Goal: Transaction & Acquisition: Book appointment/travel/reservation

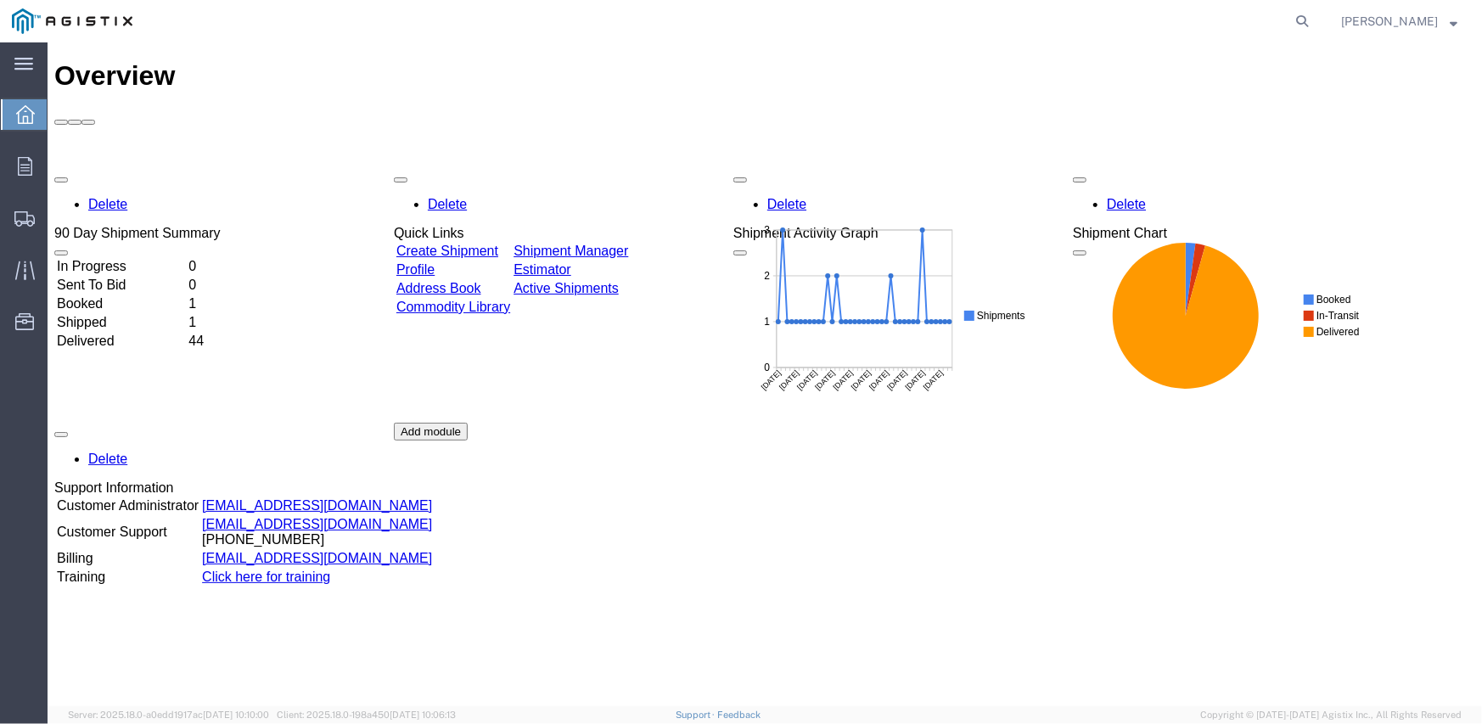
click at [497, 243] on link "Create Shipment" at bounding box center [447, 250] width 102 height 14
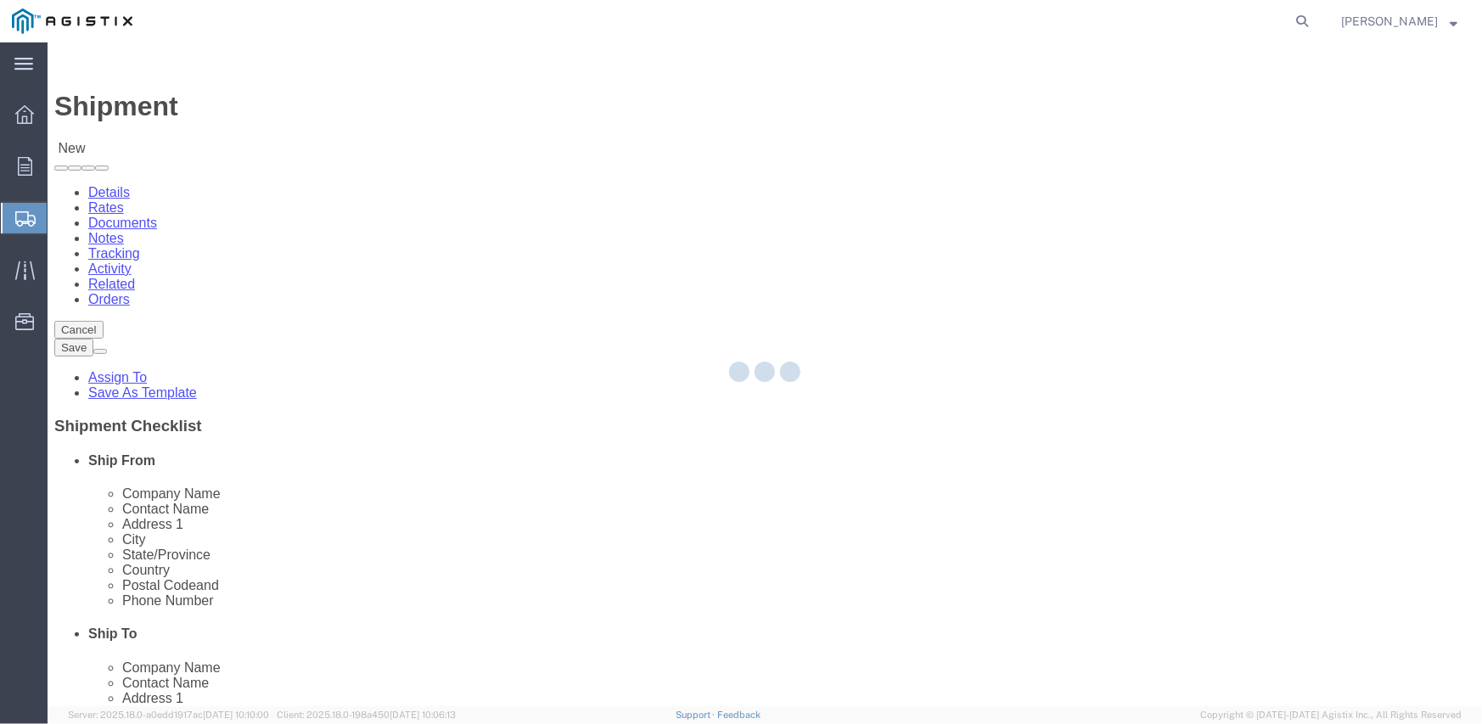
select select
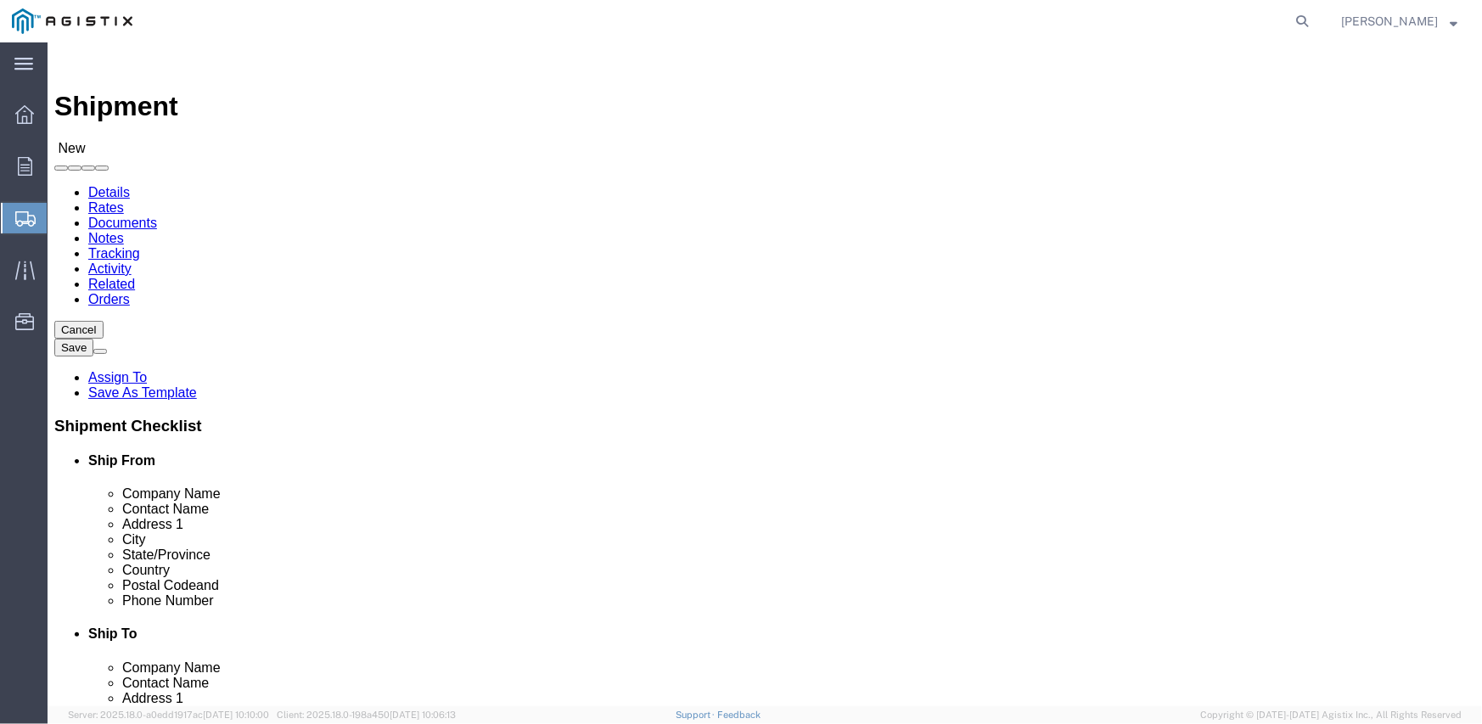
click select "Select Inertia Engineering & Machine Works Inc PG&E"
select select "9596"
click select "Select Inertia Engineering & Machine Works Inc PG&E"
select select "PURCHORD"
select select
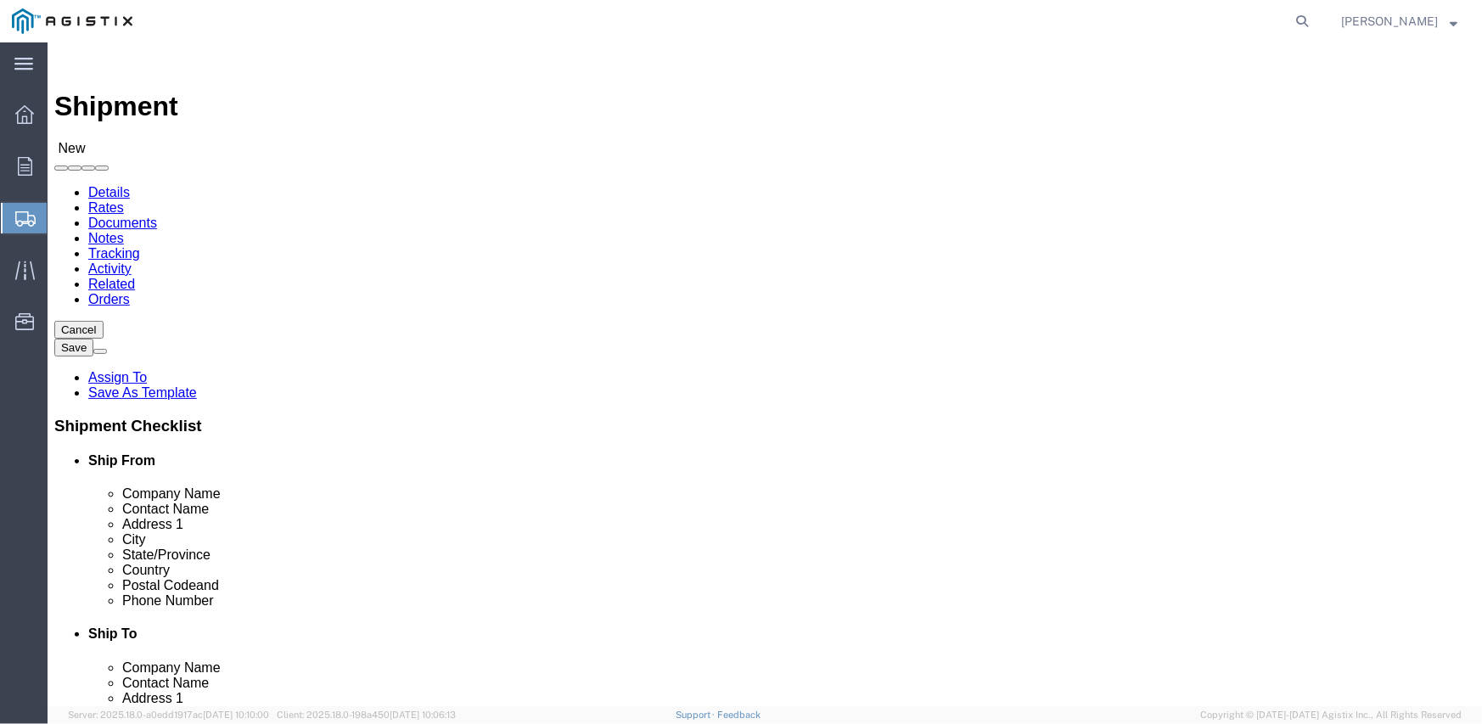
select select
click select "Select All Others [GEOGRAPHIC_DATA] [GEOGRAPHIC_DATA] [GEOGRAPHIC_DATA] [GEOGRA…"
select select "19745"
click select "Select All Others [GEOGRAPHIC_DATA] [GEOGRAPHIC_DATA] [GEOGRAPHIC_DATA] [GEOGRA…"
click label "Location"
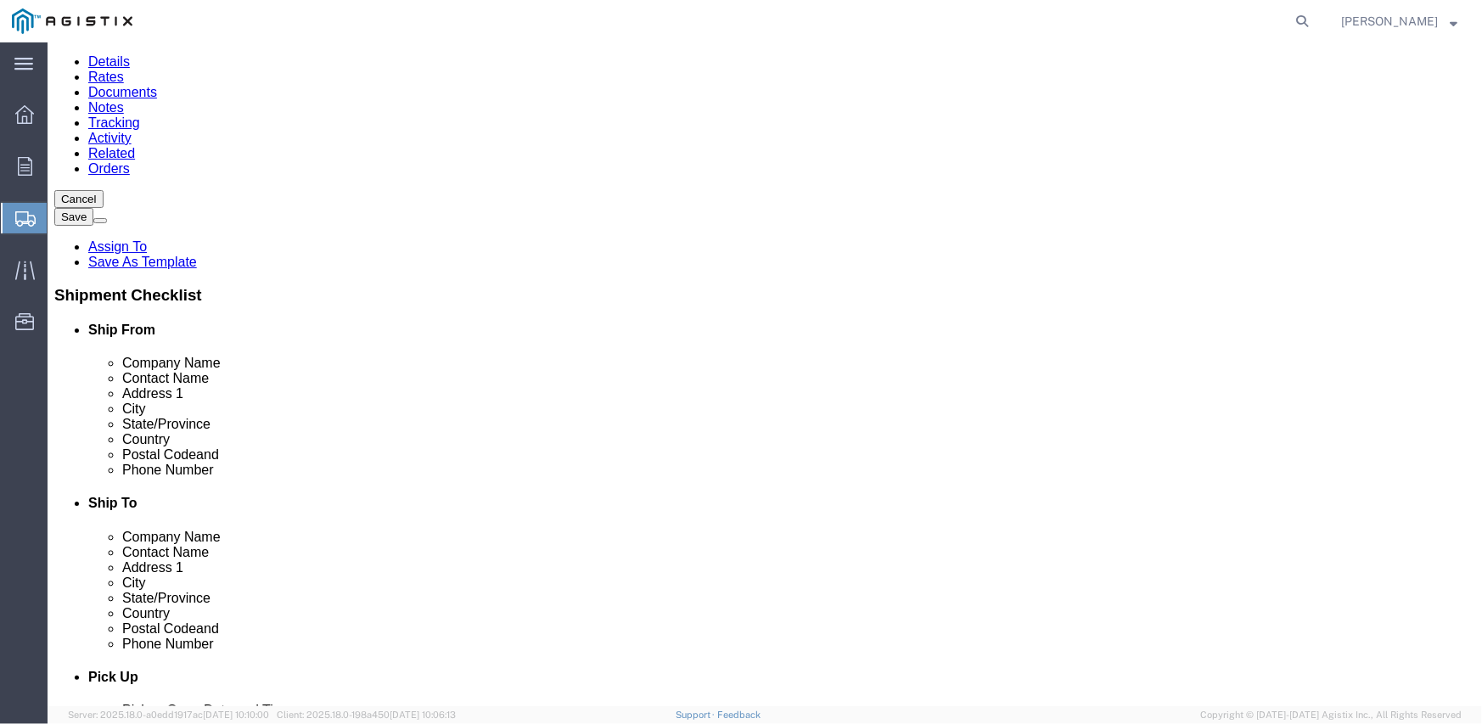
scroll to position [170, 0]
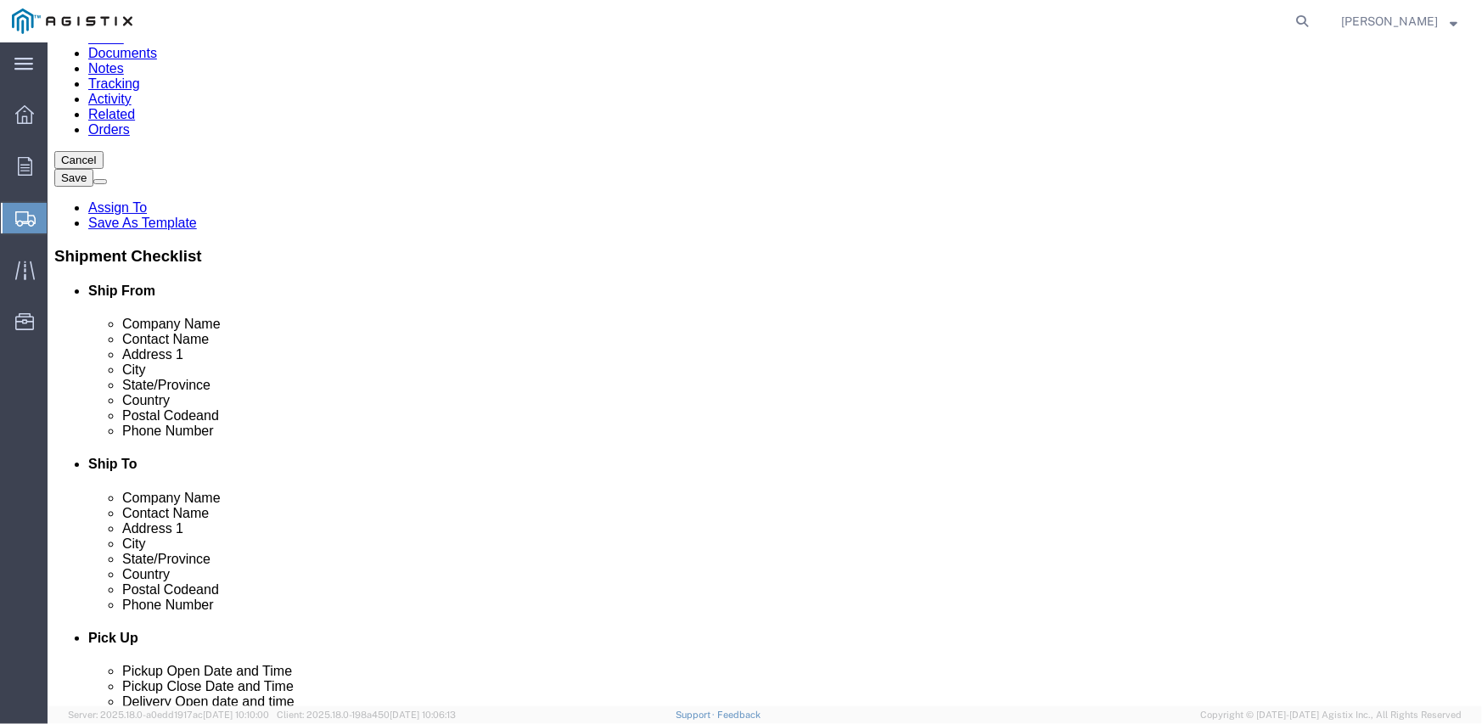
click span
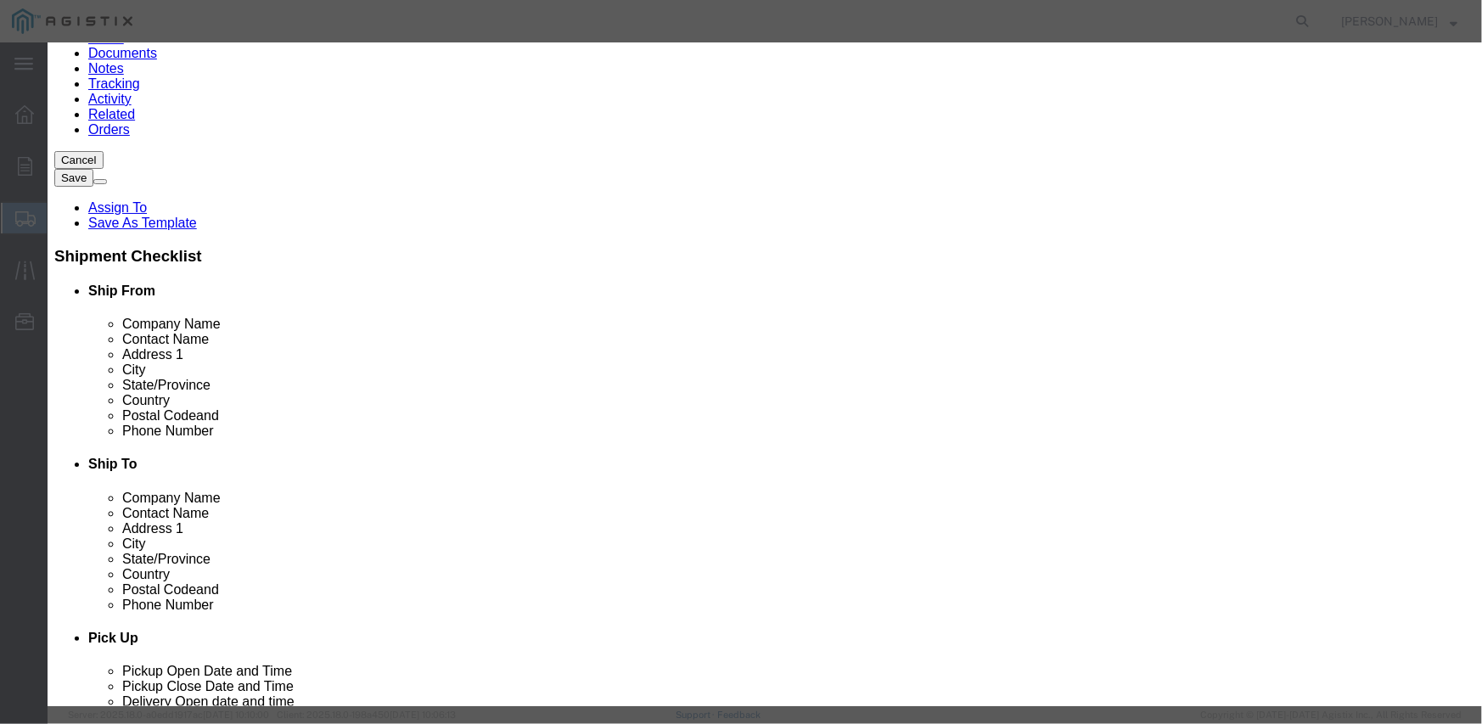
click button "Select"
select select
type input "MPS dba Inertia Engineering & Machine Works Inc"
type input "[PERSON_NAME]"
type input "[STREET_ADDRESS][PERSON_NAME]"
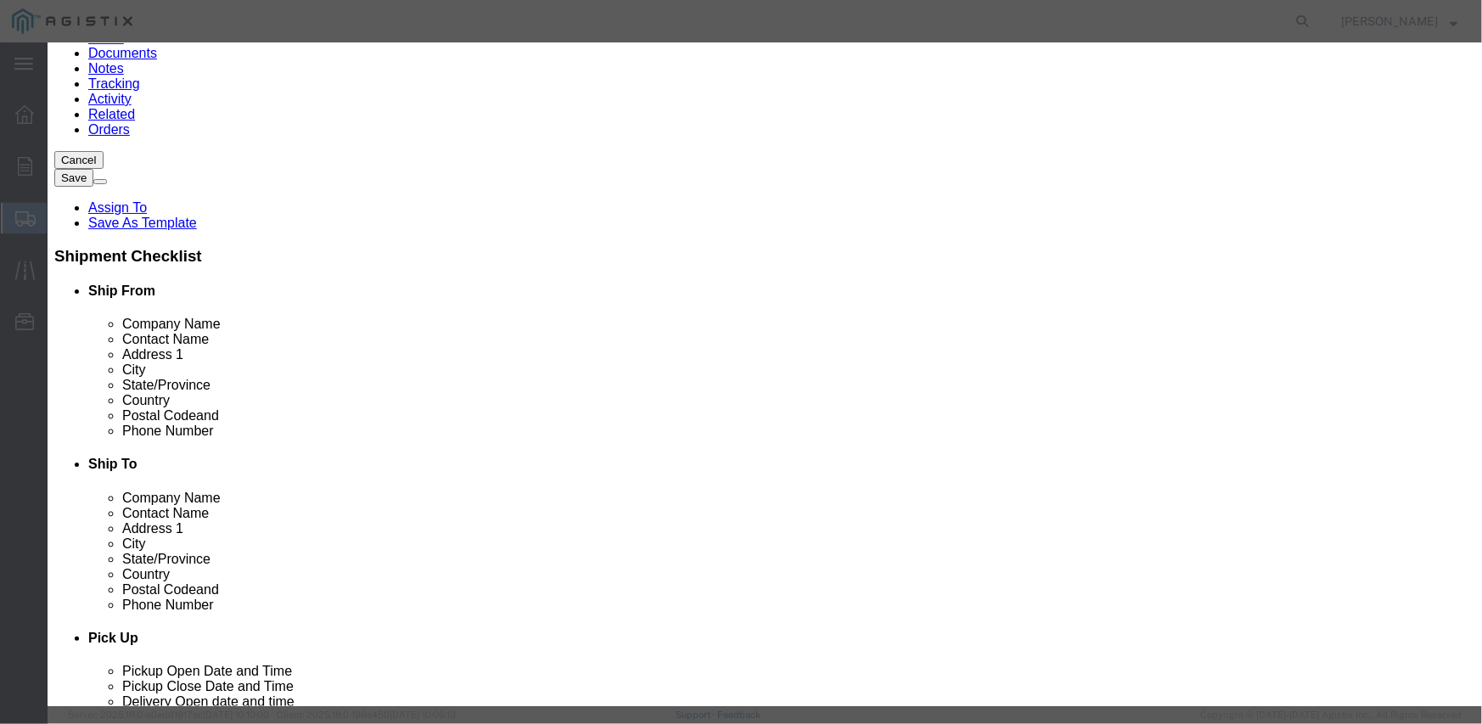
type input "Stockton"
type input "95215"
type input "[PHONE_NUMBER]"
select select "CA"
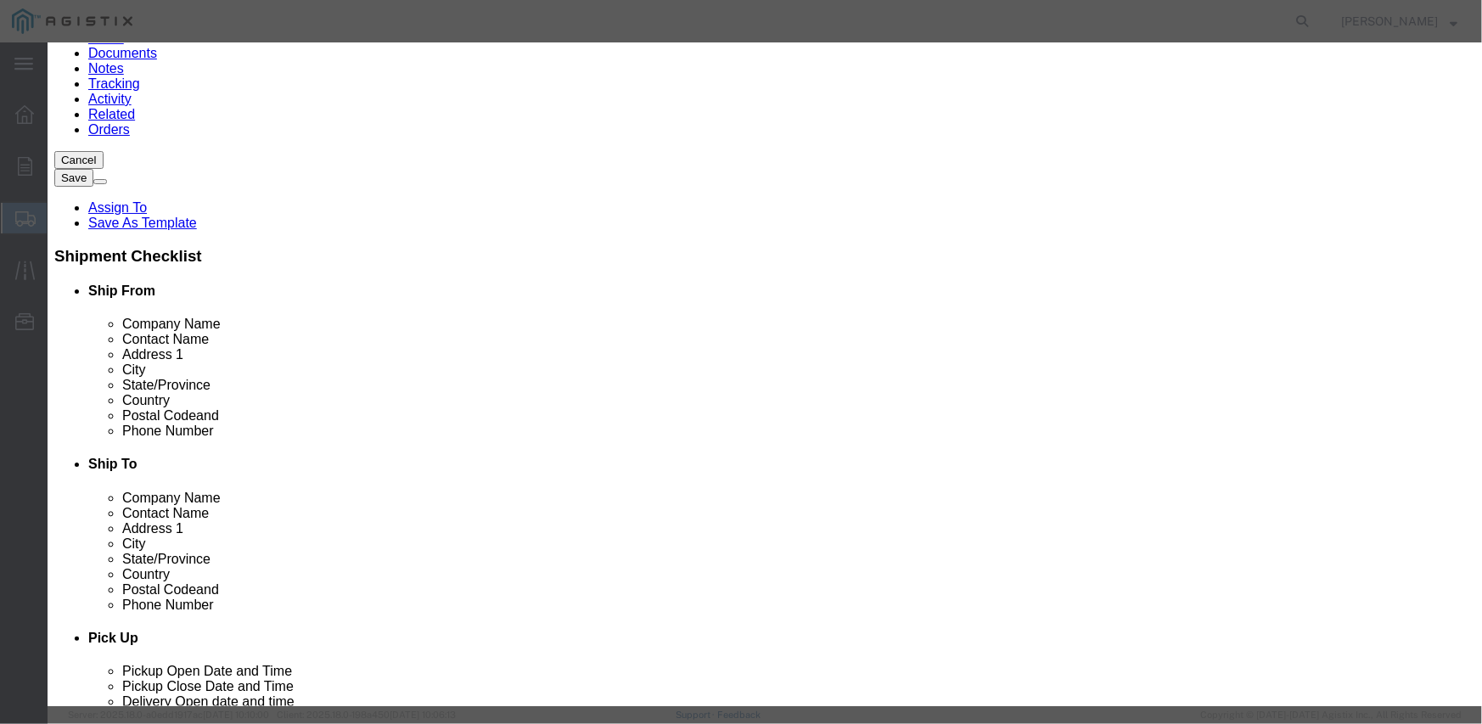
click button "Select"
select select
type input "PG&E - [GEOGRAPHIC_DATA]"
type input "Pacific Gas & Electric Company"
type input "Fresno Receiving"
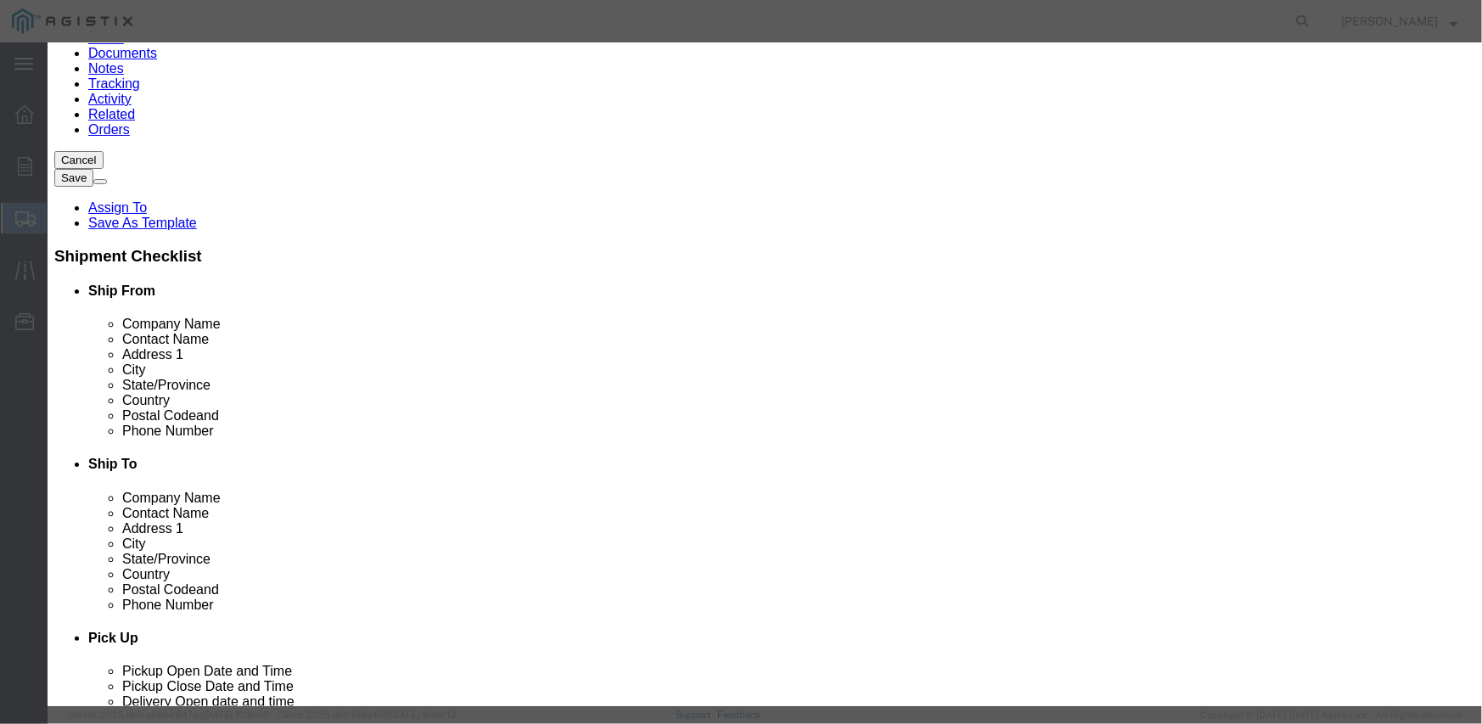
type input "[STREET_ADDRESS]"
type input "[GEOGRAPHIC_DATA]"
type input "93725"
type input "[PHONE_NUMBER]"
select select "CA"
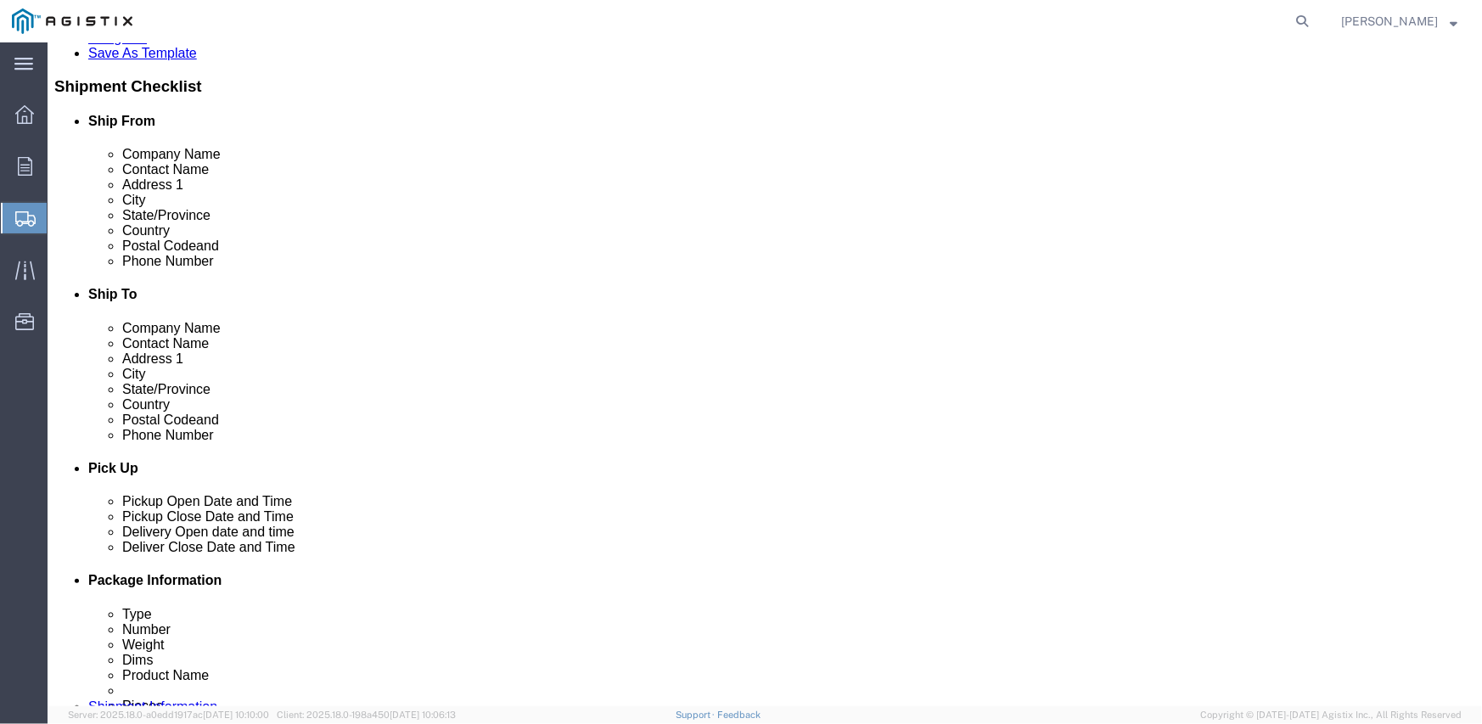
scroll to position [509, 0]
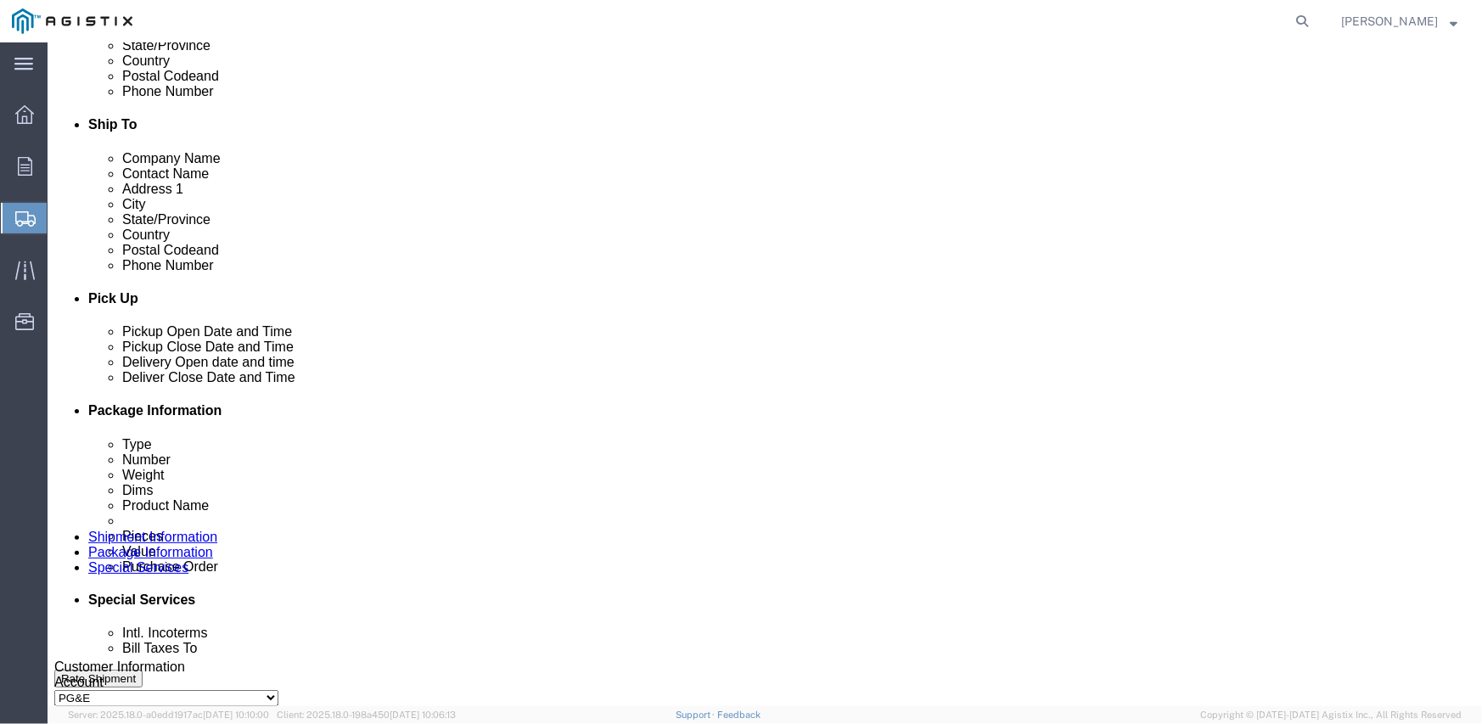
click div "[DATE] 12:00 PM"
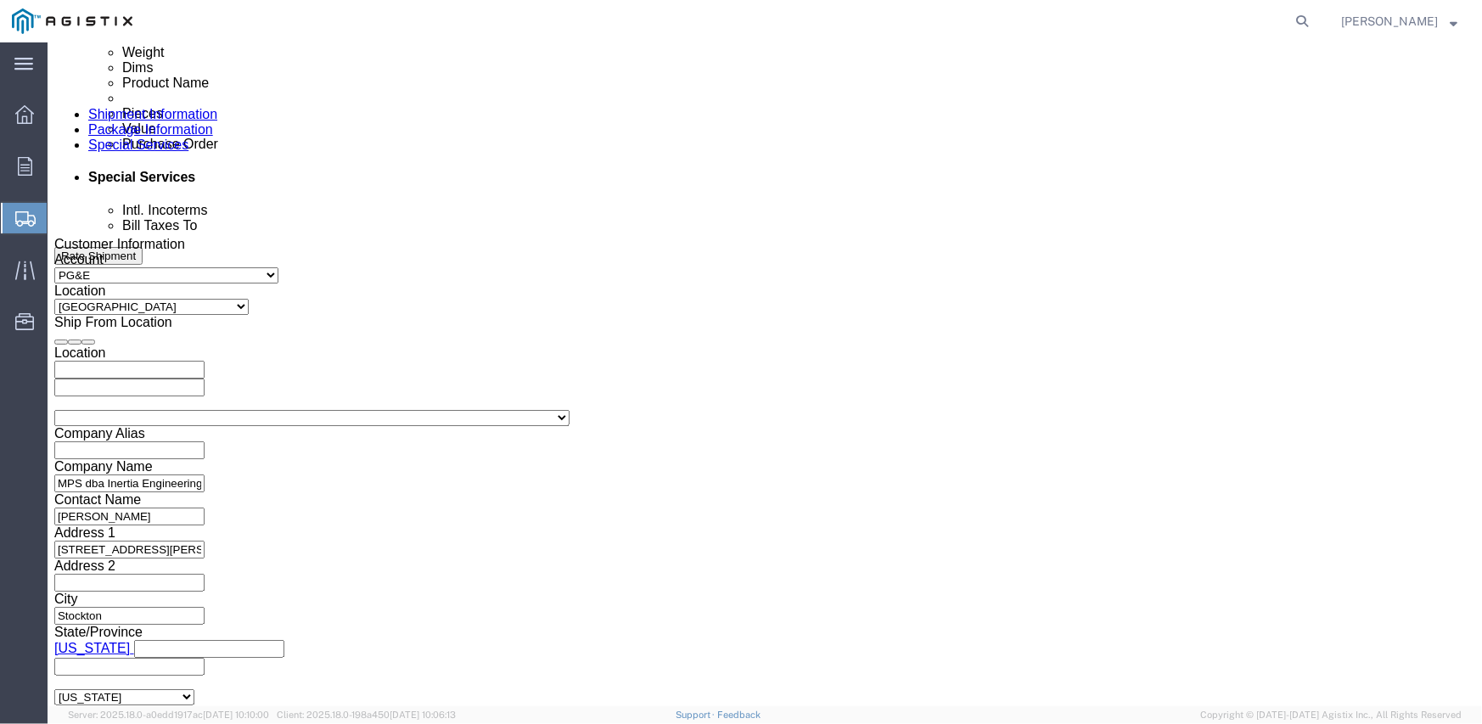
type input "2:00 PM"
click button "Apply"
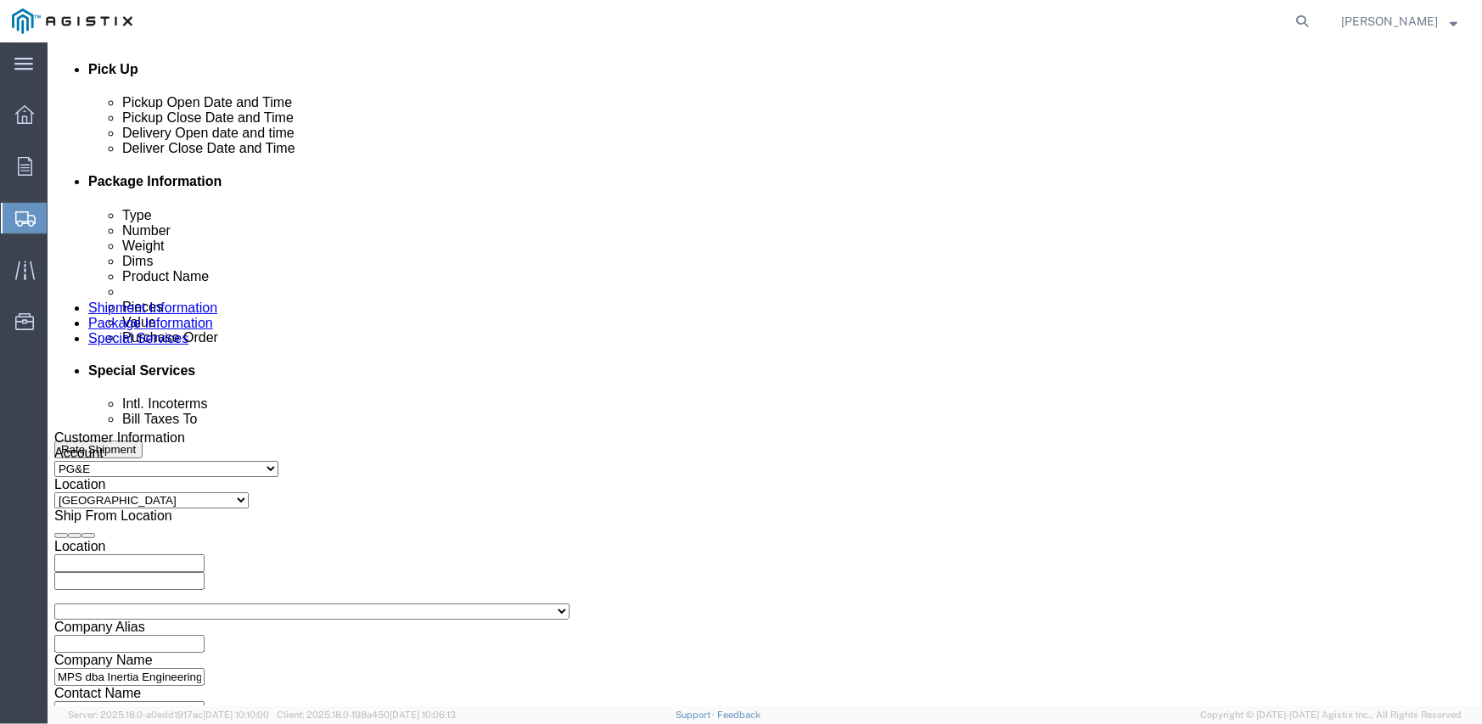
scroll to position [677, 0]
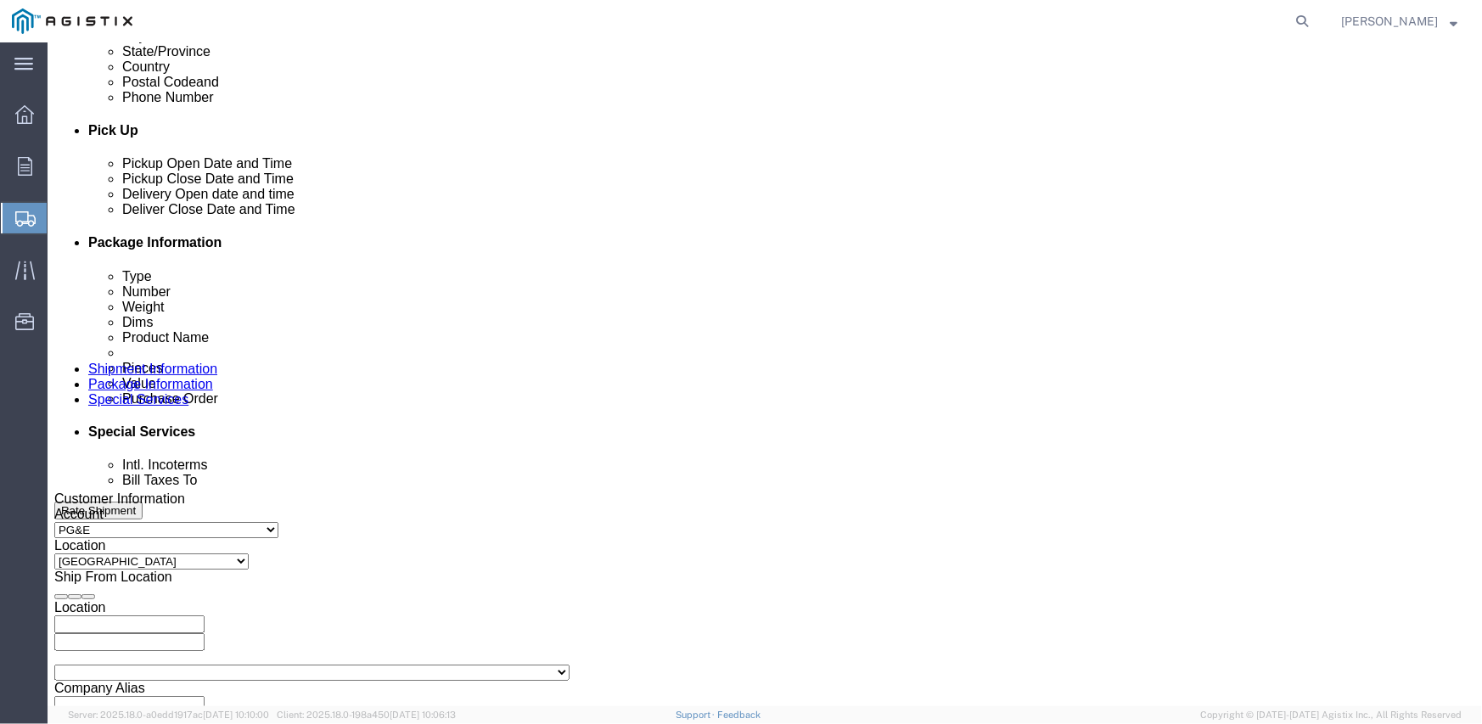
click div
click input "3:00 PM"
type input "8:00 AM"
click button "Apply"
click div
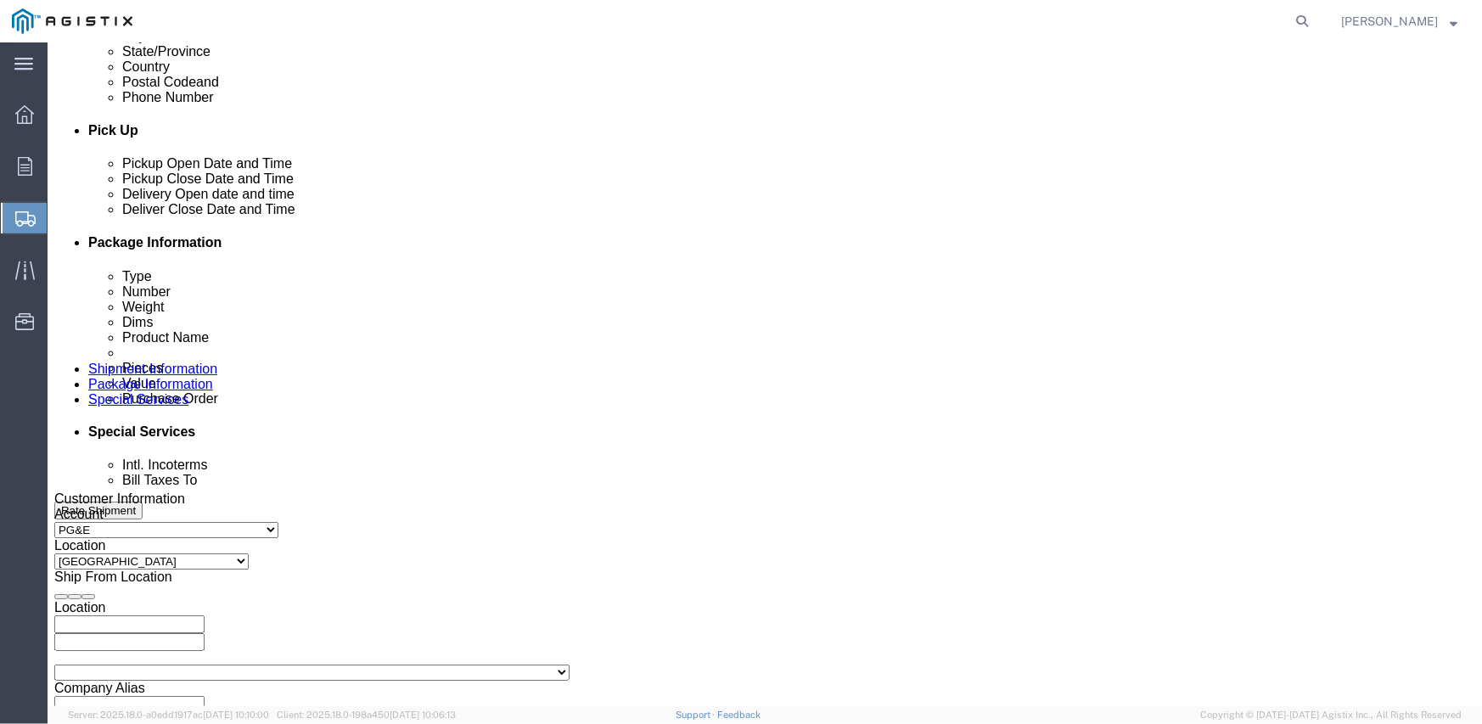
type input "3:00 PM"
click button "Apply"
click input "text"
type input "3501408550"
select select "SALEORDR"
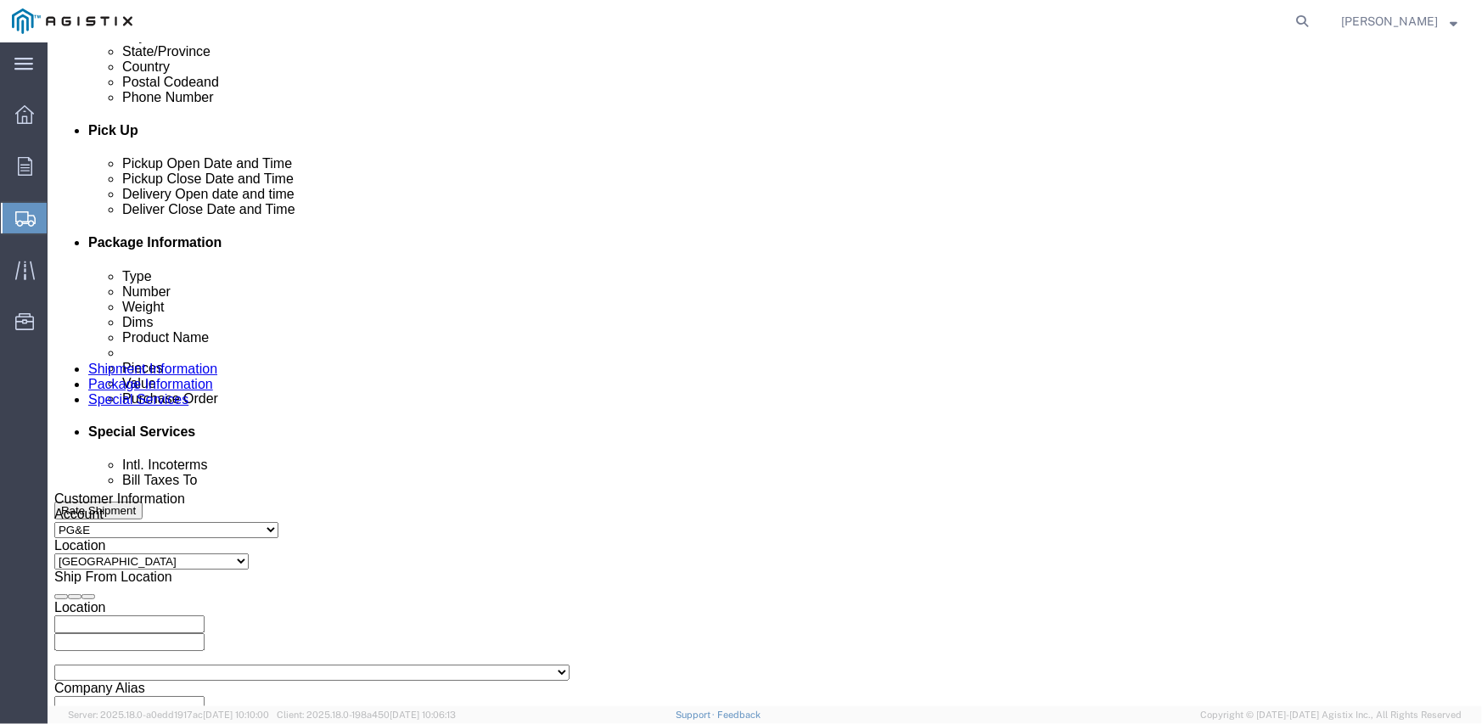
type input "294033"
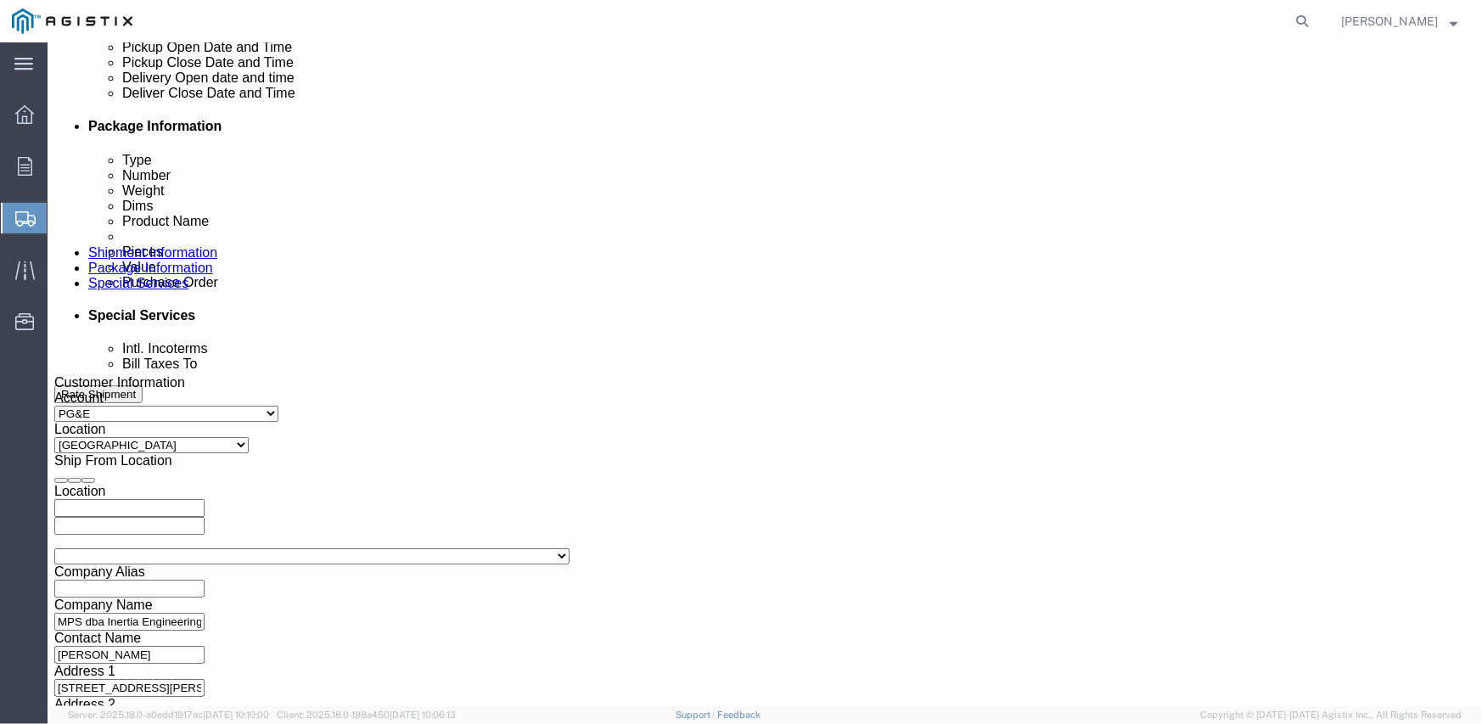
scroll to position [932, 0]
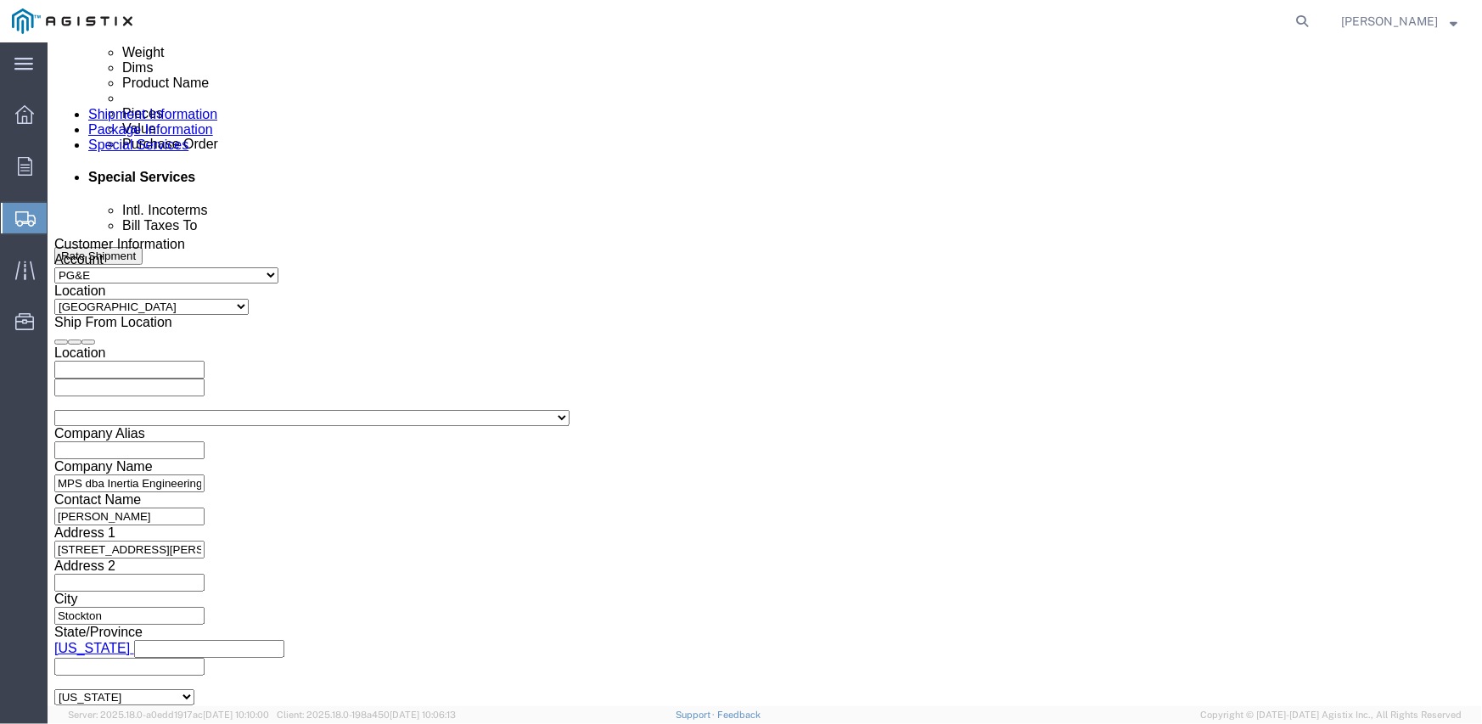
click select "Select Air Less than Truckload Multi-Leg Ocean Freight Rail Small Parcel Truckl…"
select select "TL"
click select "Select Air Less than Truckload Multi-Leg Ocean Freight Rail Small Parcel Truckl…"
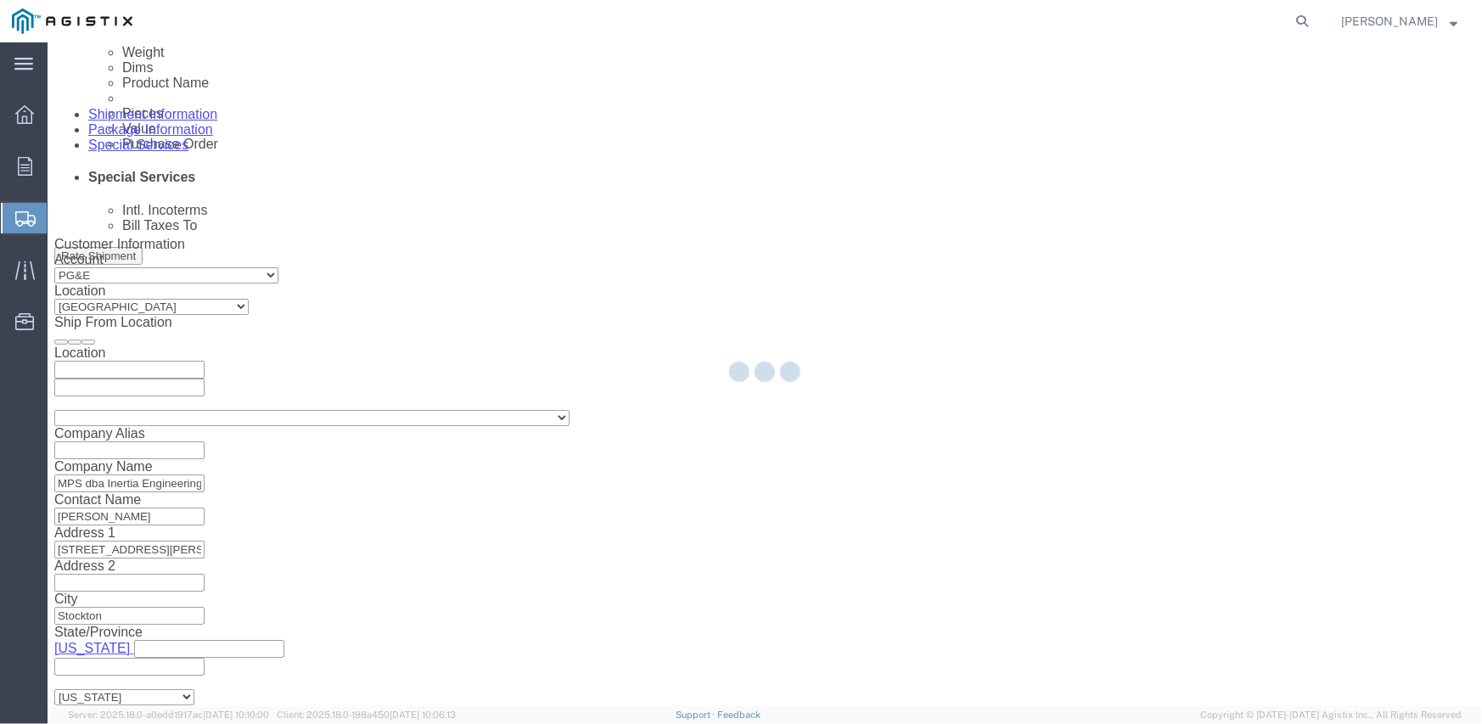
select select
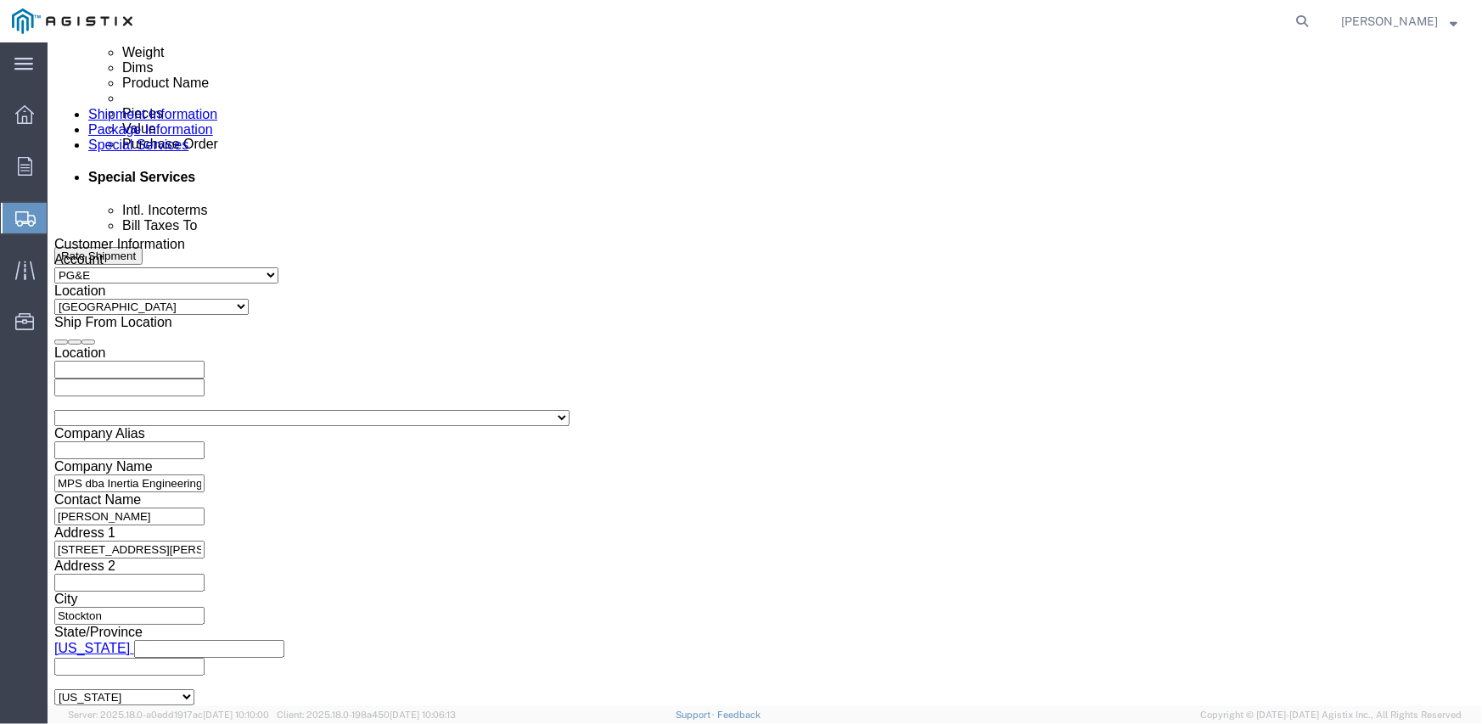
click select "Select 1-Ton (PSS) 10 Wheel 10 Yard Dump Truck 20 Yard Dump Truck Bobtail Botto…"
select select "FLBD"
click select "Select 1-Ton (PSS) 10 Wheel 10 Yard Dump Truck 20 Yard Dump Truck Bobtail Botto…"
click select "Select 35 Feet 20 Feet 28 Feet 53 Feet 40 Feet 48 Feet"
select select "53FT"
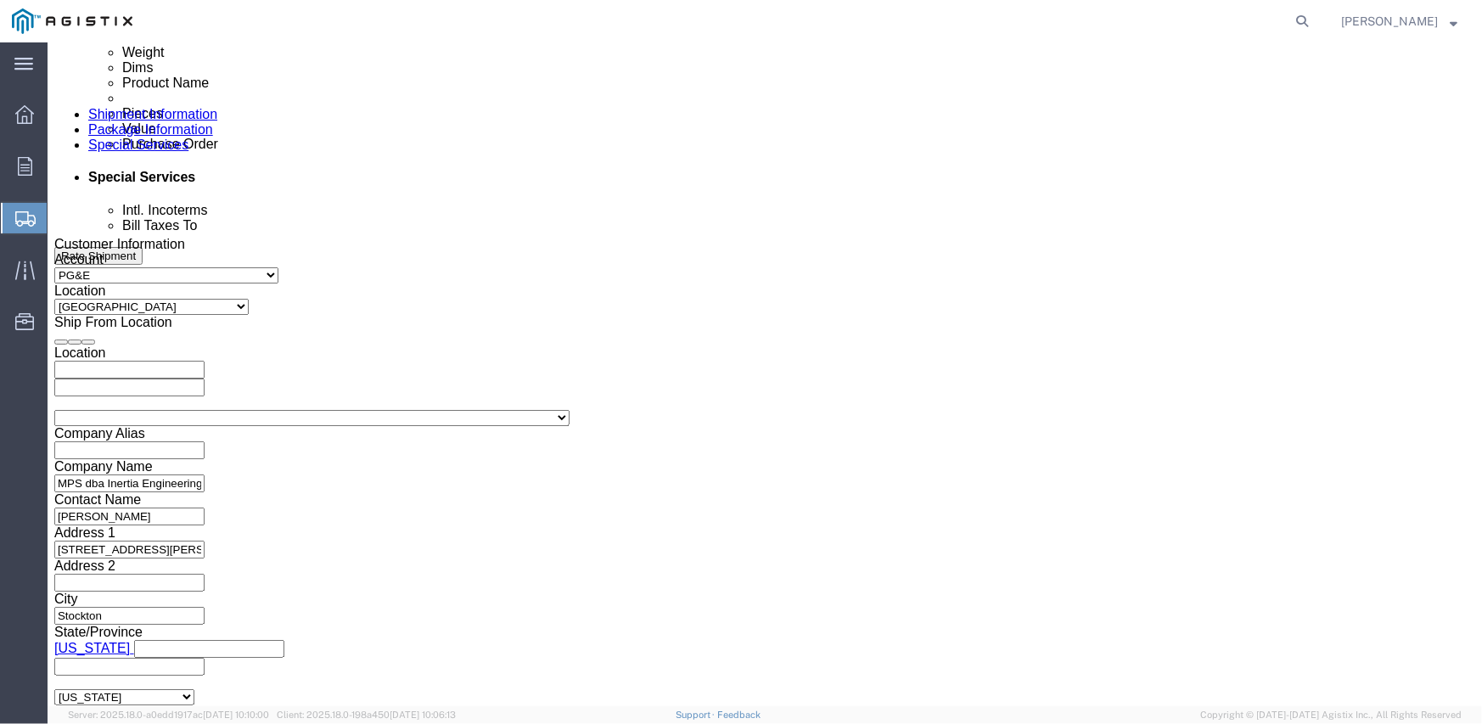
click select "Select 35 Feet 20 Feet 28 Feet 53 Feet 40 Feet 48 Feet"
click div "Previous Continue"
click button "Continue"
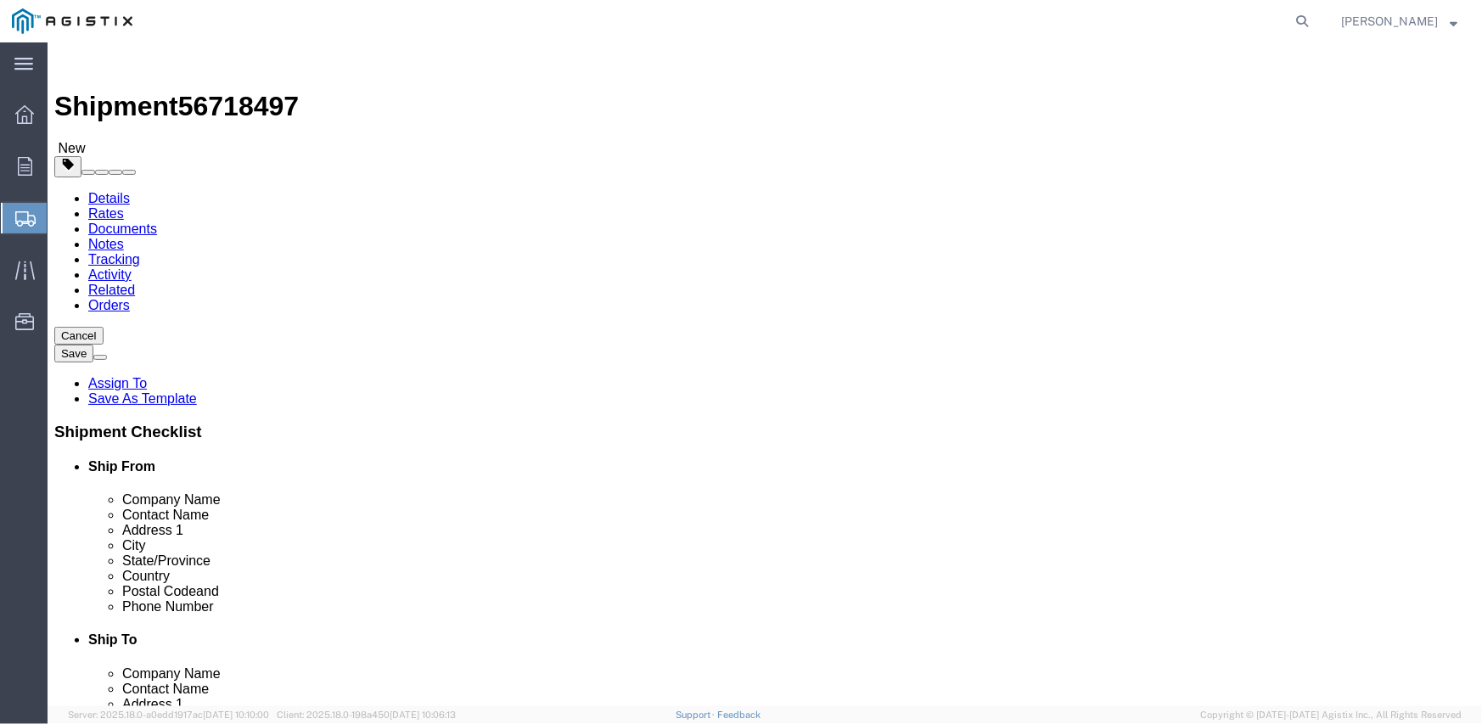
click select "Select Bulk Bundle(s) Cardboard Box(es) Carton(s) Crate(s) Drum(s) (Fiberboard)…"
select select "CRAT"
click select "Select Bulk Bundle(s) Cardboard Box(es) Carton(s) Crate(s) Drum(s) (Fiberboard)…"
click input "1"
type input "16"
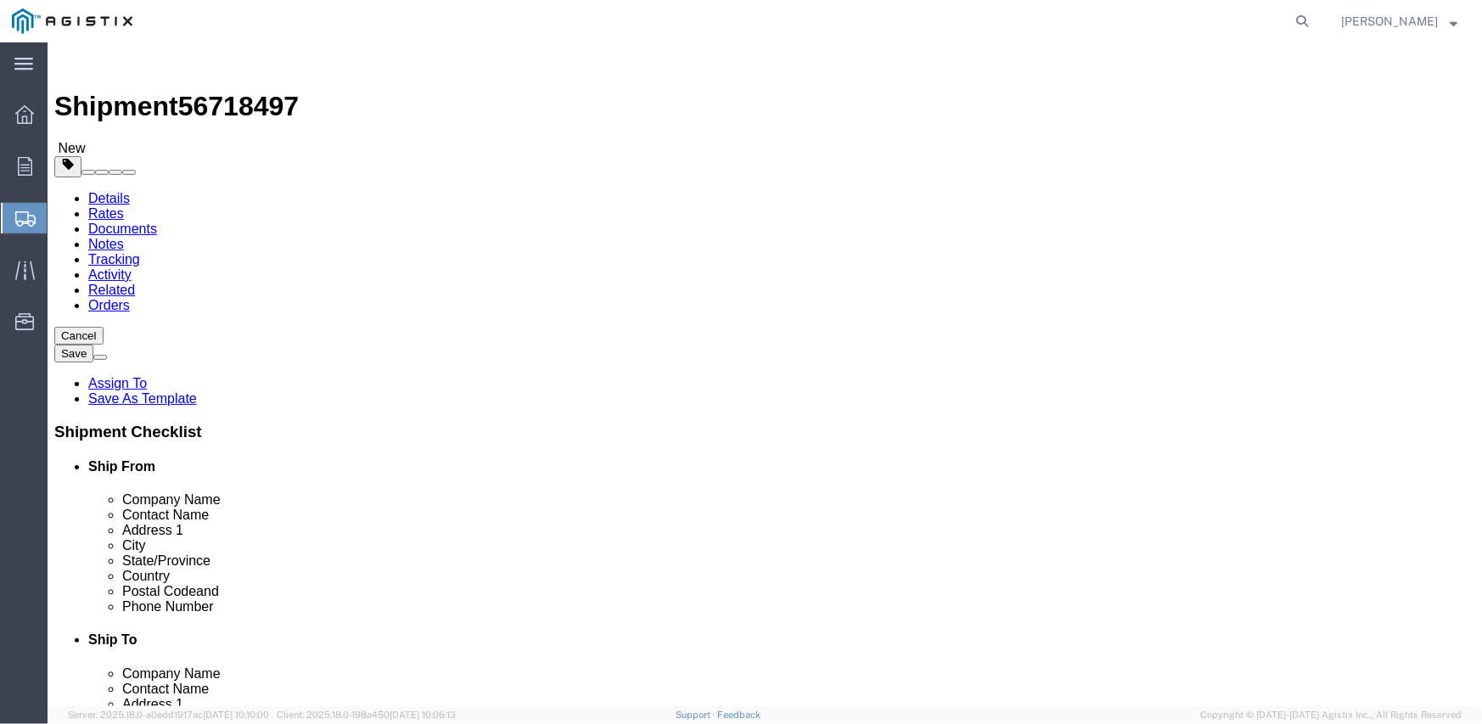
type input "139"
type input "47"
type input "48"
click input "0.00"
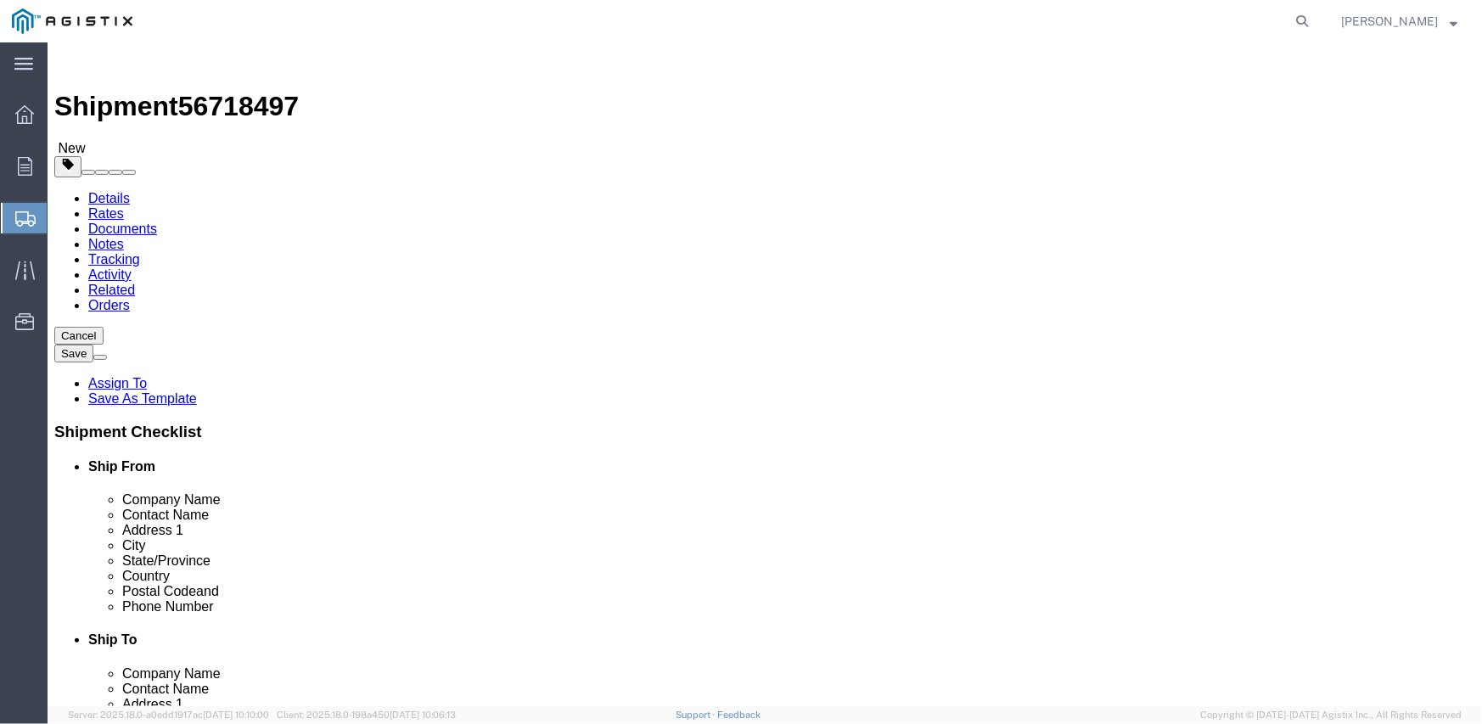
click input "0.00"
type input "12800"
click link "Add Content"
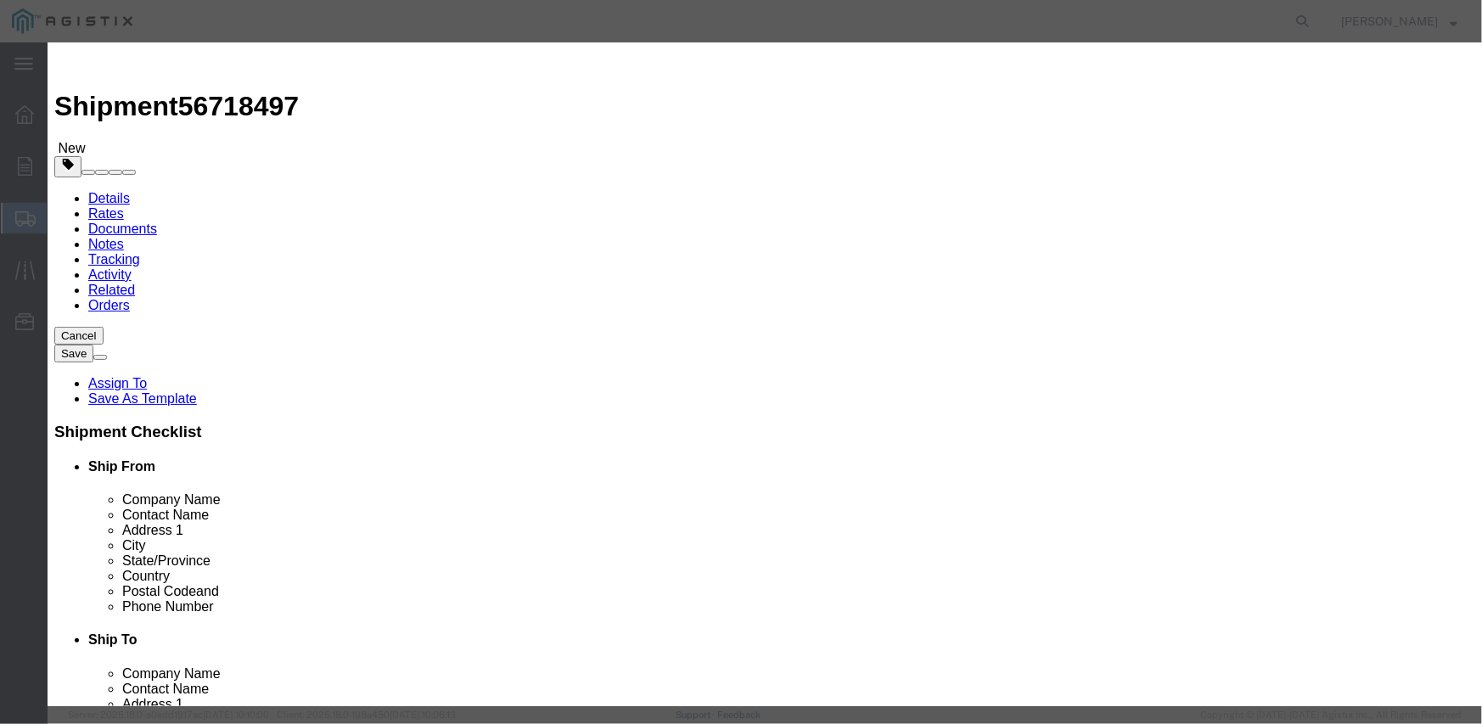
click input "text"
type input "m343960"
type input "16"
type input "79694.56"
click textarea
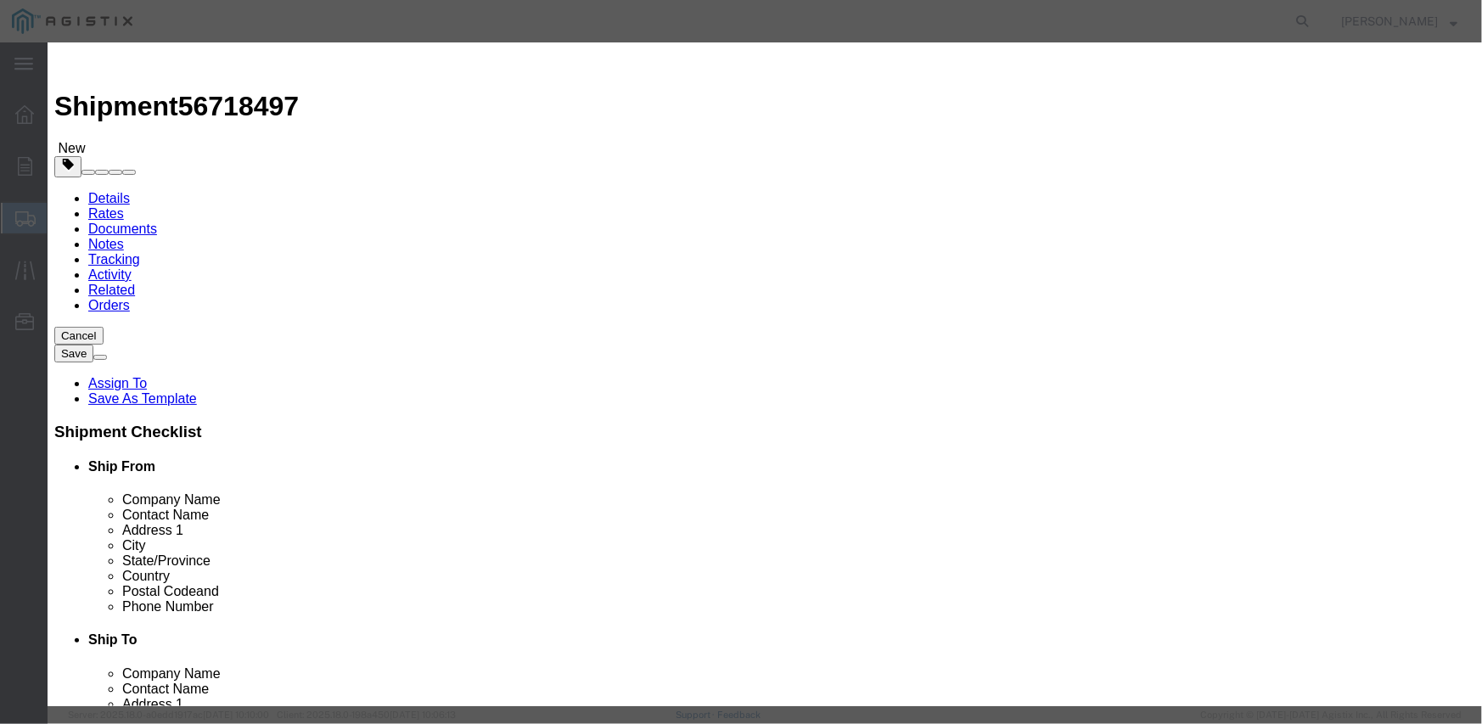
paste textarea "L26SLSUG3J21"
type textarea "L26SLSUG3J21"
click select "Select Account Type Activity ID Airline Appointment Number ASN Batch Number Bil…"
select select "PURCHORD"
click select "Select Account Type Activity ID Airline Appointment Number ASN Batch Number Bil…"
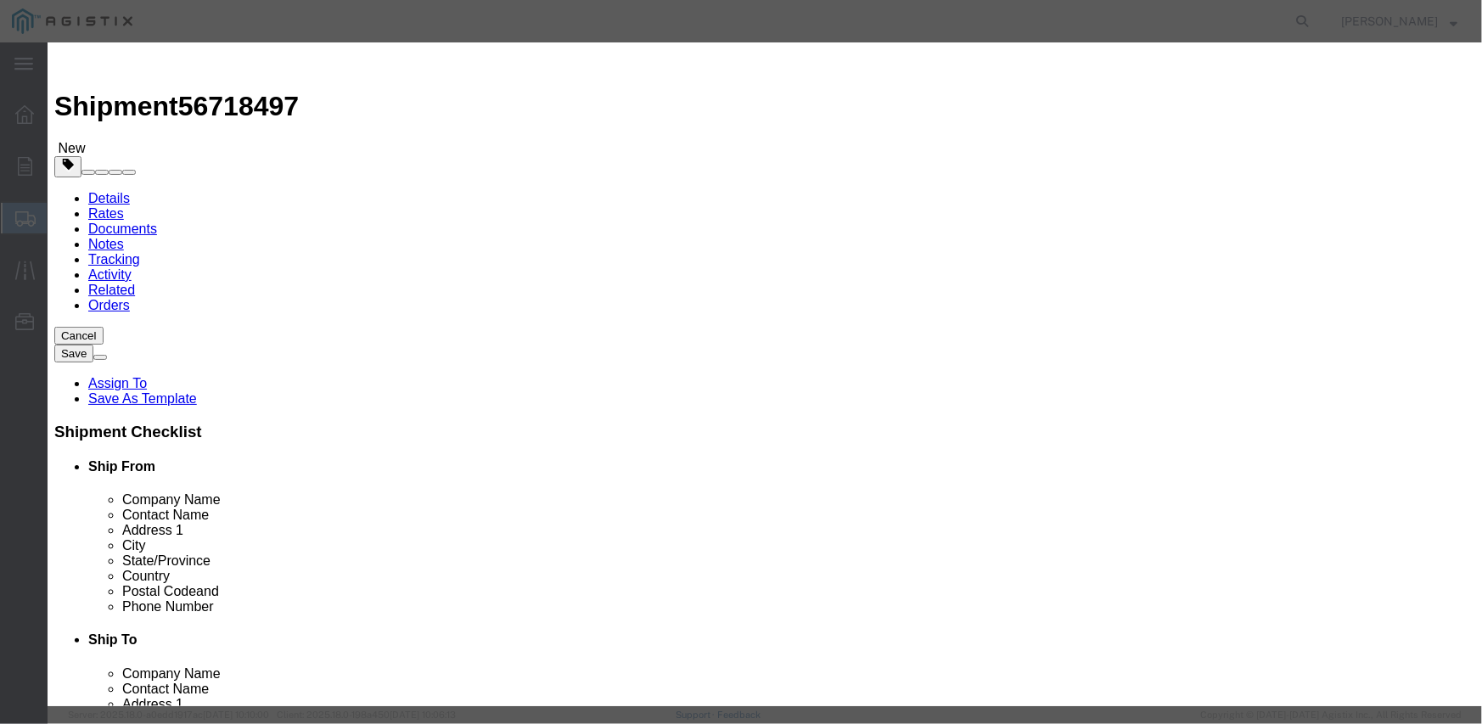
type input "3501408550"
select select "SALEORDR"
type input "294033"
drag, startPoint x: 1093, startPoint y: 587, endPoint x: 1090, endPoint y: 573, distance: 14.8
click div "Save & Add Another Save & Close Close"
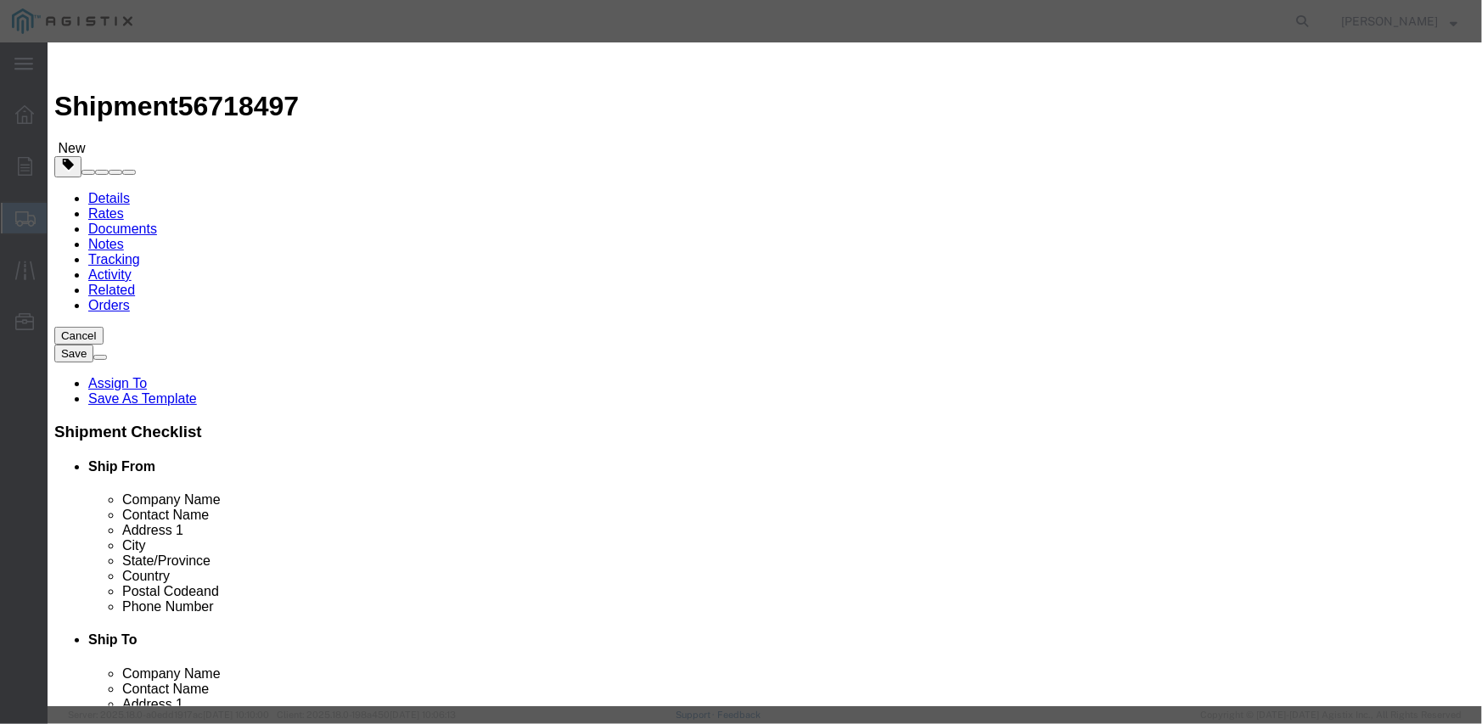
click button "Save & Close"
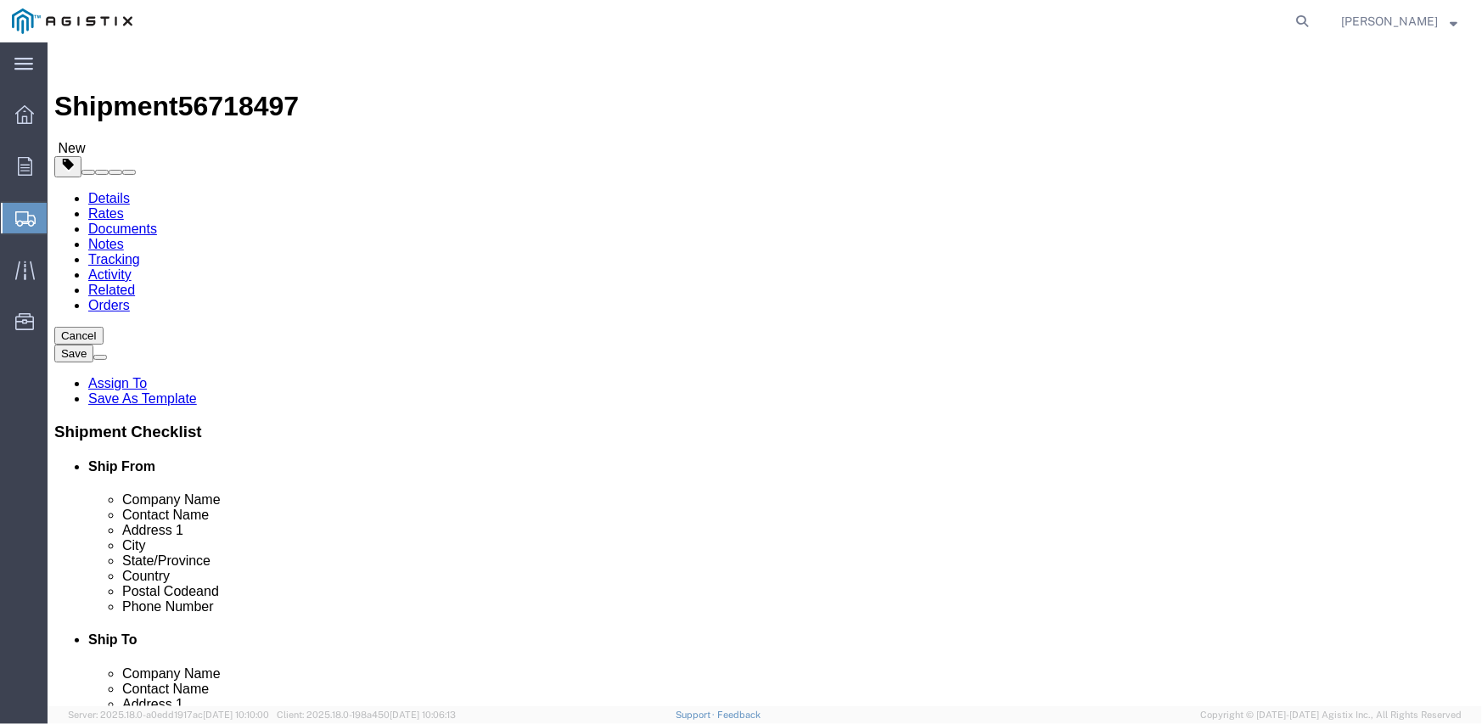
click div "16 x Crate(s) Package Type Select Bulk Bundle(s) Cardboard Box(es) Carton(s) Cr…"
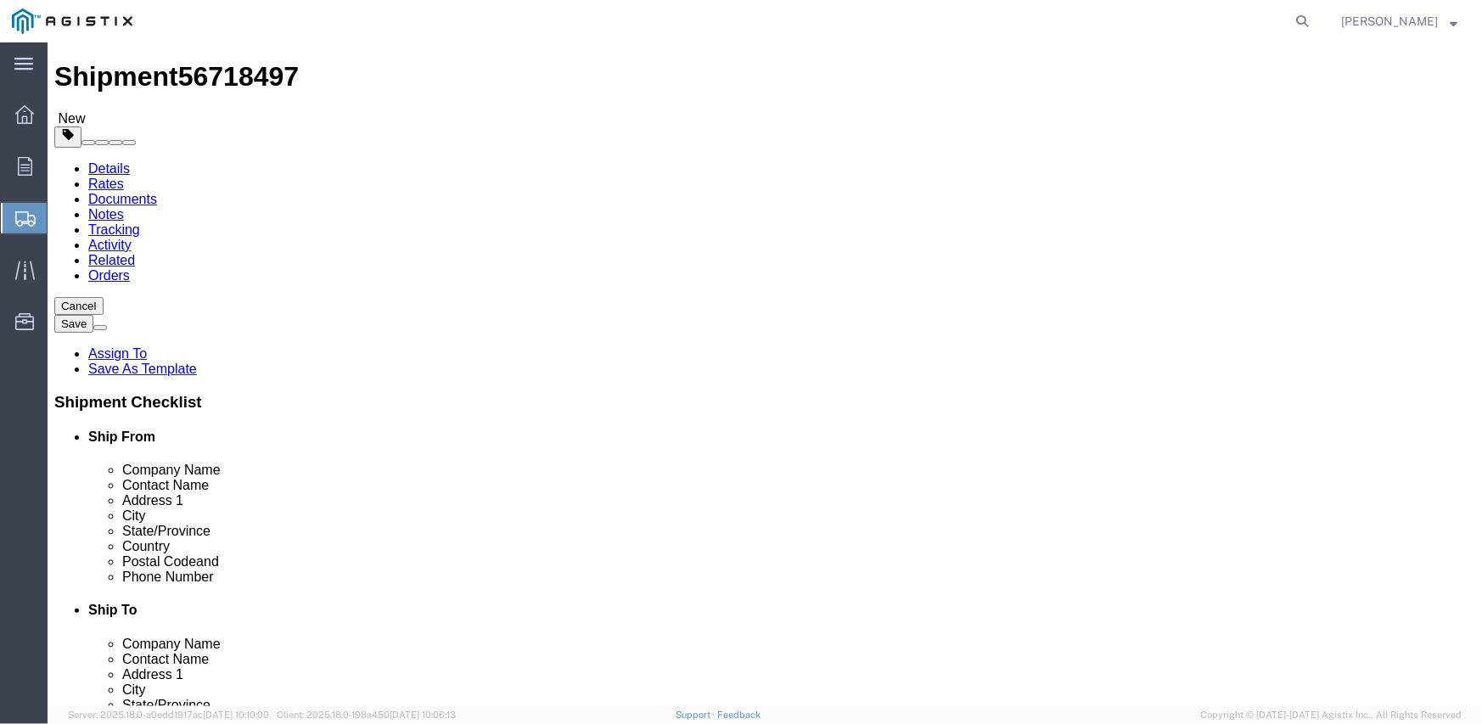
scroll to position [76, 0]
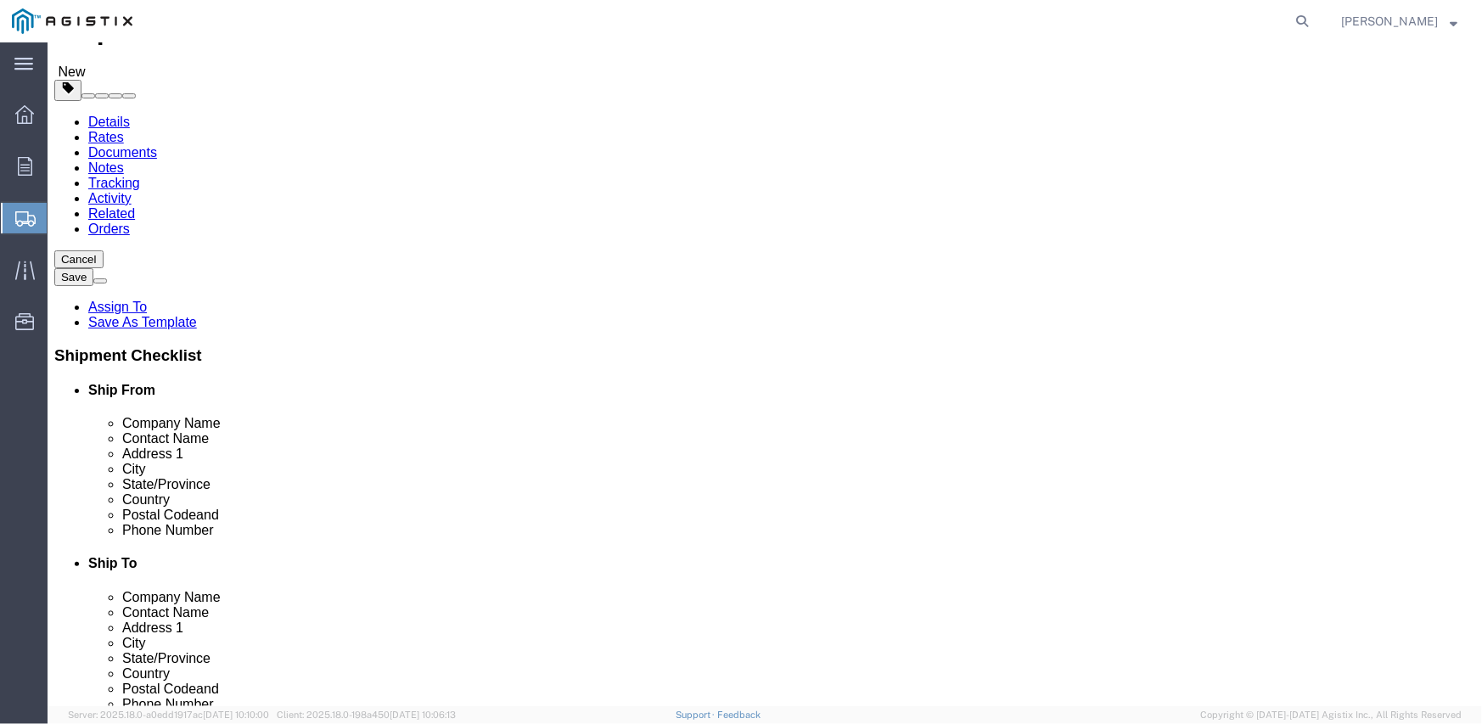
click button "Continue"
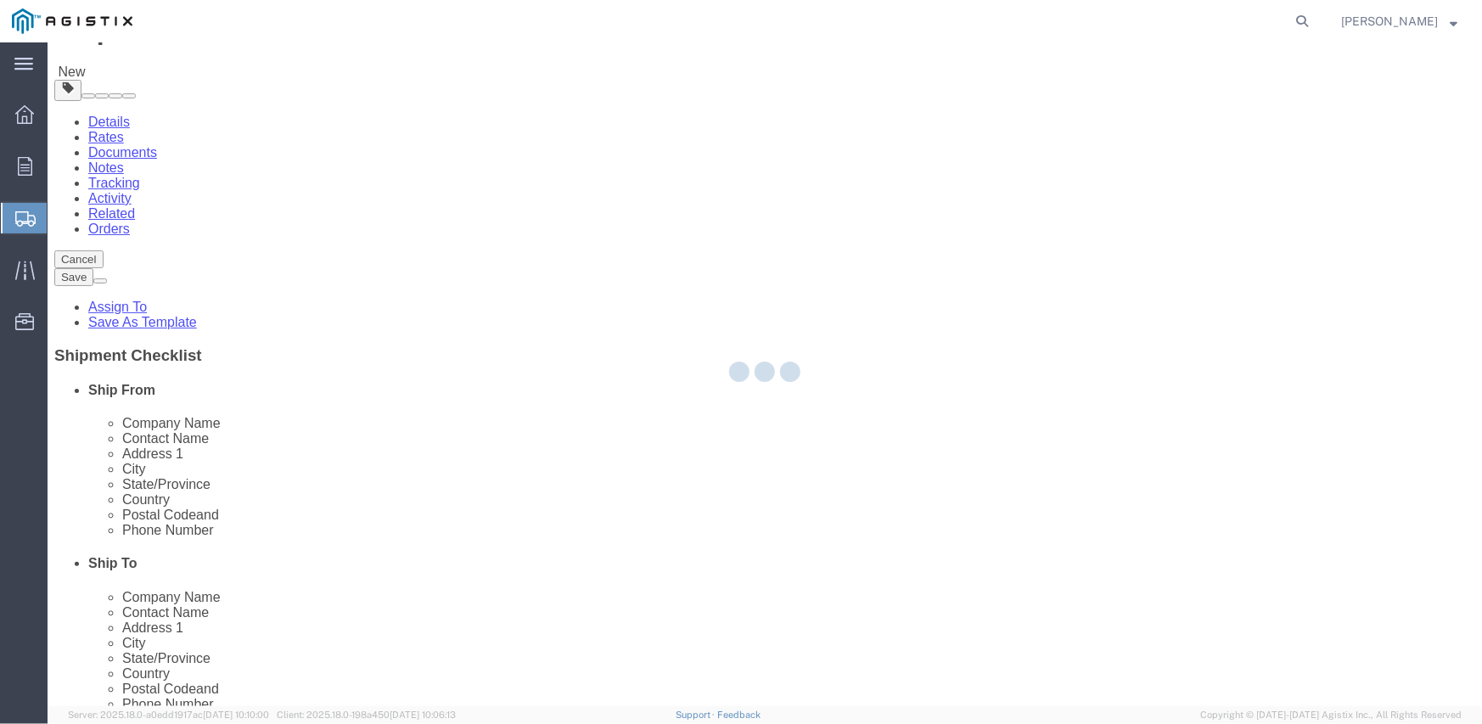
select select
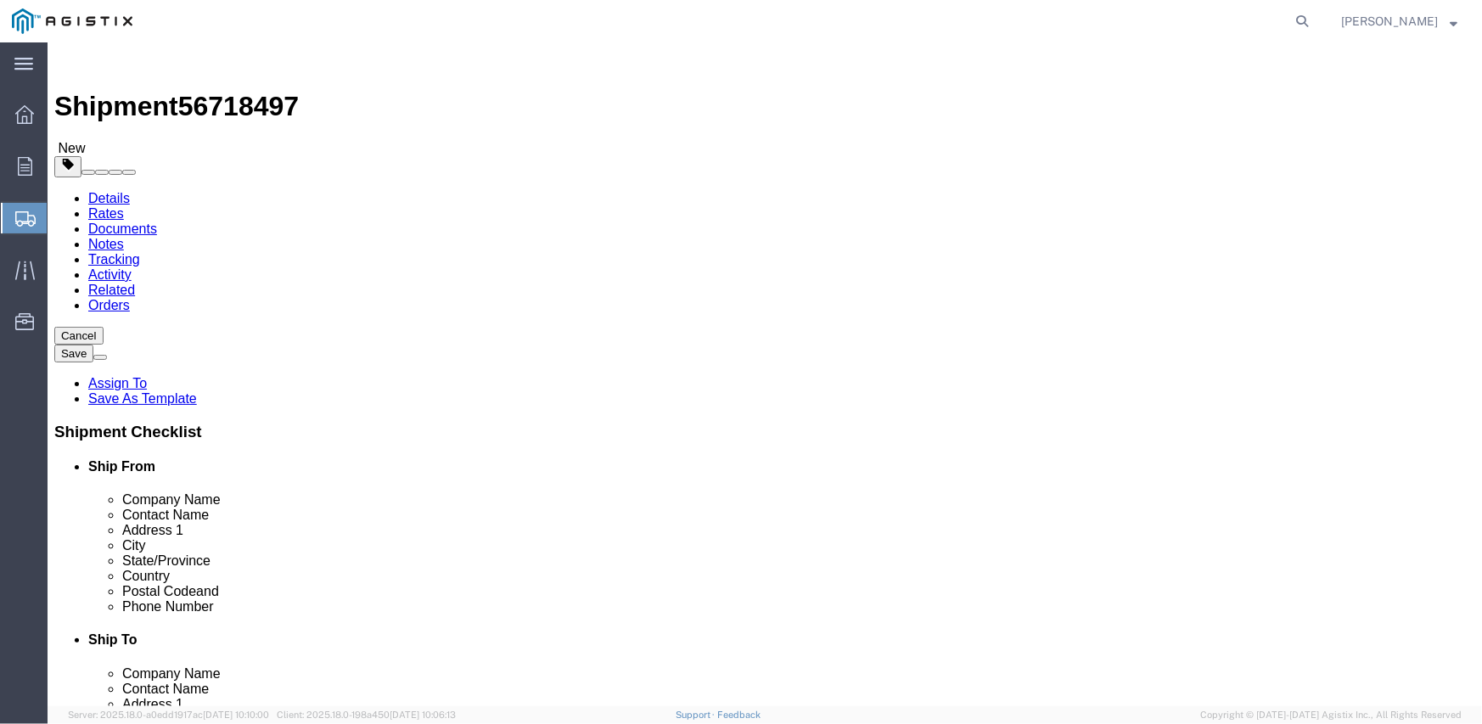
click button "Rate Shipment"
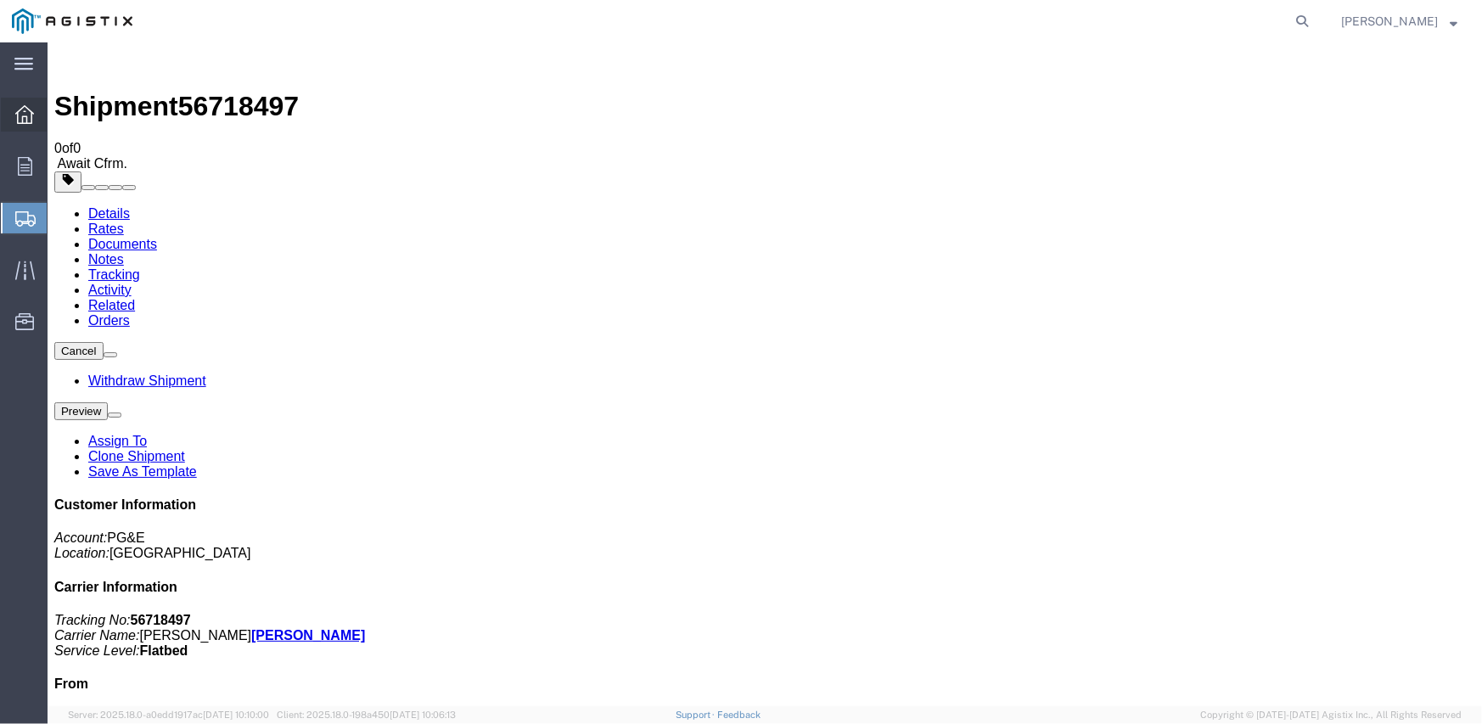
click at [25, 113] on icon at bounding box center [24, 114] width 19 height 19
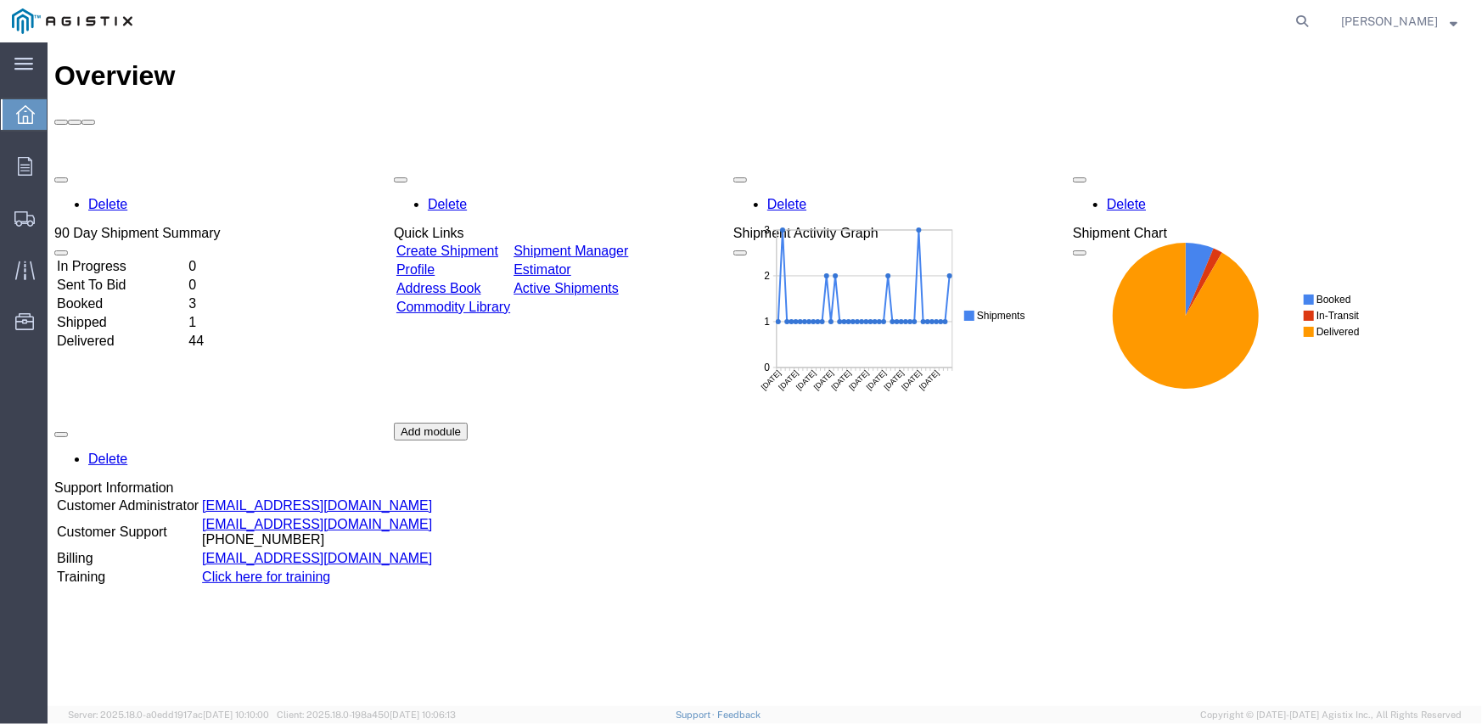
click at [473, 243] on link "Create Shipment" at bounding box center [447, 250] width 102 height 14
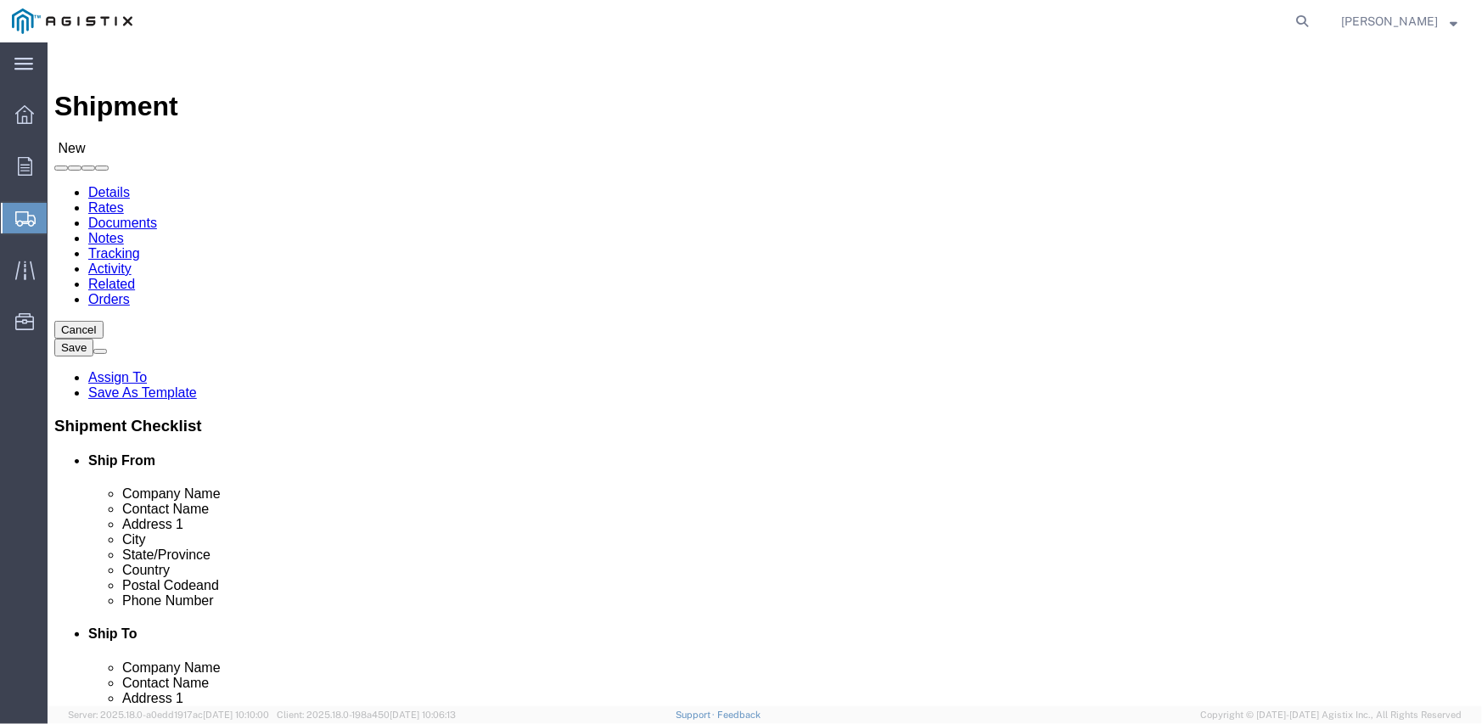
click select "Select Inertia Engineering & Machine Works Inc PG&E"
select select "9596"
click select "Select Inertia Engineering & Machine Works Inc PG&E"
select select "PURCHORD"
select select
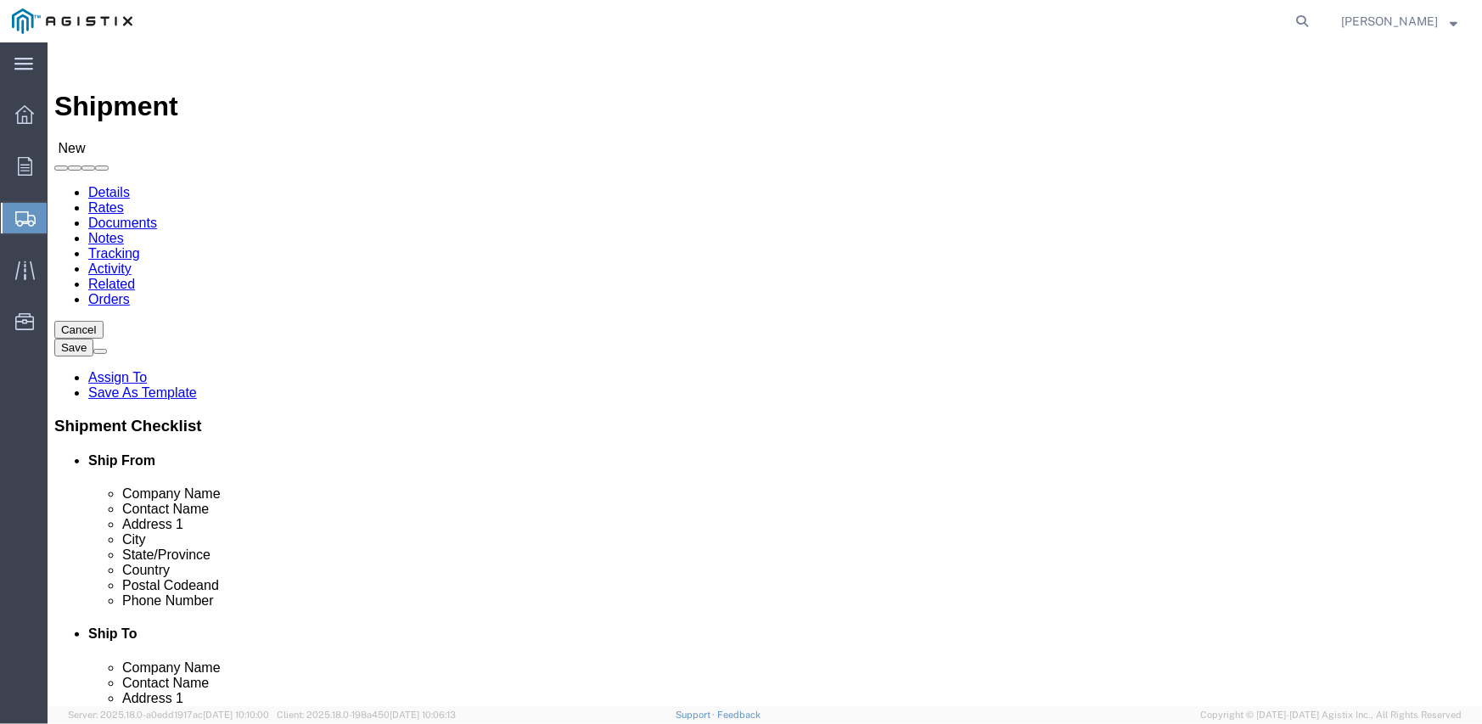
select select
click select "Select All Others [GEOGRAPHIC_DATA] [GEOGRAPHIC_DATA] [GEOGRAPHIC_DATA] [GEOGRA…"
select select "19745"
click select "Select All Others [GEOGRAPHIC_DATA] [GEOGRAPHIC_DATA] [GEOGRAPHIC_DATA] [GEOGRA…"
click span
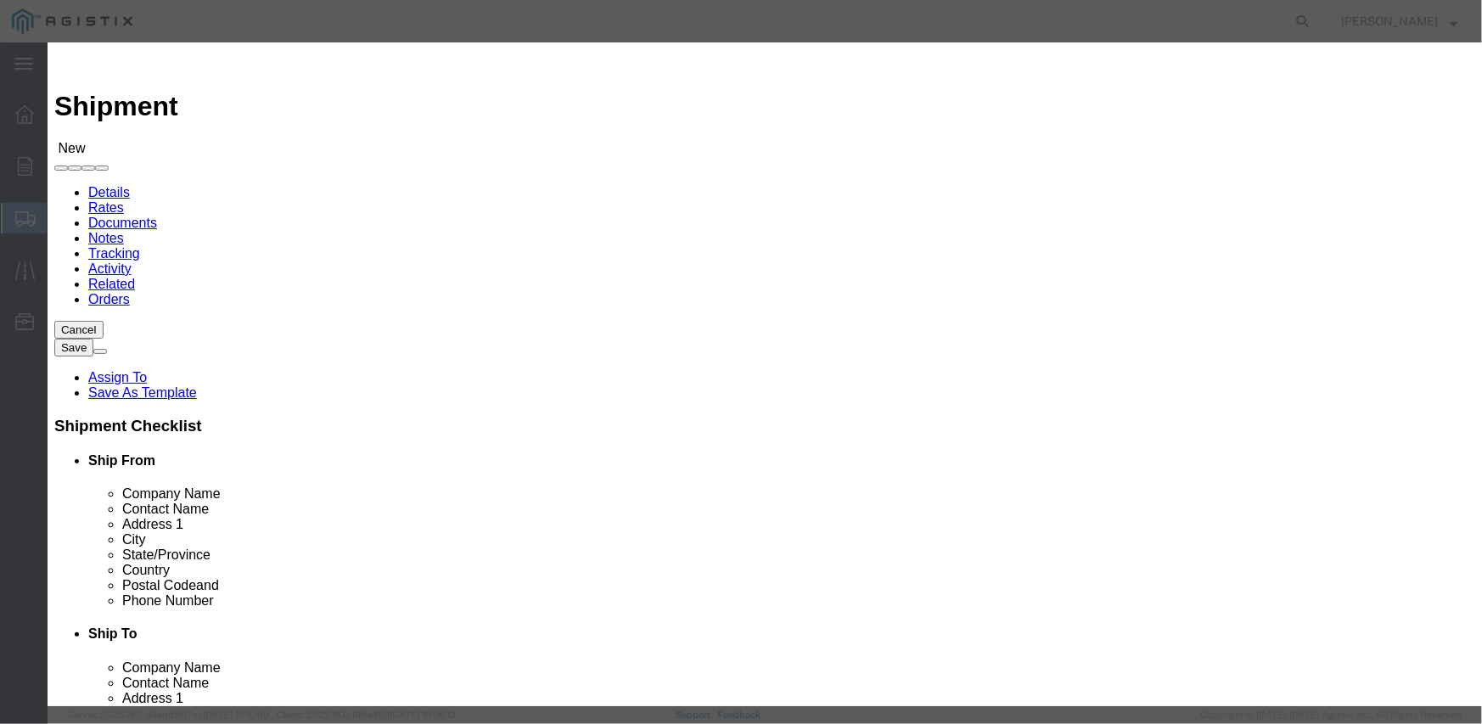
click button "Select"
select select
type input "MPS dba Inertia Engineering & Machine Works Inc"
type input "[PERSON_NAME]"
type input "[STREET_ADDRESS][PERSON_NAME]"
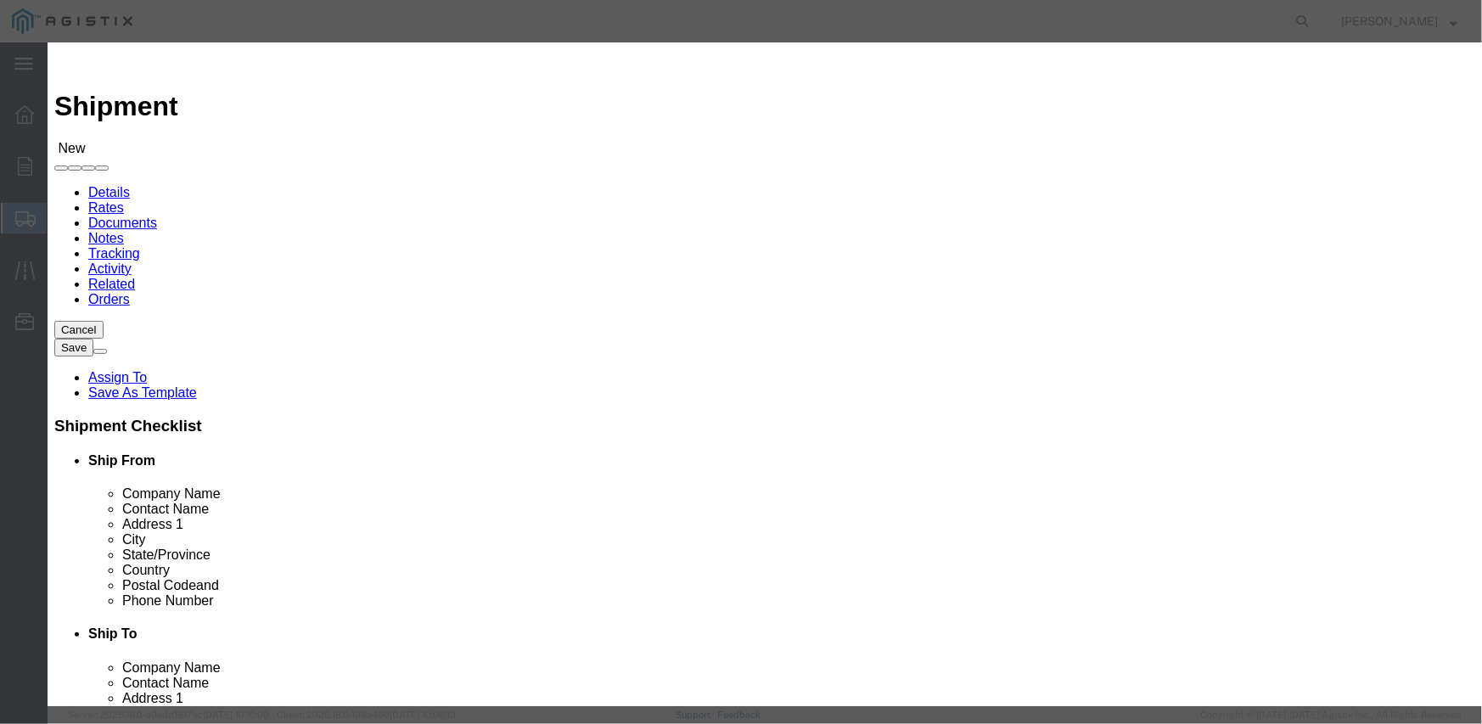
type input "Stockton"
type input "95215"
type input "[PHONE_NUMBER]"
select select "CA"
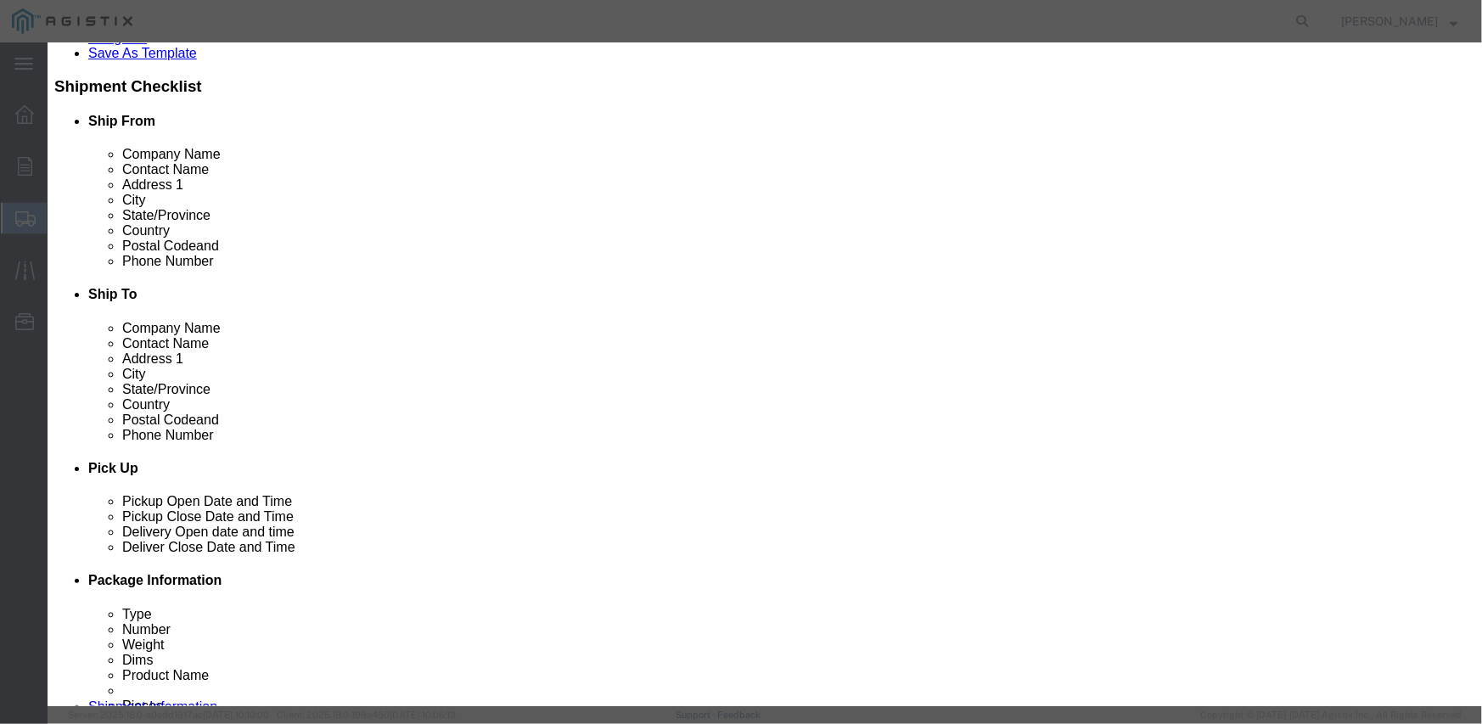
scroll to position [255, 0]
click button "Select"
select select
type input "PG&E - [GEOGRAPHIC_DATA]"
type input "Pacific Gas & Electric Company"
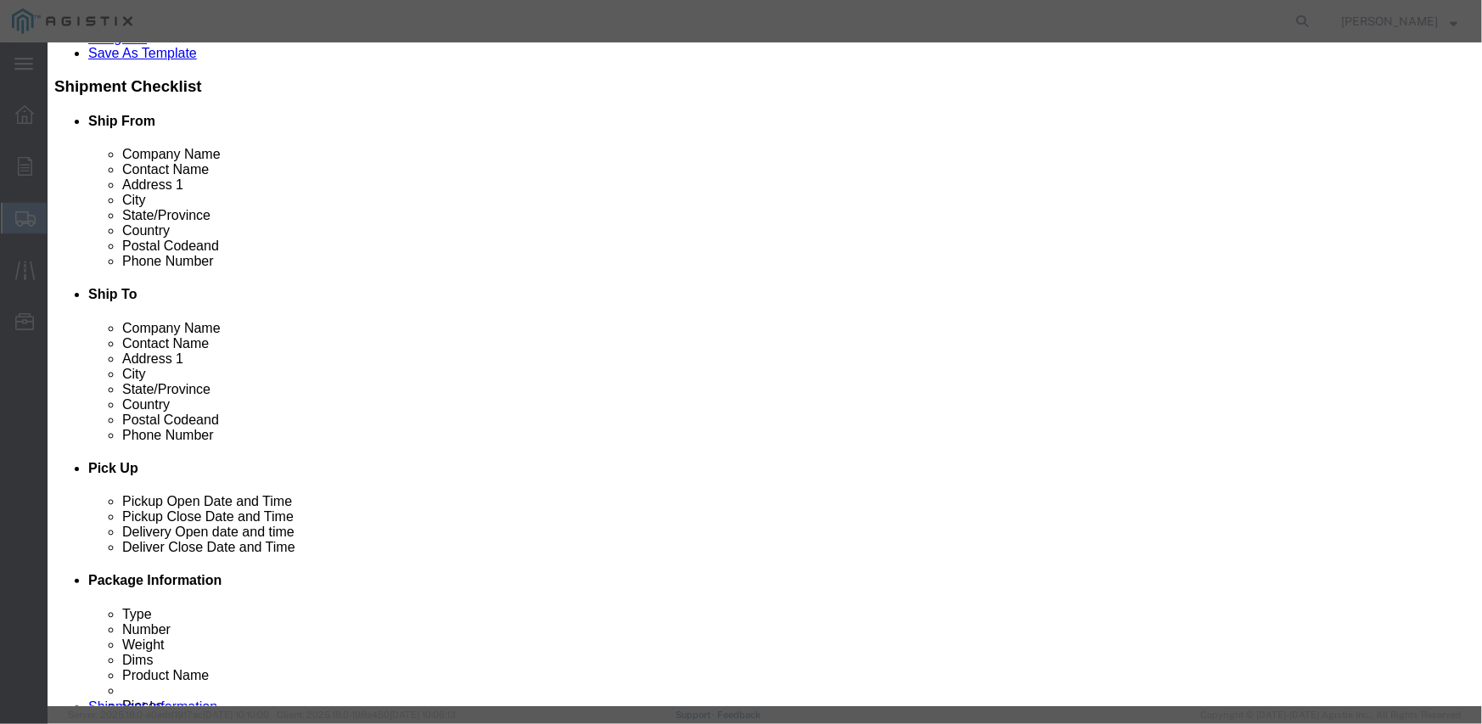
type input "Fresno Receiving"
type input "[STREET_ADDRESS]"
type input "[GEOGRAPHIC_DATA]"
type input "93725"
type input "[PHONE_NUMBER]"
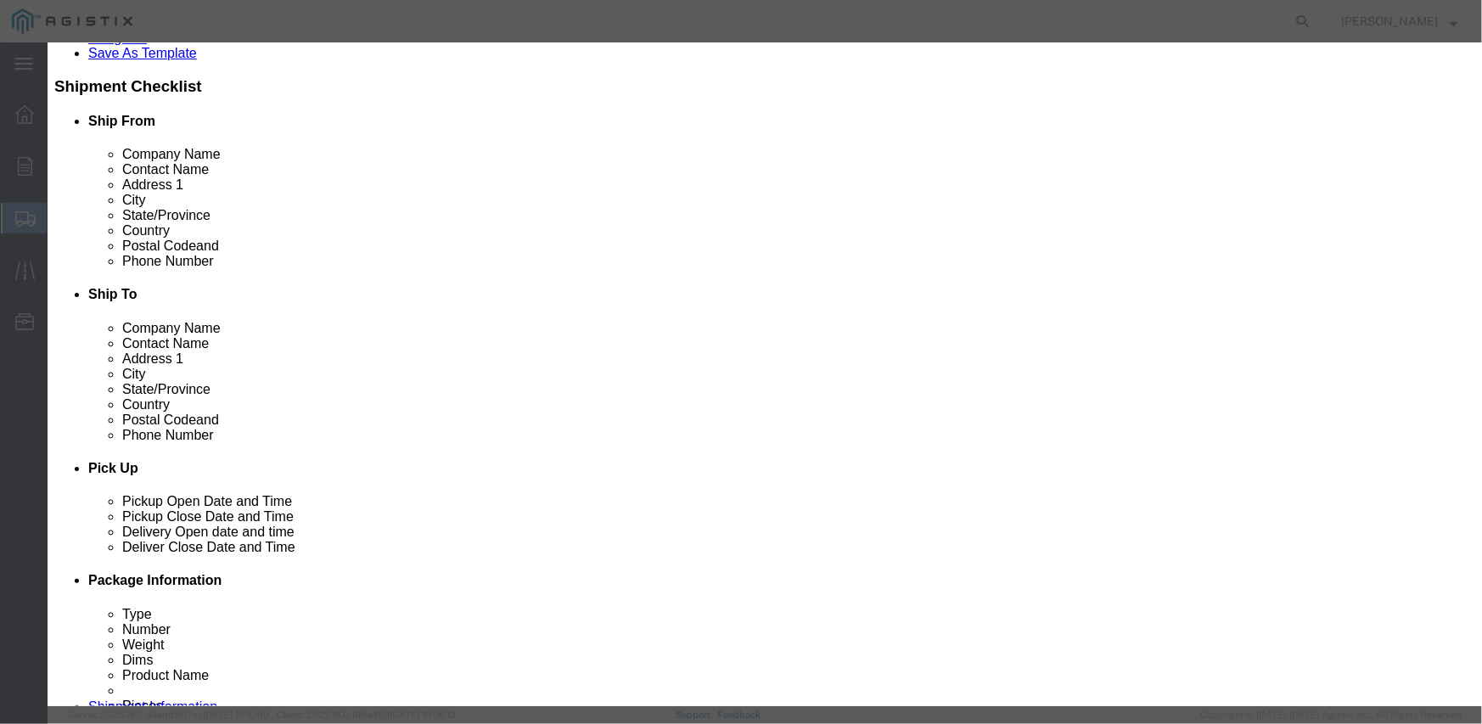
select select "CA"
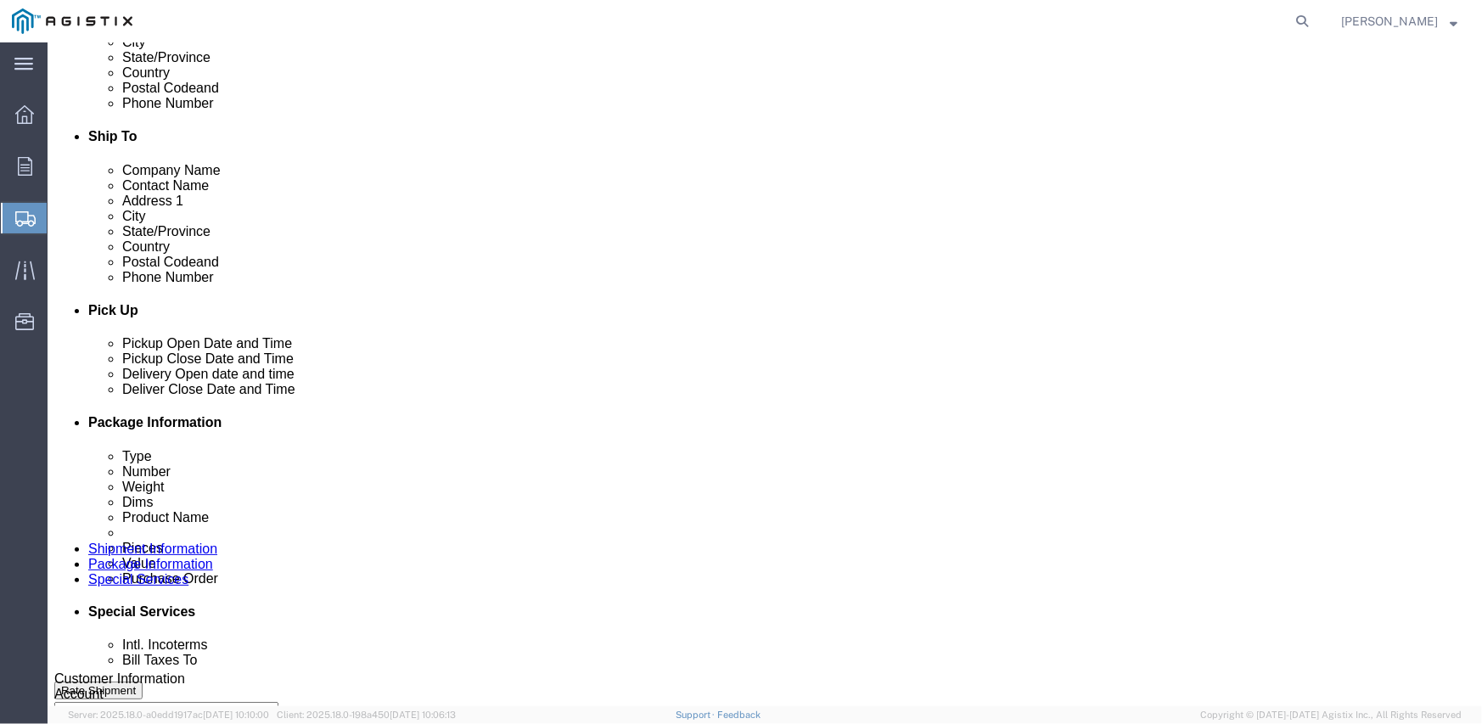
scroll to position [509, 0]
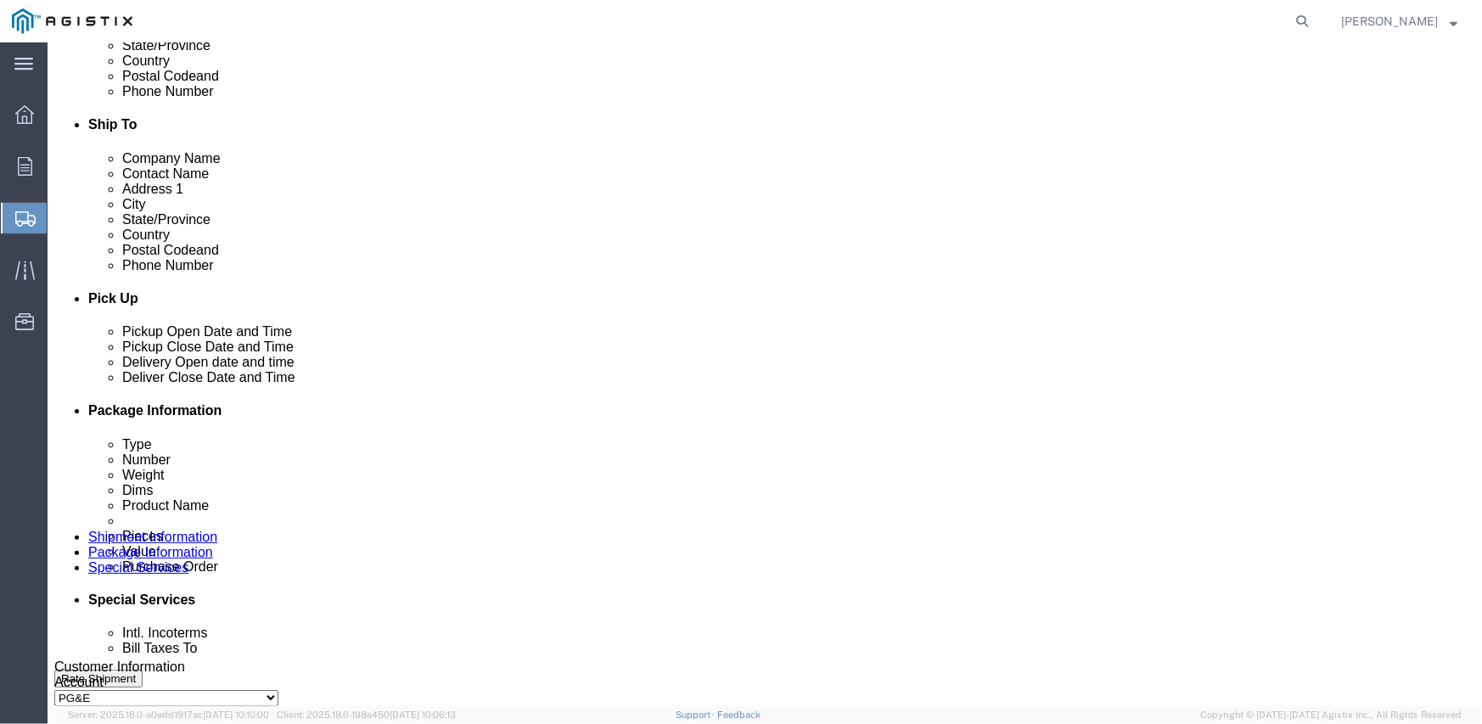
click div "[DATE] 12:00 PM"
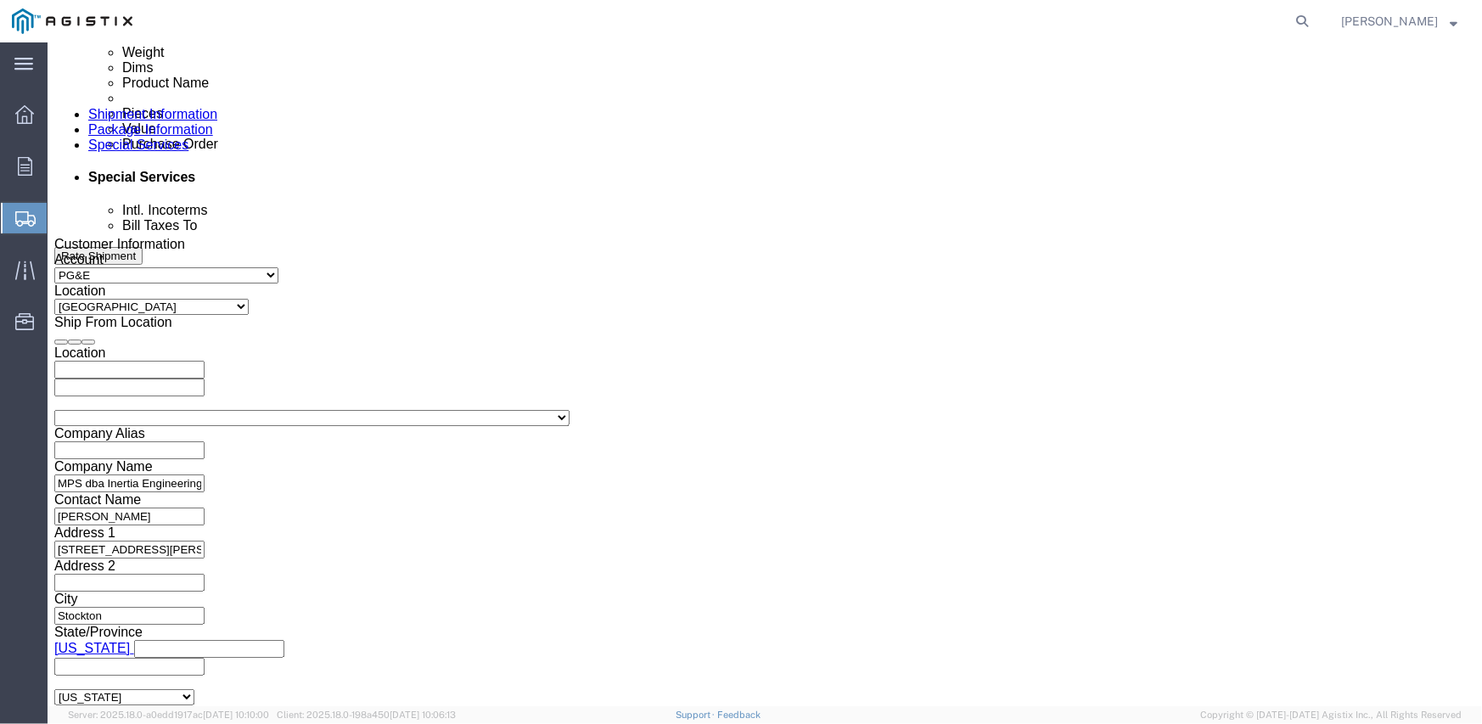
type input "2:00 PM"
click button "Apply"
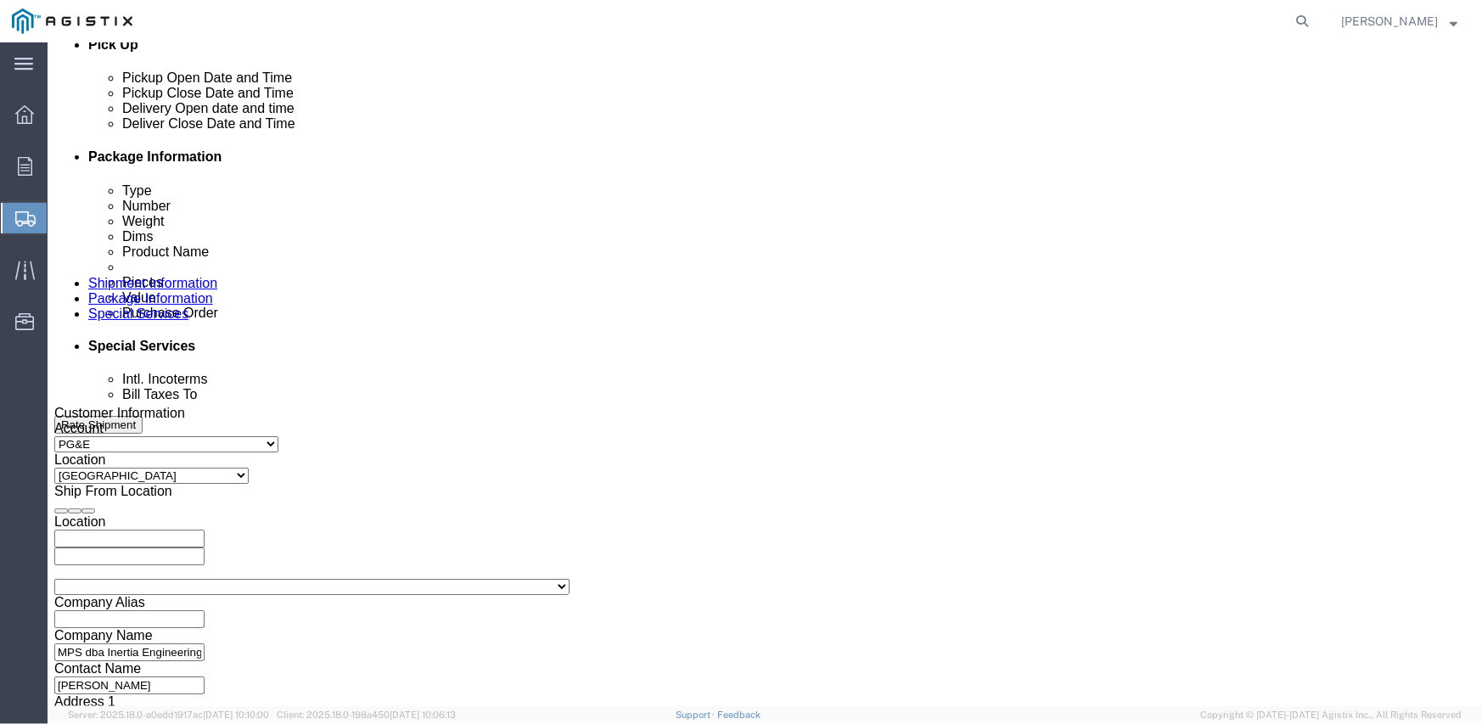
scroll to position [762, 0]
click div
click input "3:00 PM"
type input "8:00 AM"
click button "Apply"
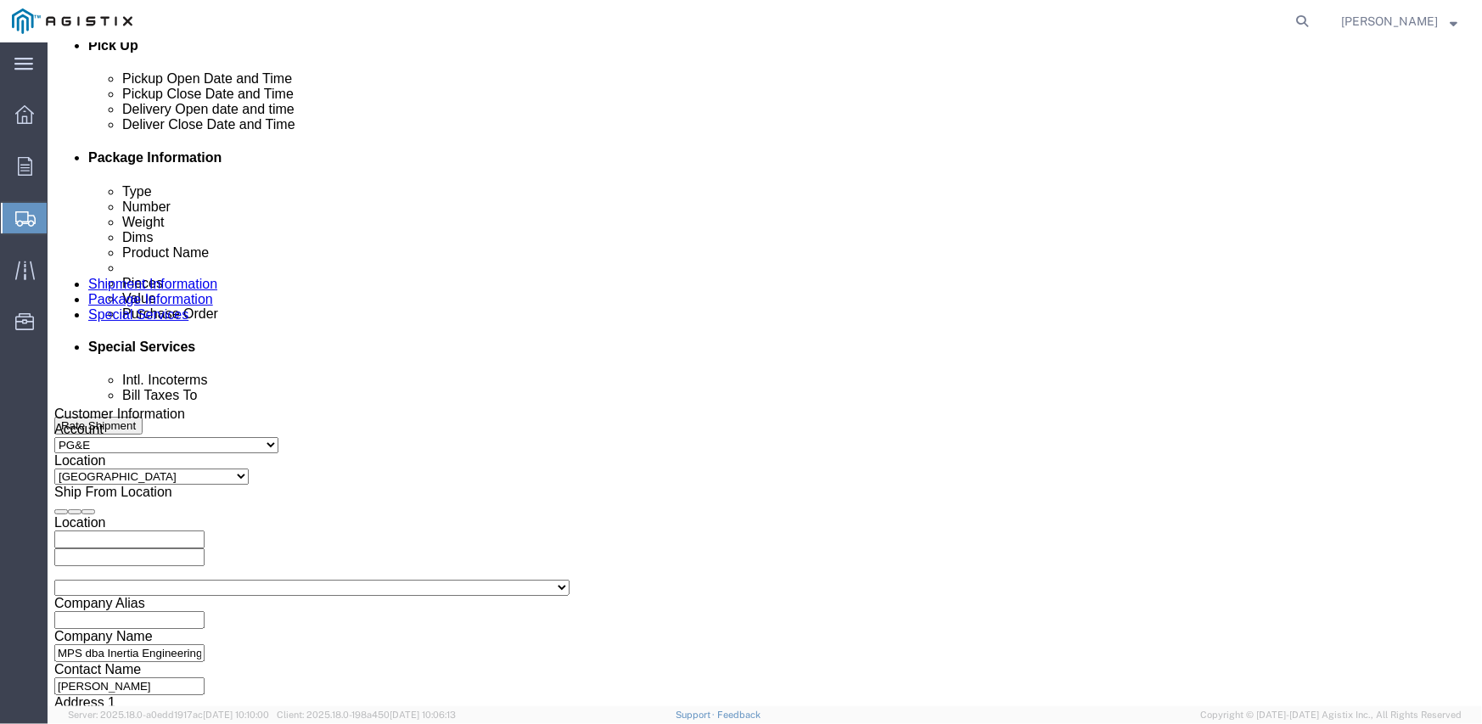
click div
type input "3:00 PM"
click button "Apply"
click input "text"
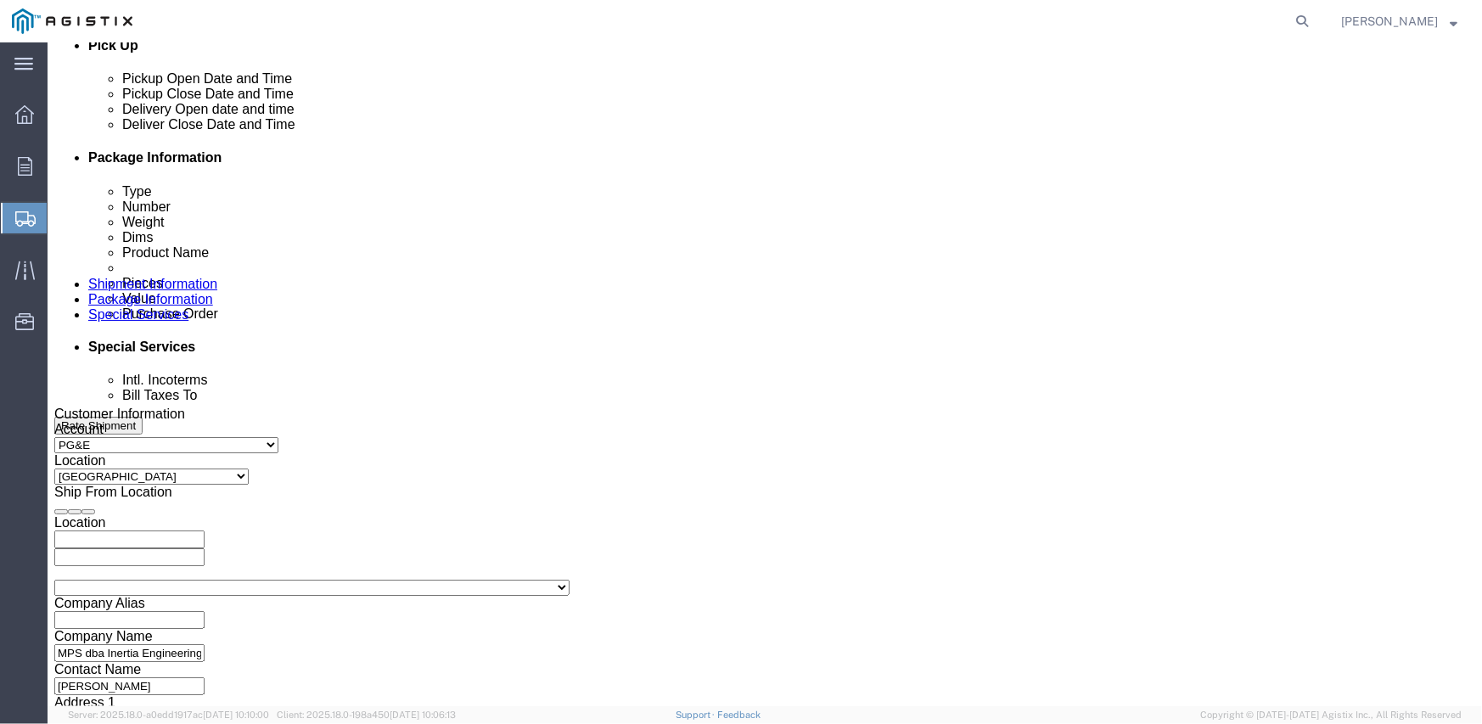
paste input "3501408026"
type input "3501408026"
select select "SALEORDR"
type input "294726"
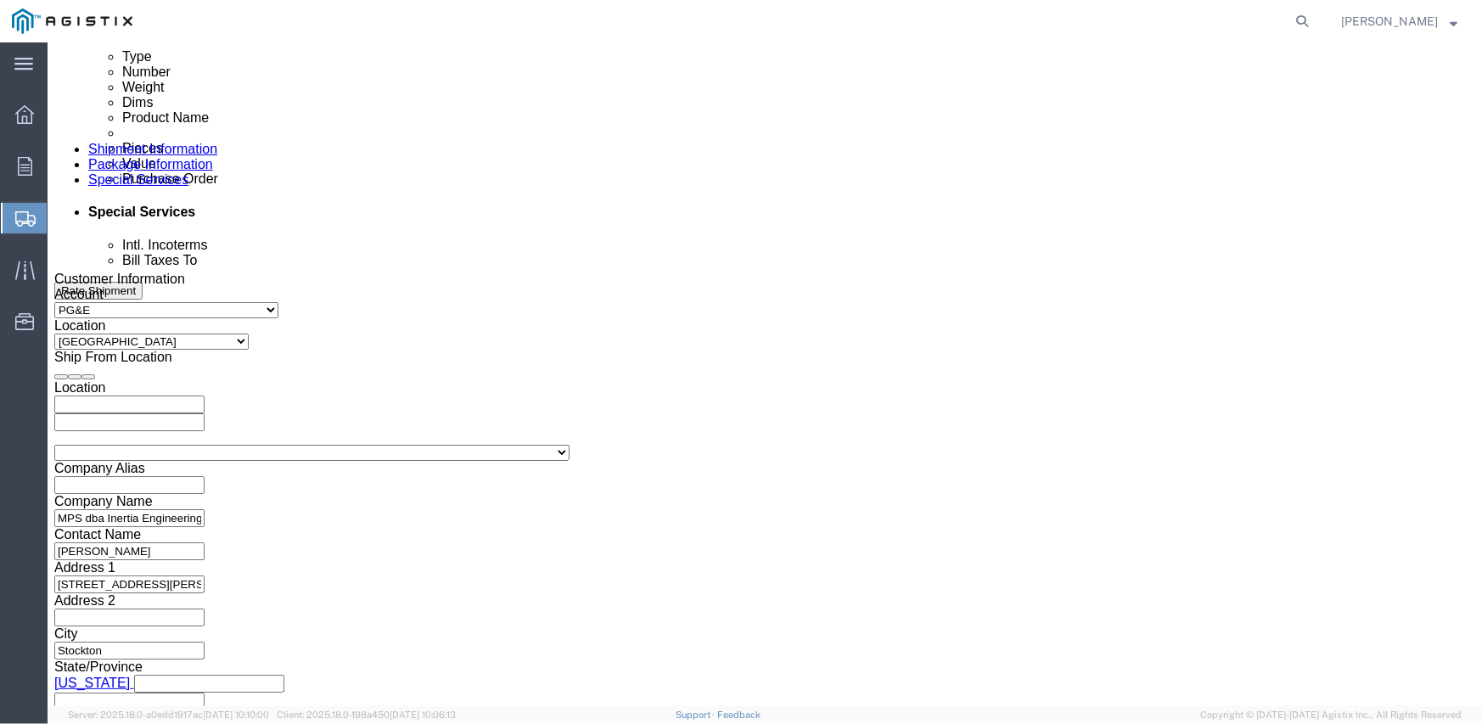
scroll to position [932, 0]
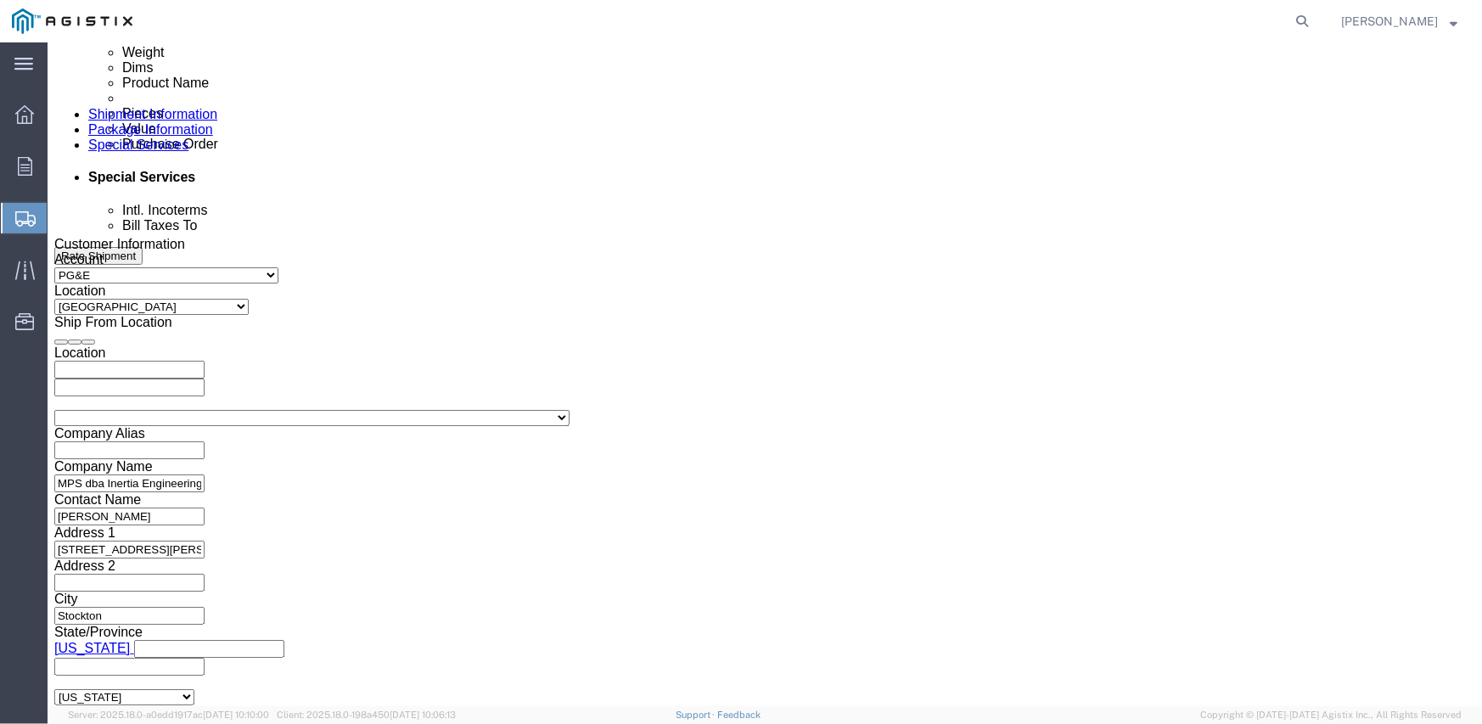
click select "Select Air Less than Truckload Multi-Leg Ocean Freight Rail Small Parcel Truckl…"
select select "LTL"
click select "Select Air Less than Truckload Multi-Leg Ocean Freight Rail Small Parcel Truckl…"
click div "Vehicle Select Straight Truck"
click select "Select Straight Truck"
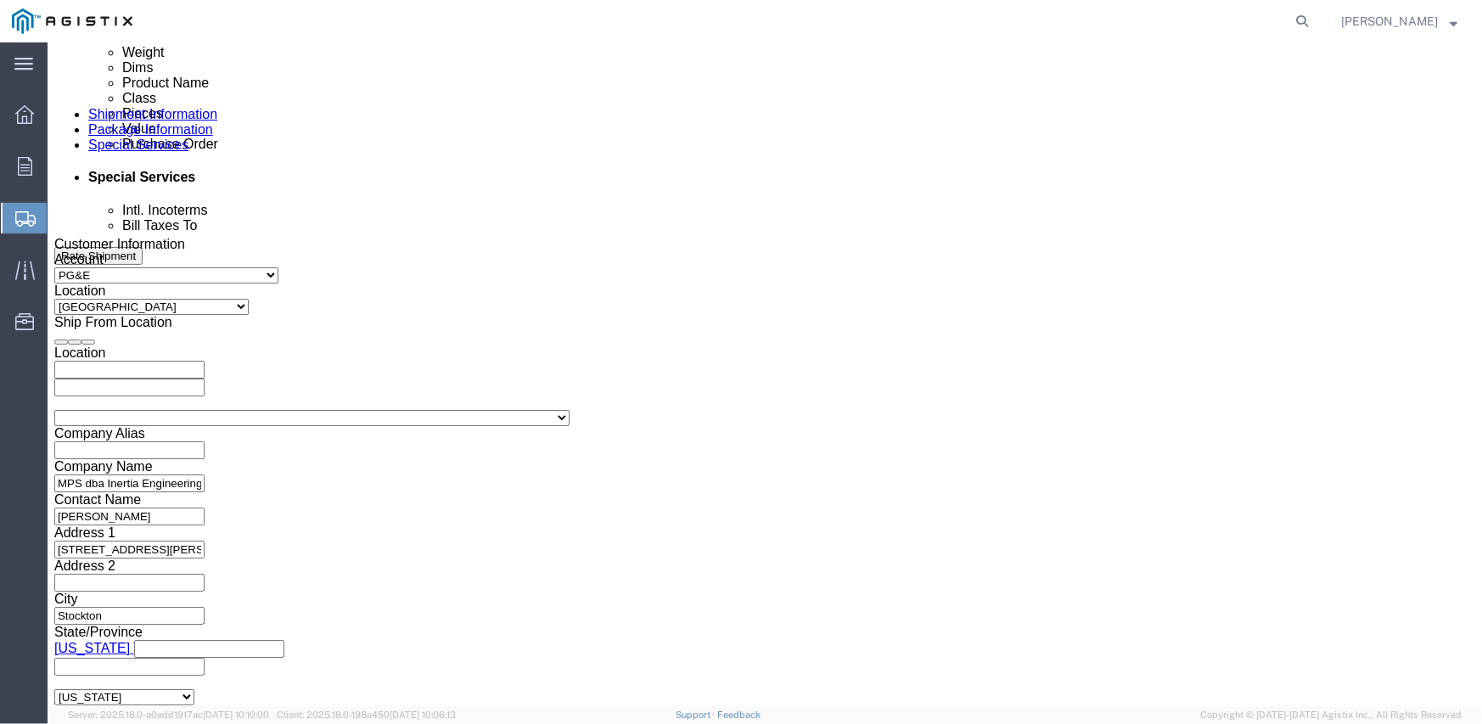
click select "Select Straight Truck"
select select "STTR"
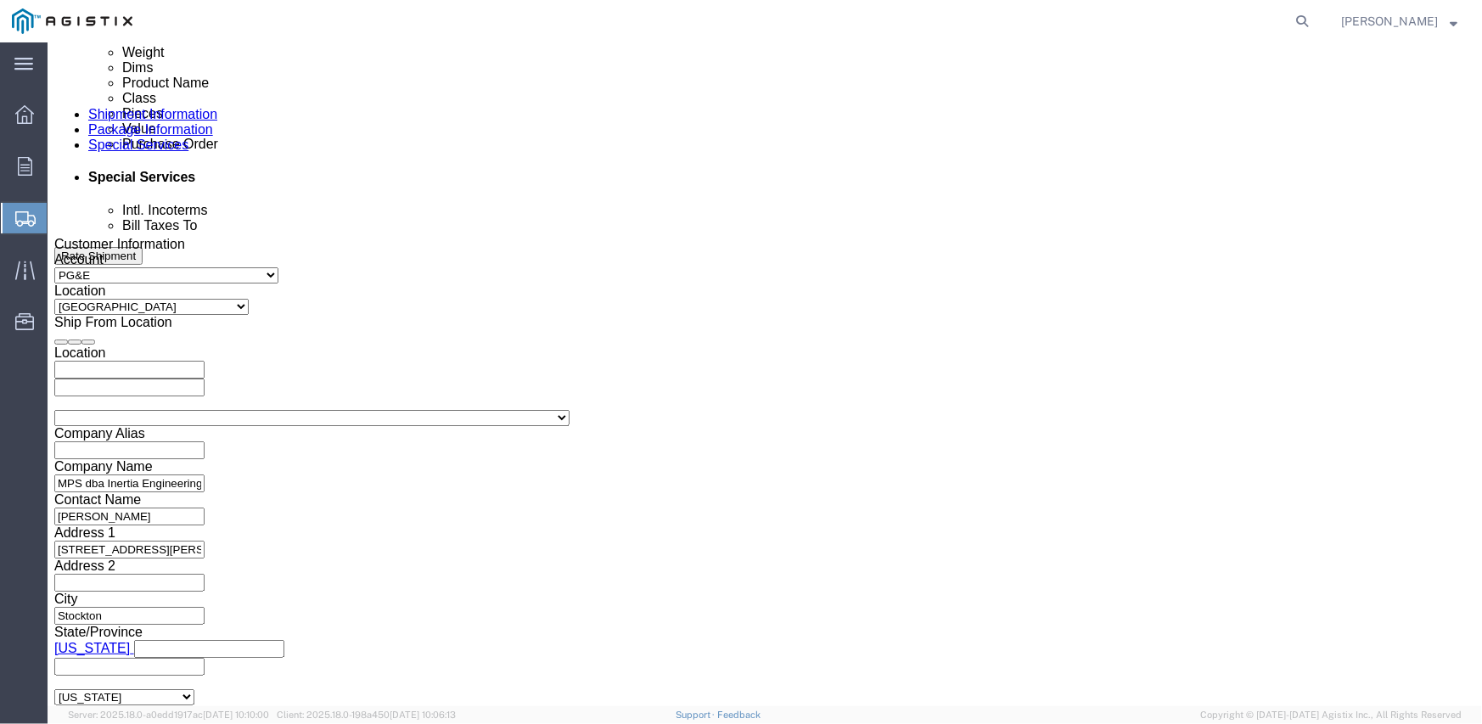
click select "Select Straight Truck"
drag, startPoint x: 685, startPoint y: 541, endPoint x: 801, endPoint y: 567, distance: 119.2
click div "Leg 1 Mode Select Air Less than Truckload Multi-Leg Ocean Freight Rail Small Pa…"
click button "Continue"
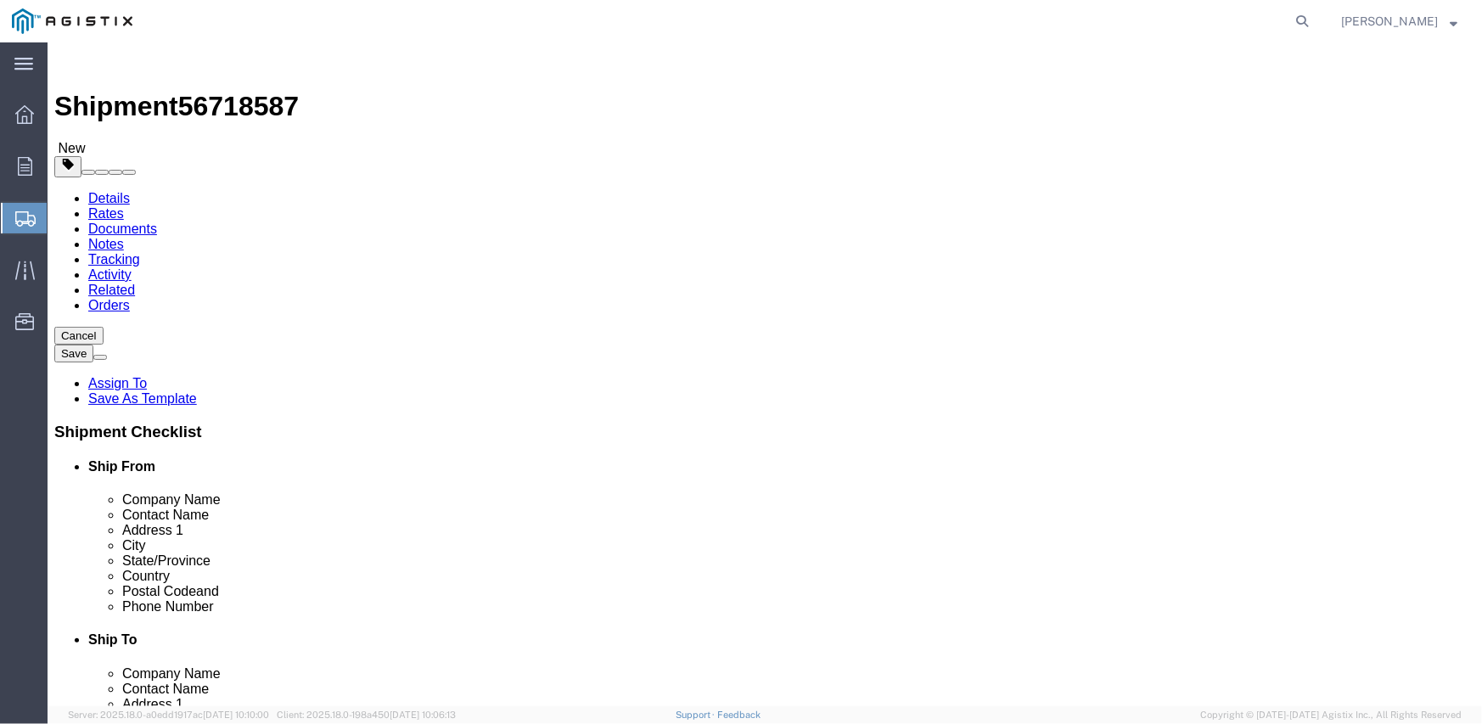
click select "Select Bulk Bundle(s) Cardboard Box(es) Carton(s) Crate(s) Drum(s) (Fiberboard)…"
select select "PSNS"
click select "Select Bulk Bundle(s) Cardboard Box(es) Carton(s) Crate(s) Drum(s) (Fiberboard)…"
click input "1"
type input "3"
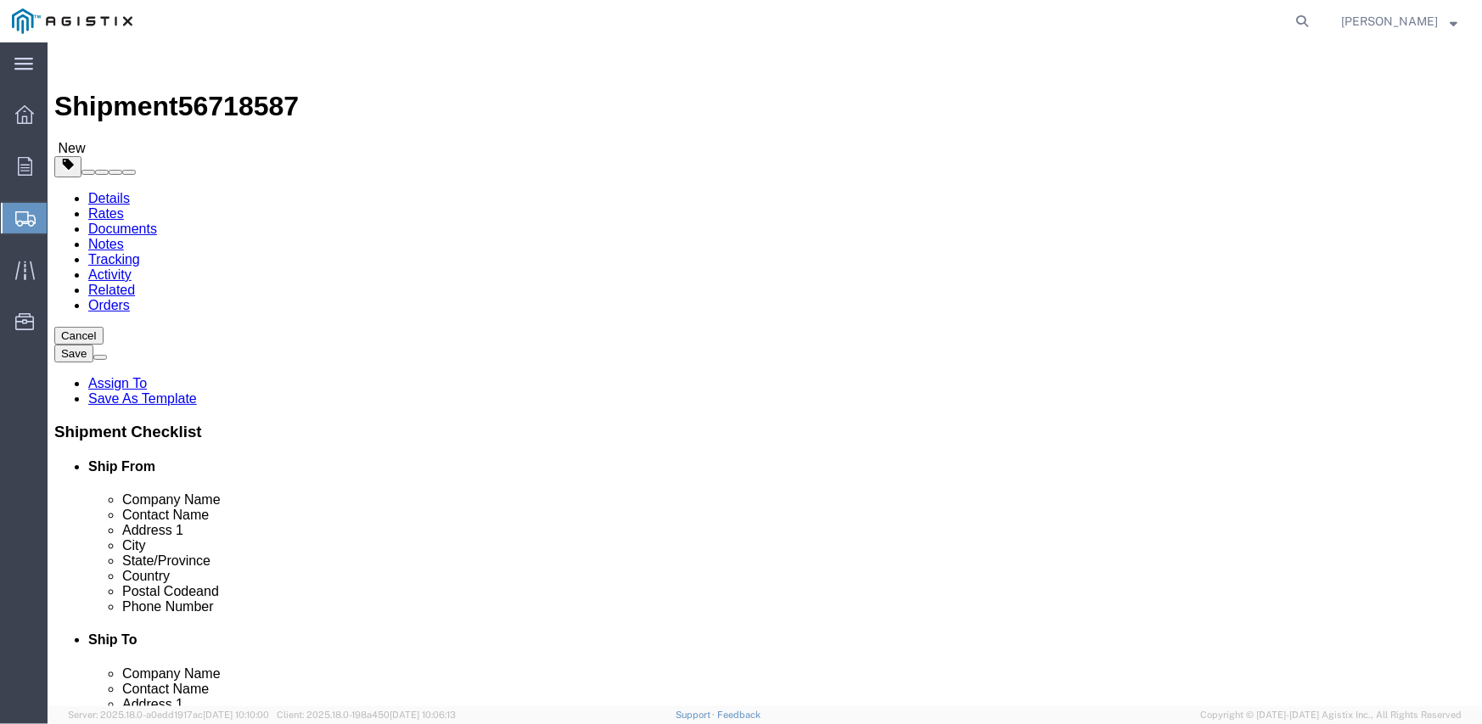
type input "48"
type input "44"
type input "45"
click input "275"
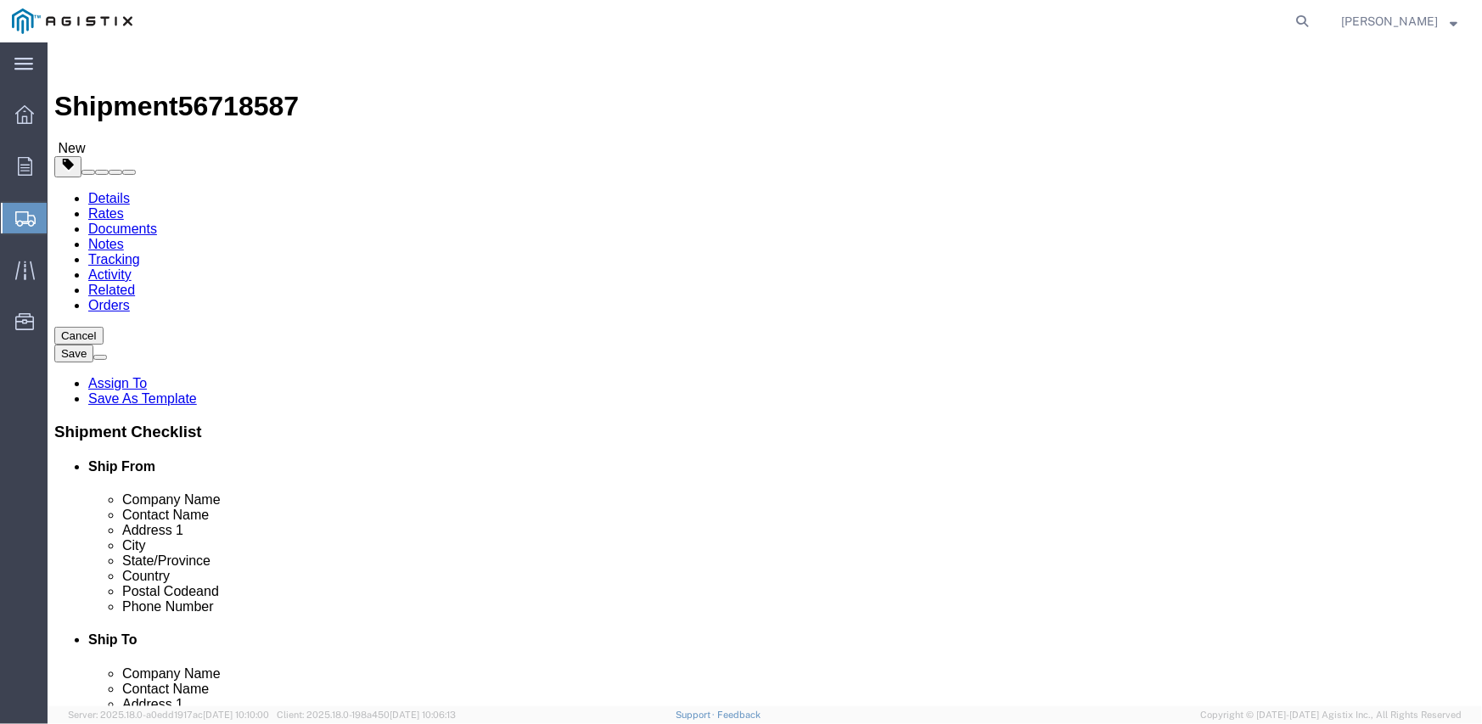
click input "275"
type input "820"
click link "Add Content"
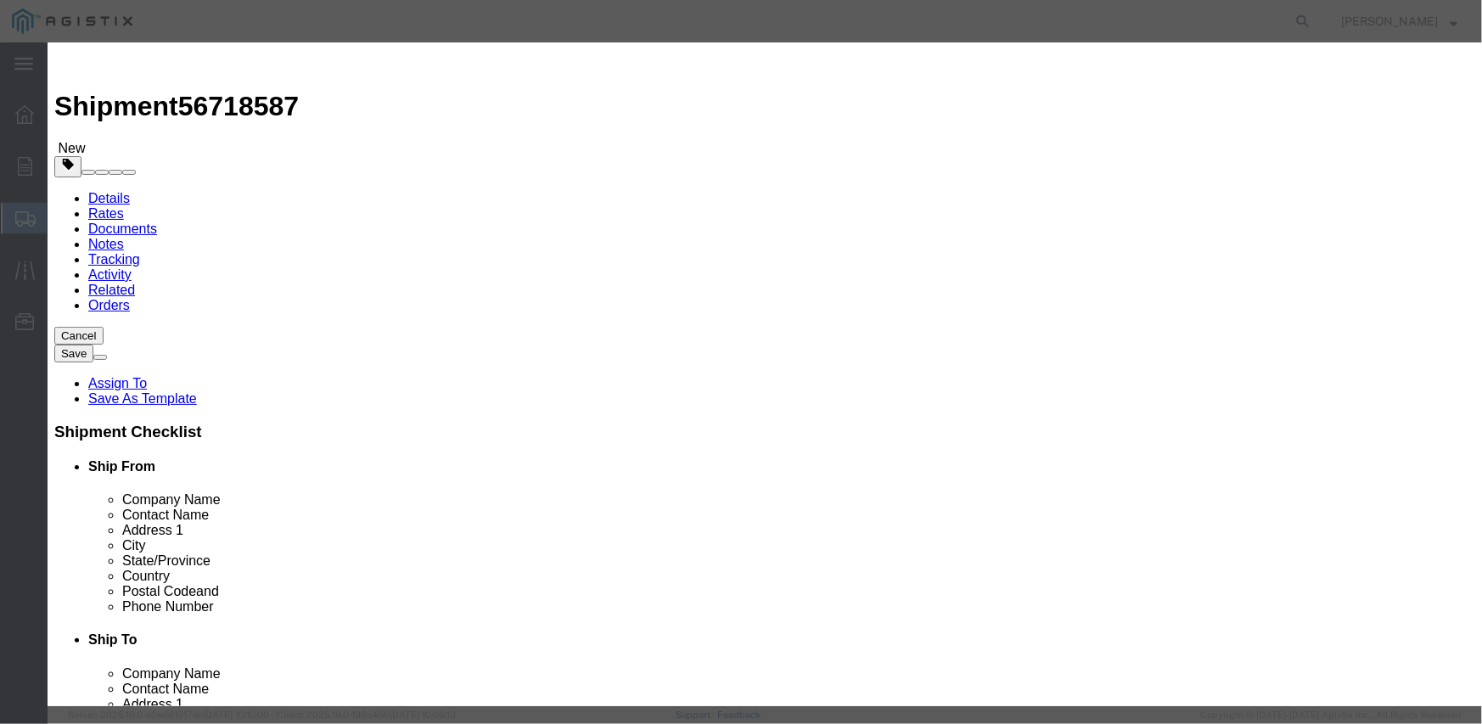
click input "text"
type input "m263192"
click td "Name: BRACKET CONTROL REGULATOR VOLTAGE"
select select
select select "USD"
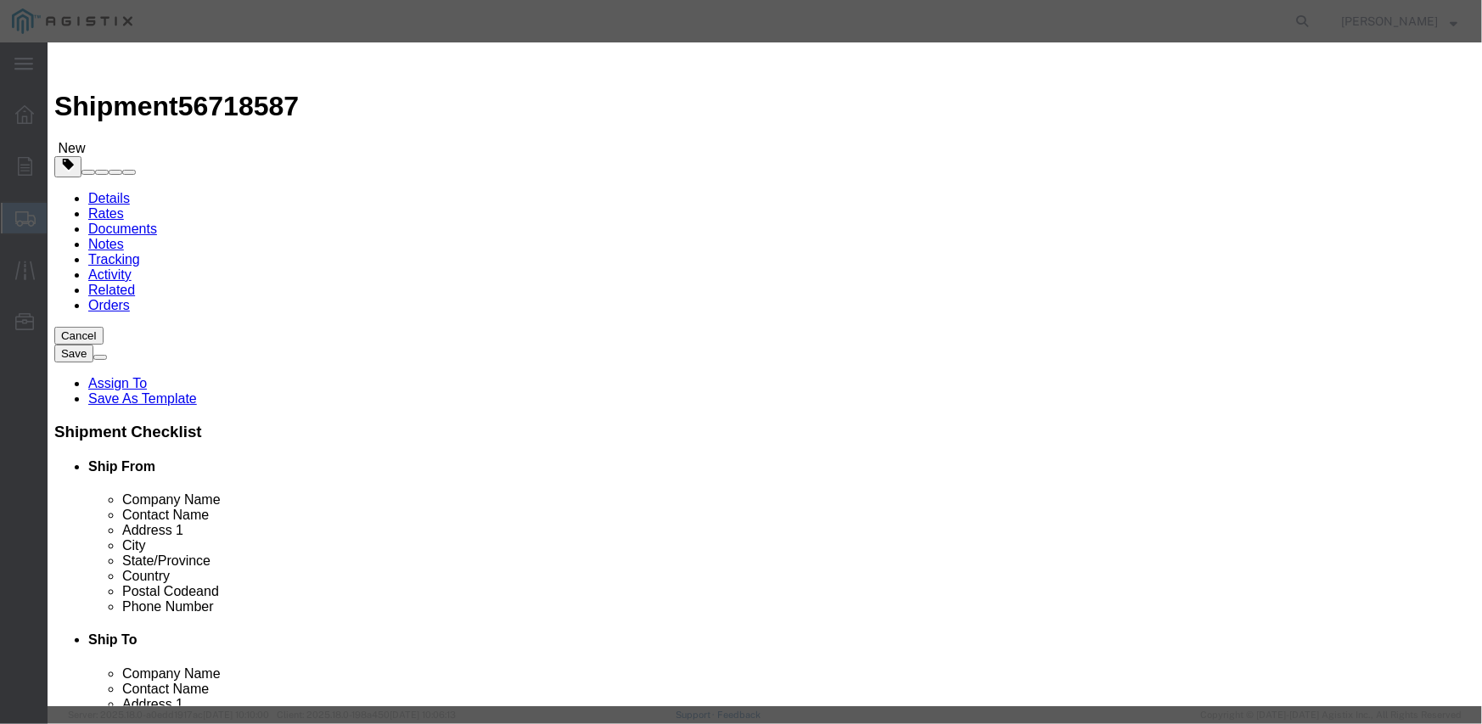
type input "BRACKET CONTROL REGULATOR VOLTAGE"
type input "M263192"
type input "BRACKET CONTROL REGULATOR VOLTAGE"
click input "text"
type input "21"
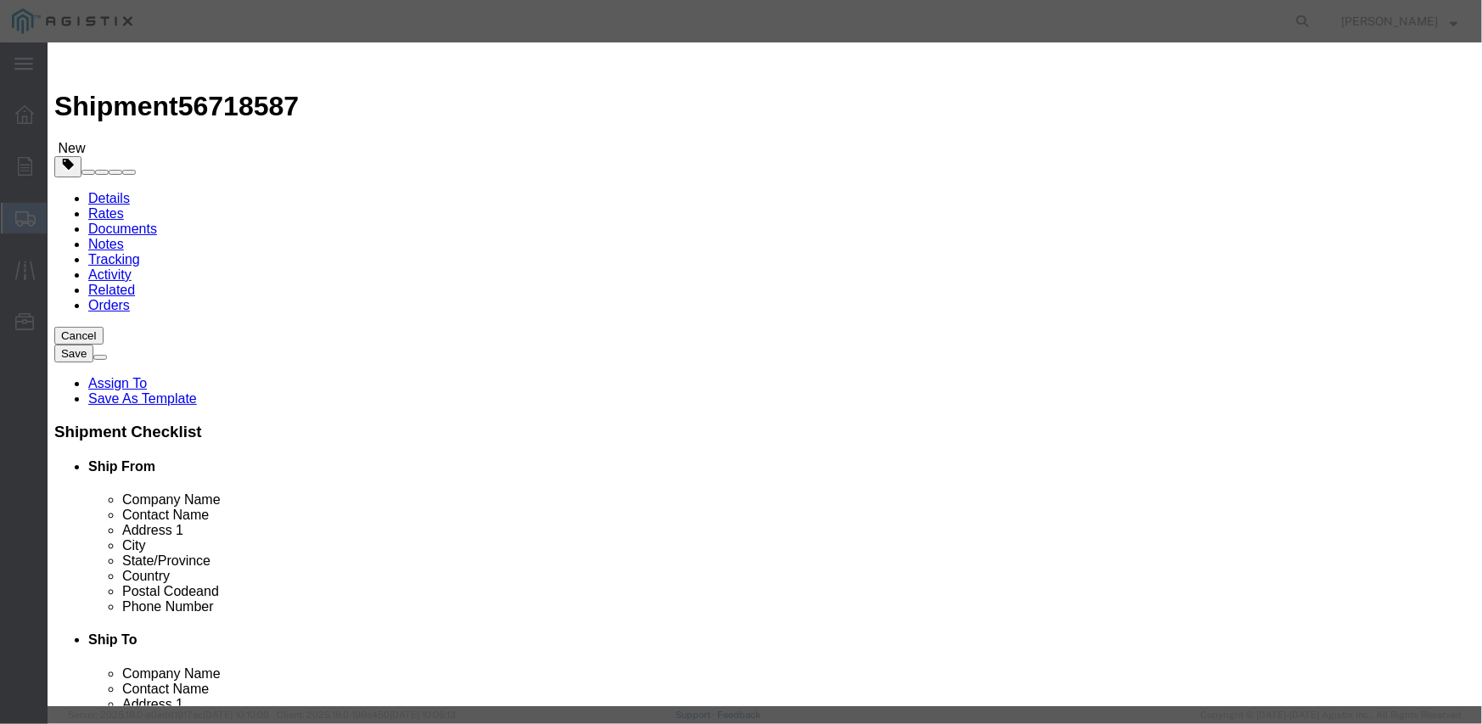
select select "EA"
click input "text"
type input "2456.24"
click select "Select 50 55 60 65 70 85 92.5 100 125 175 250 300 400"
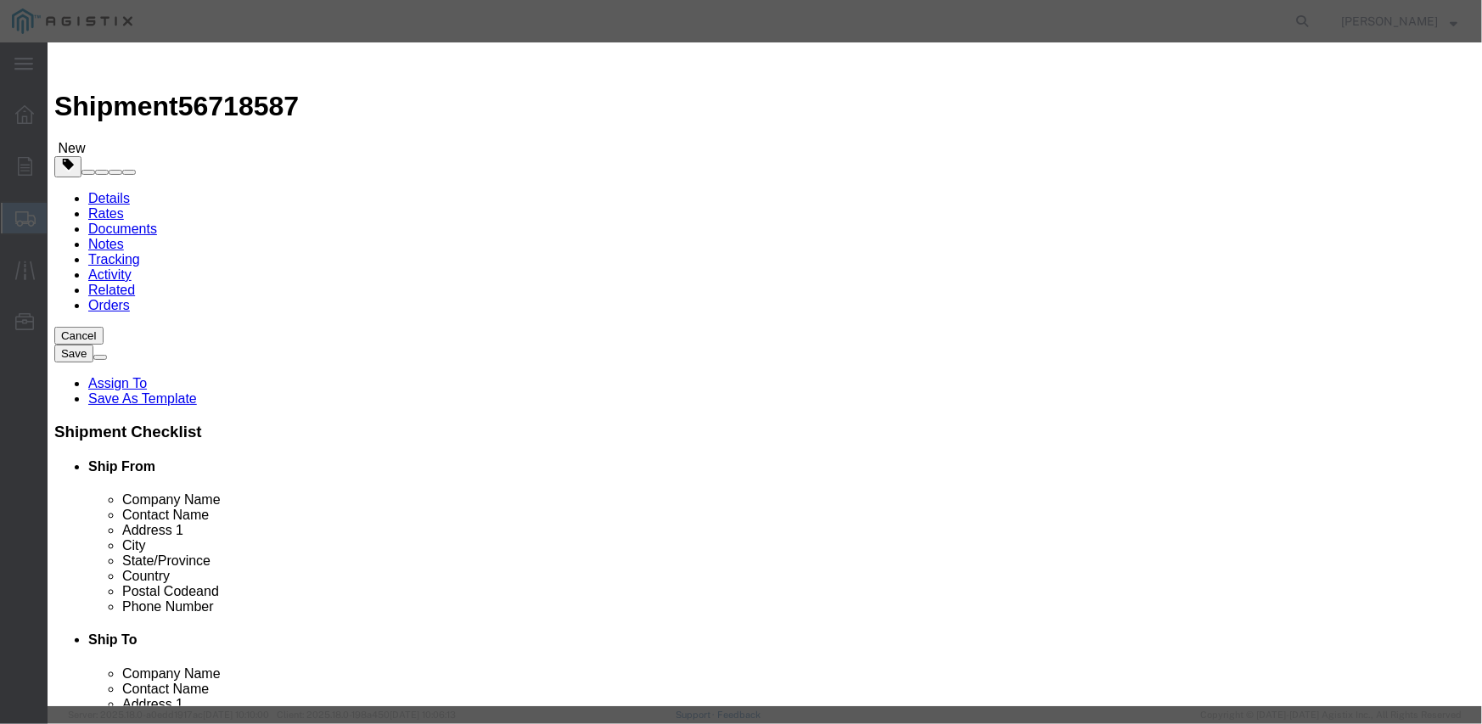
select select "175"
click select "Select 50 55 60 65 70 85 92.5 100 125 175 250 300 400"
click textarea
paste textarea "M9-309A3-2A"
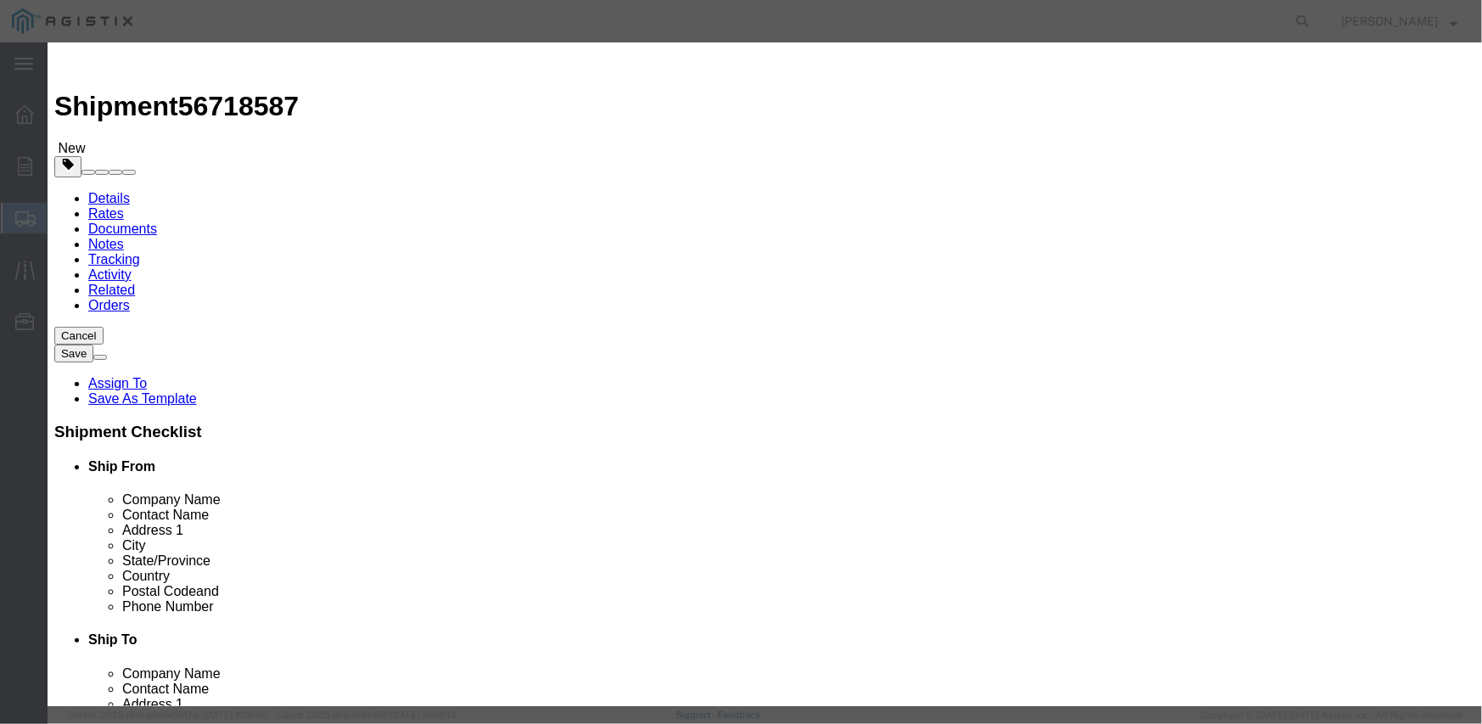
type textarea "M9-309A3-2A"
click select "Select Account Type Activity ID Airline Appointment Number ASN Batch Number Bil…"
select select "PURCHORD"
click select "Select Account Type Activity ID Airline Appointment Number ASN Batch Number Bil…"
paste input "M9-309A3-2A"
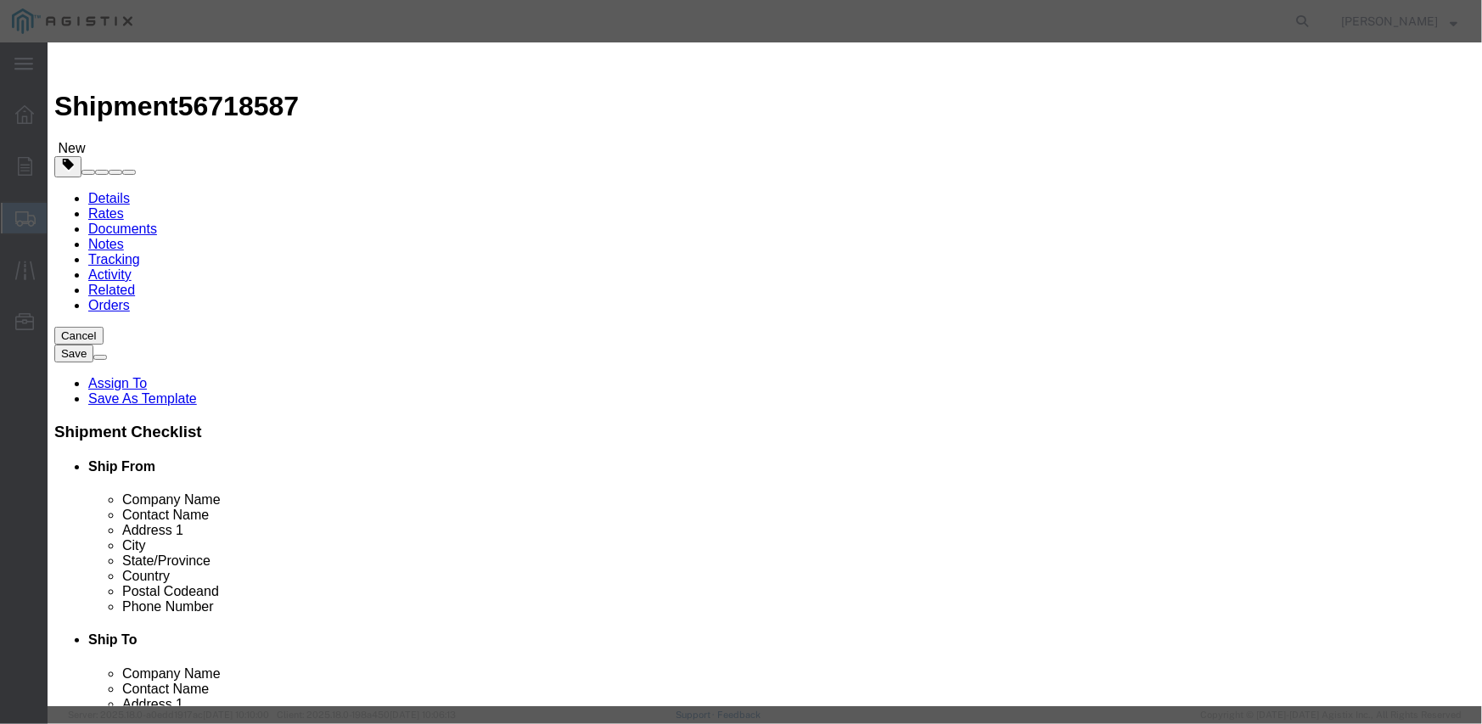
type input "M"
click input "text"
paste input "3501408026"
type input "3501408026"
click select "Select Account Type Activity ID Airline Appointment Number ASN Batch Number Bil…"
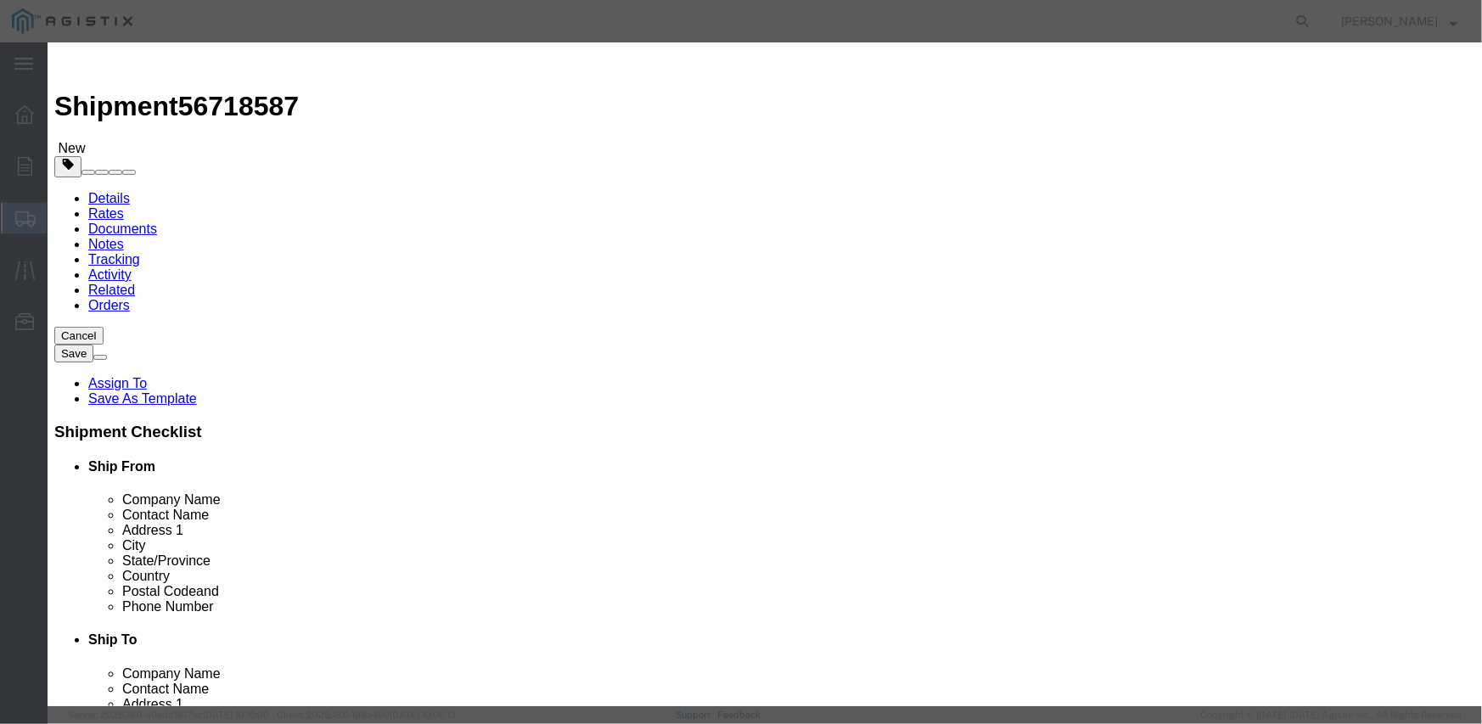
select select "SALEORDR"
click select "Select Account Type Activity ID Airline Appointment Number ASN Batch Number Bil…"
type input "294726"
click button "Save & Close"
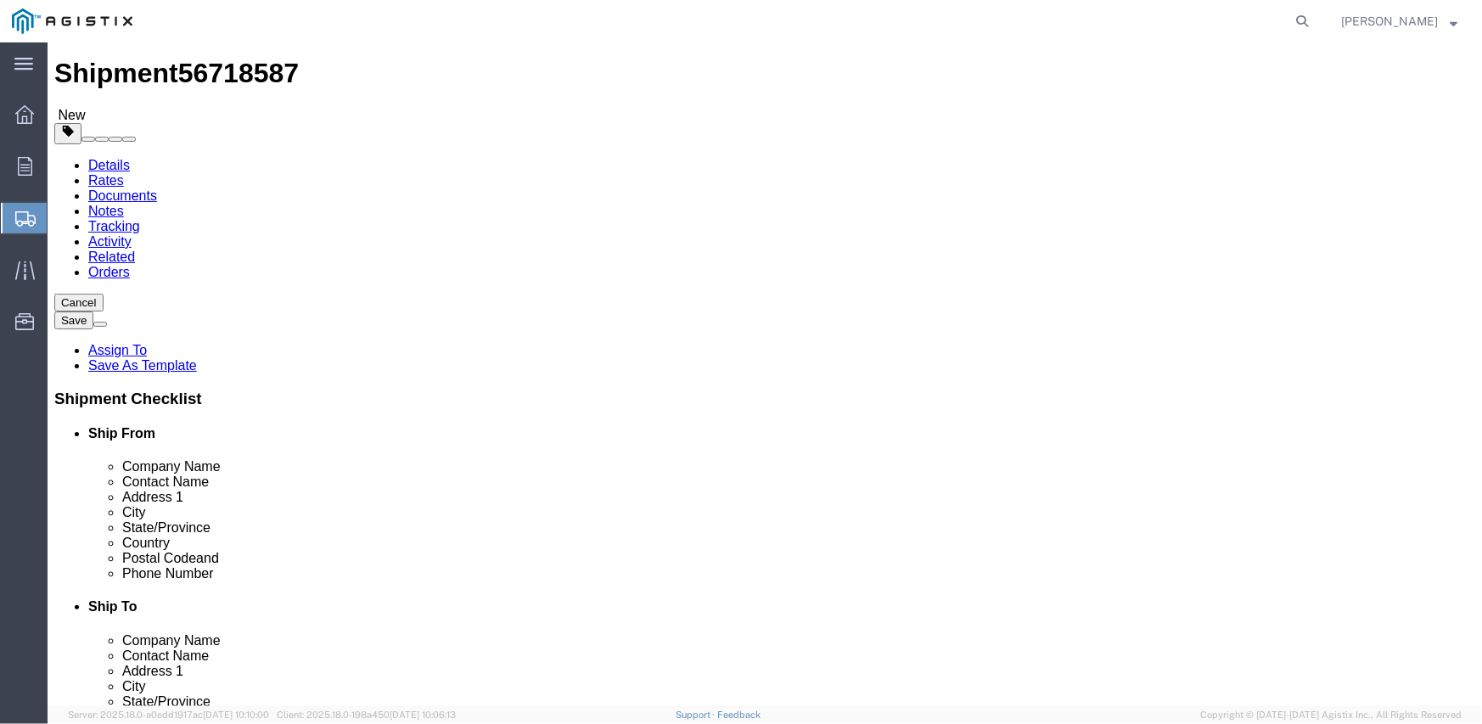
scroll to position [63, 0]
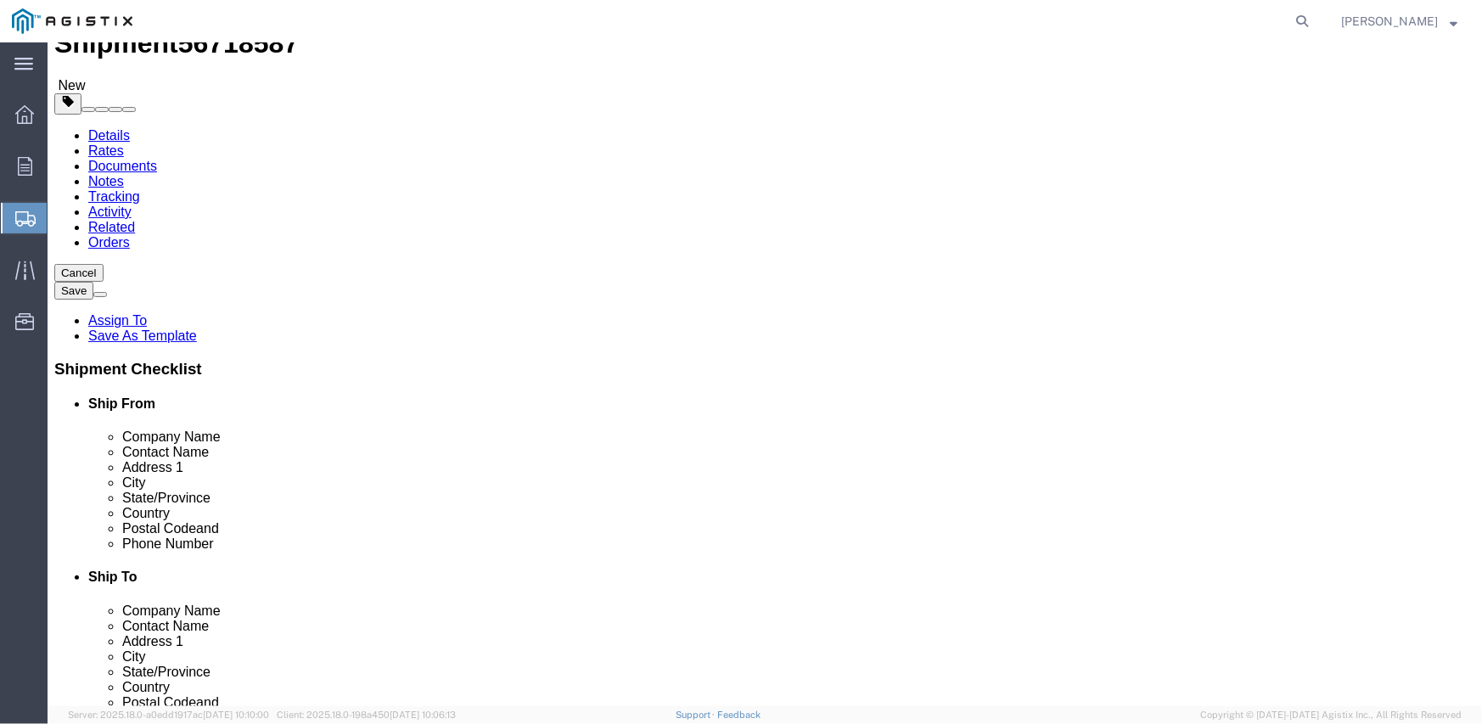
click div "Previous Continue"
click button "Continue"
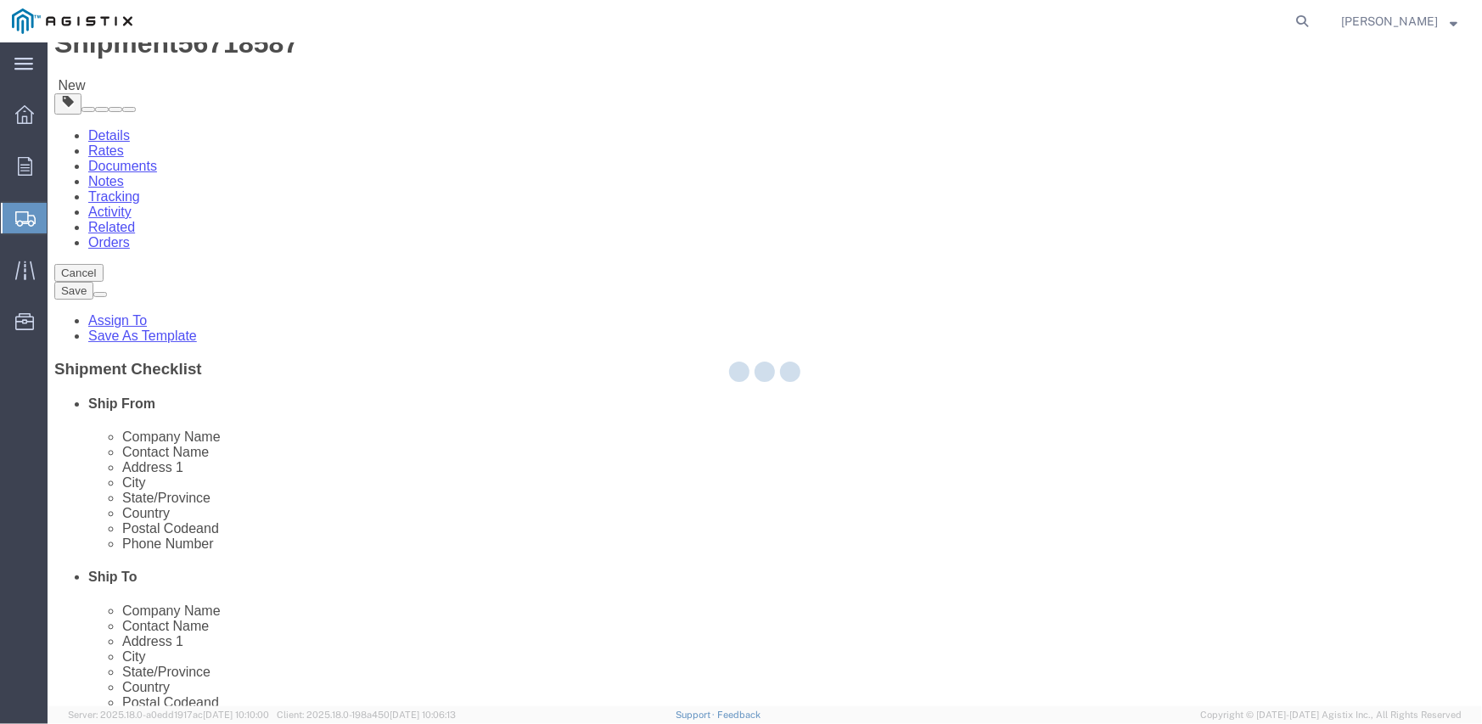
select select
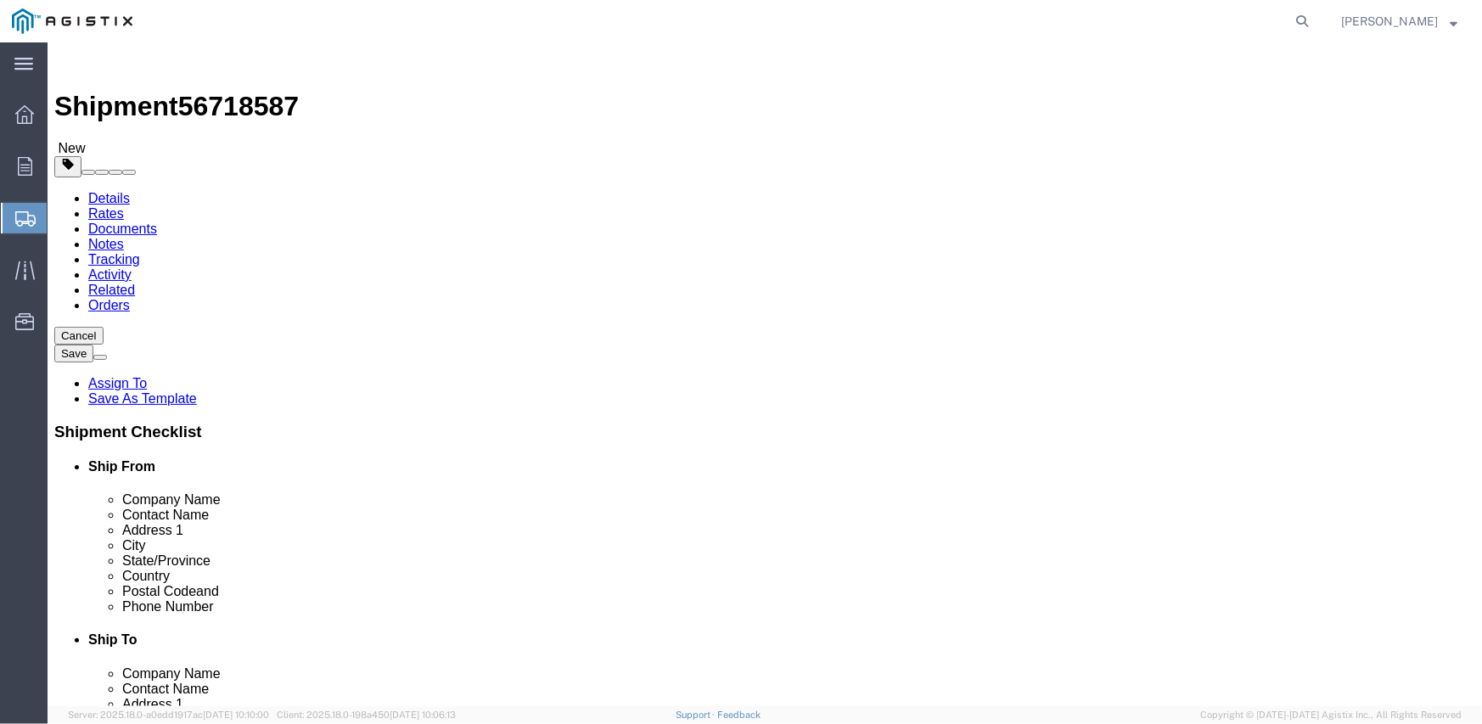
click button "Rate Shipment"
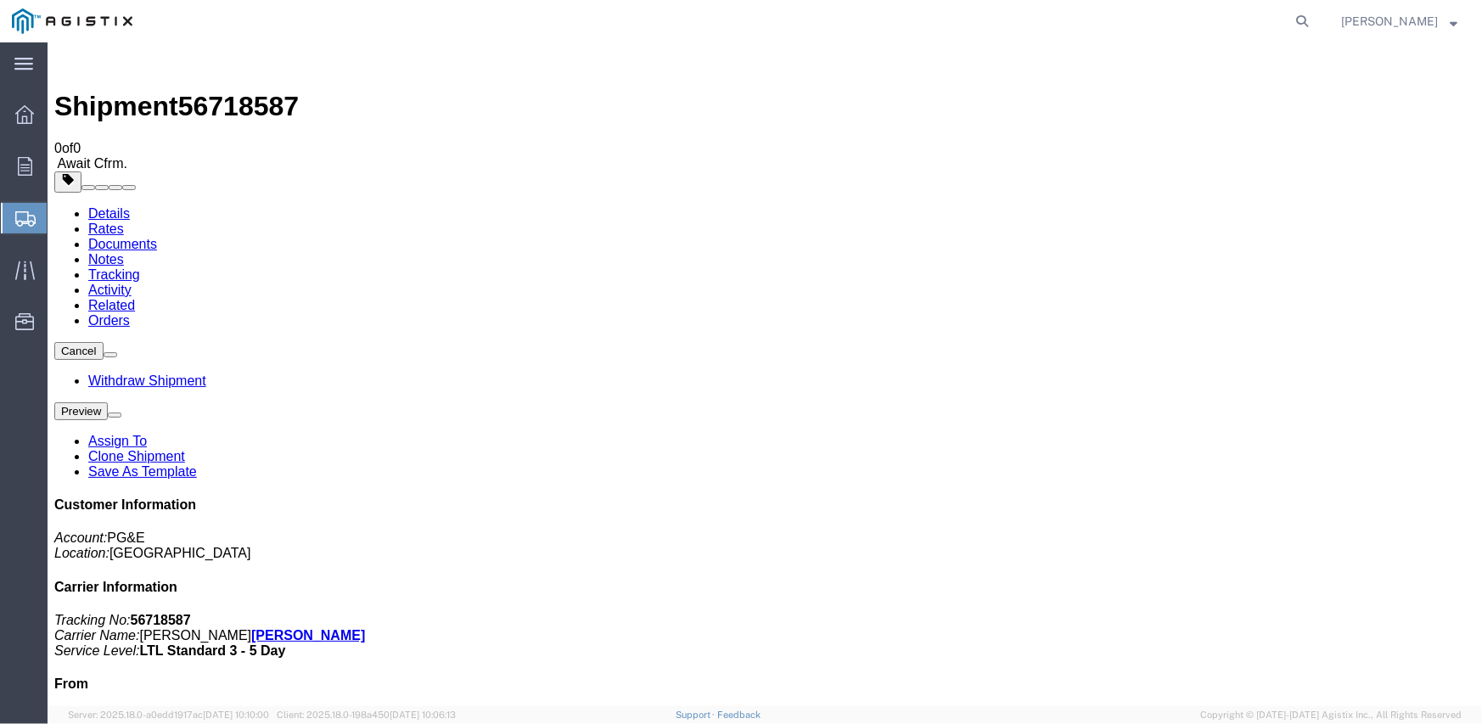
click at [123, 221] on link "Rates" at bounding box center [105, 228] width 36 height 14
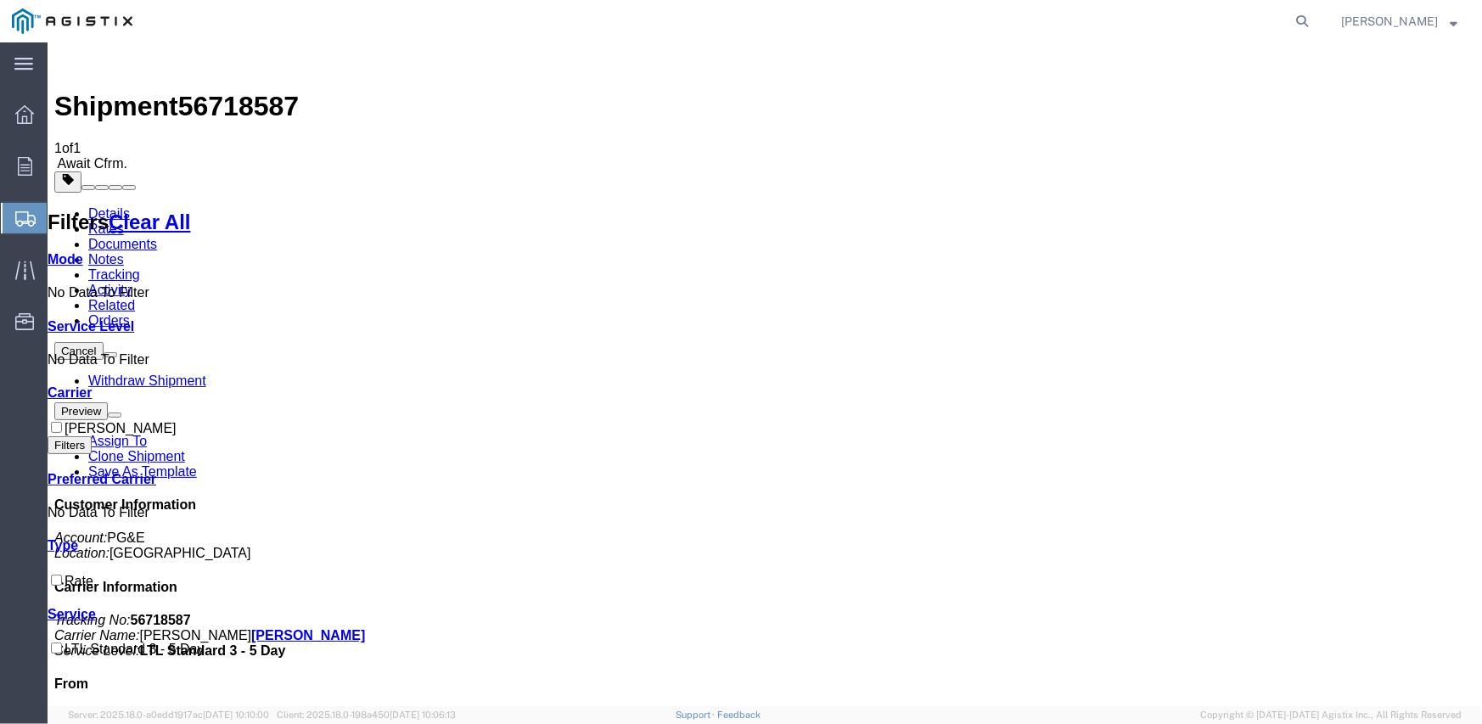
click at [156, 236] on link "Documents" at bounding box center [121, 243] width 69 height 14
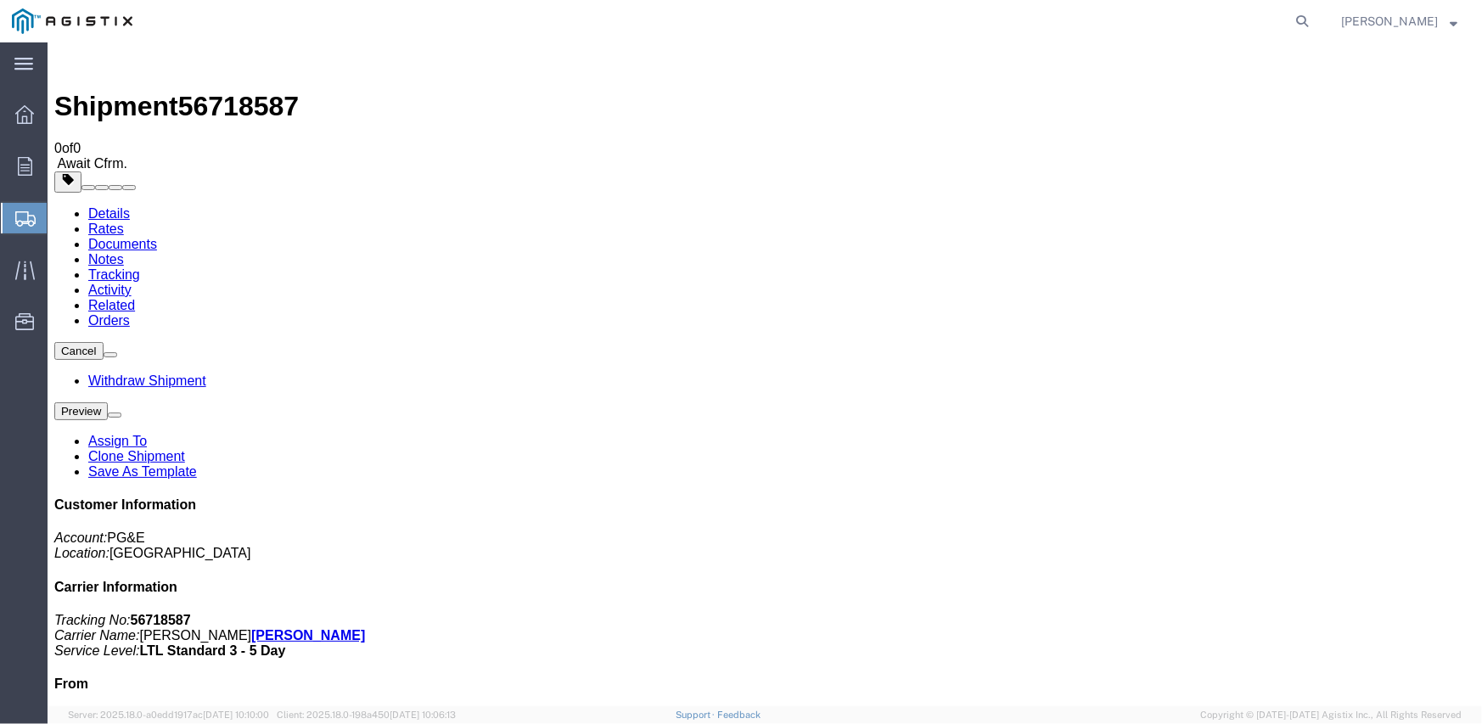
click at [123, 221] on link "Rates" at bounding box center [105, 228] width 36 height 14
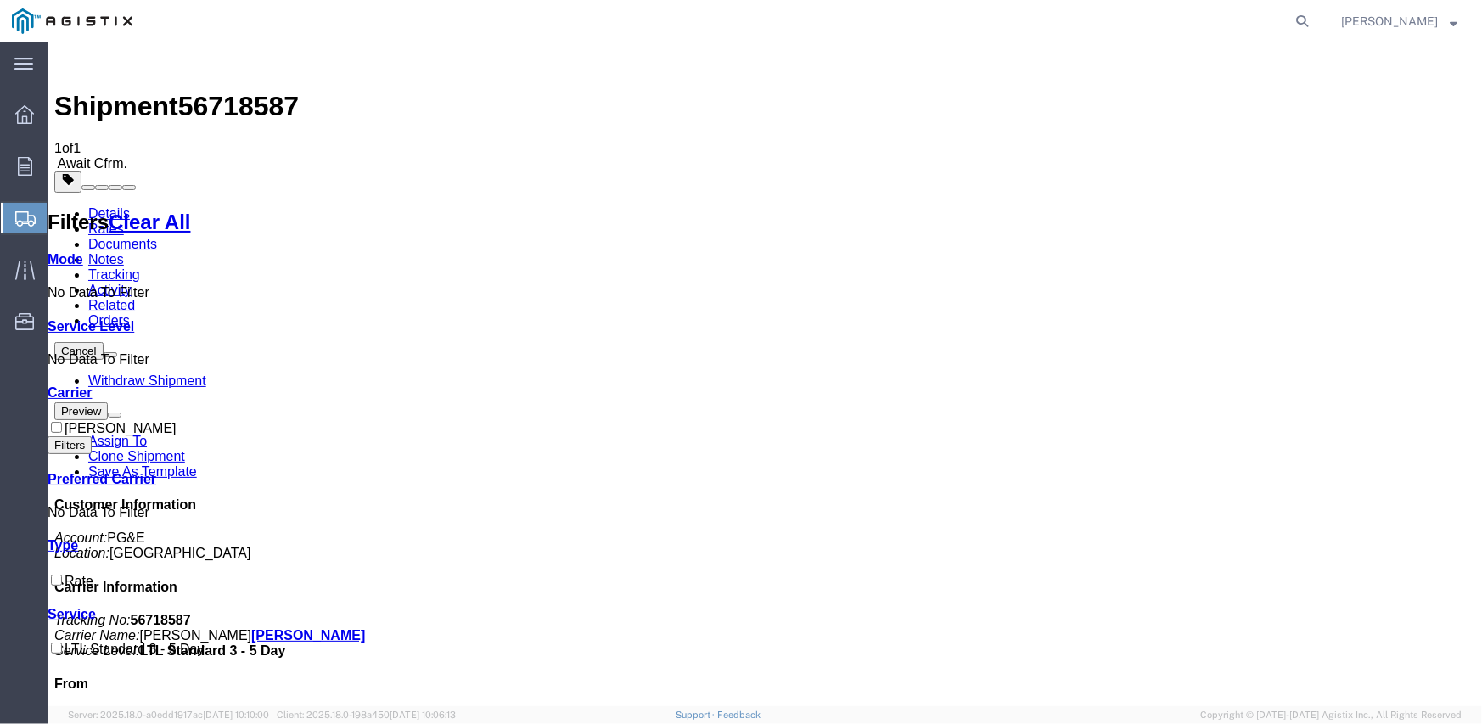
click at [156, 236] on link "Documents" at bounding box center [121, 243] width 69 height 14
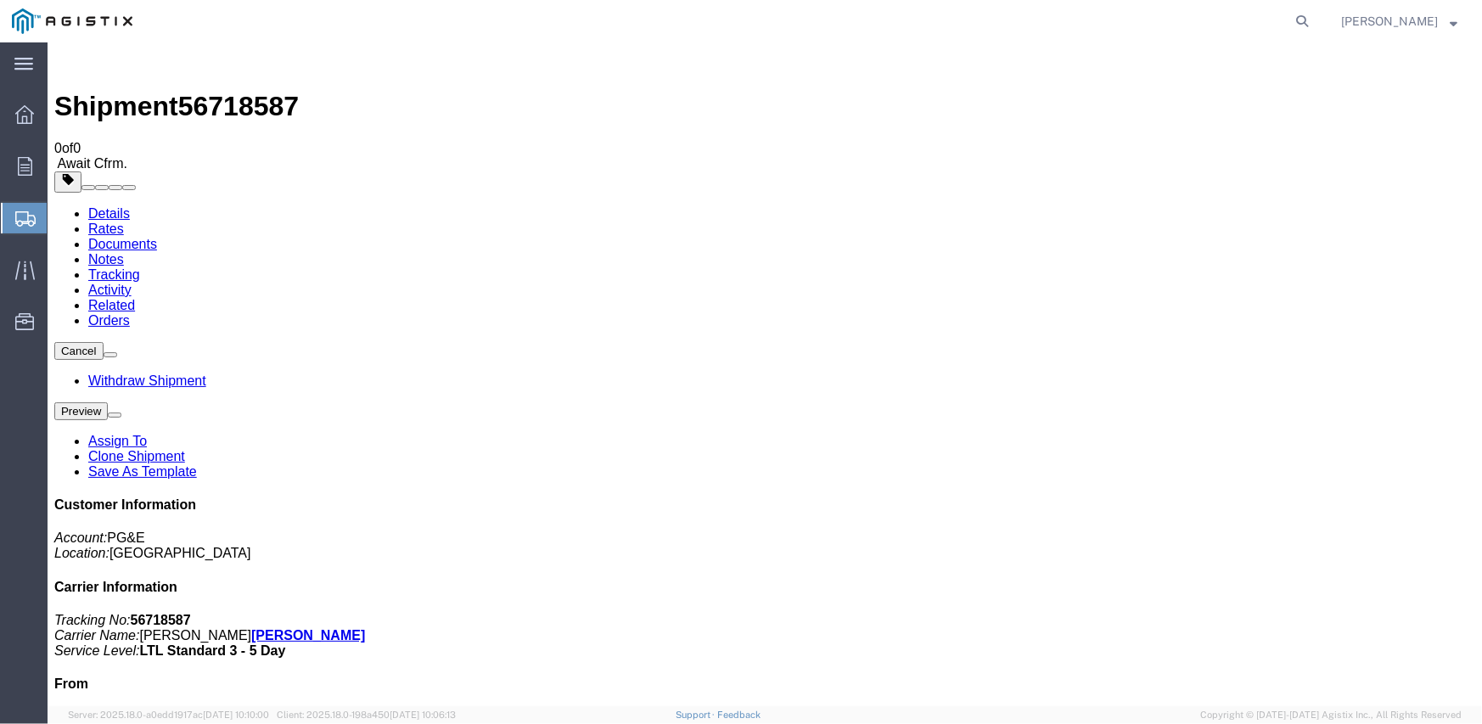
click at [139, 267] on link "Tracking" at bounding box center [113, 274] width 52 height 14
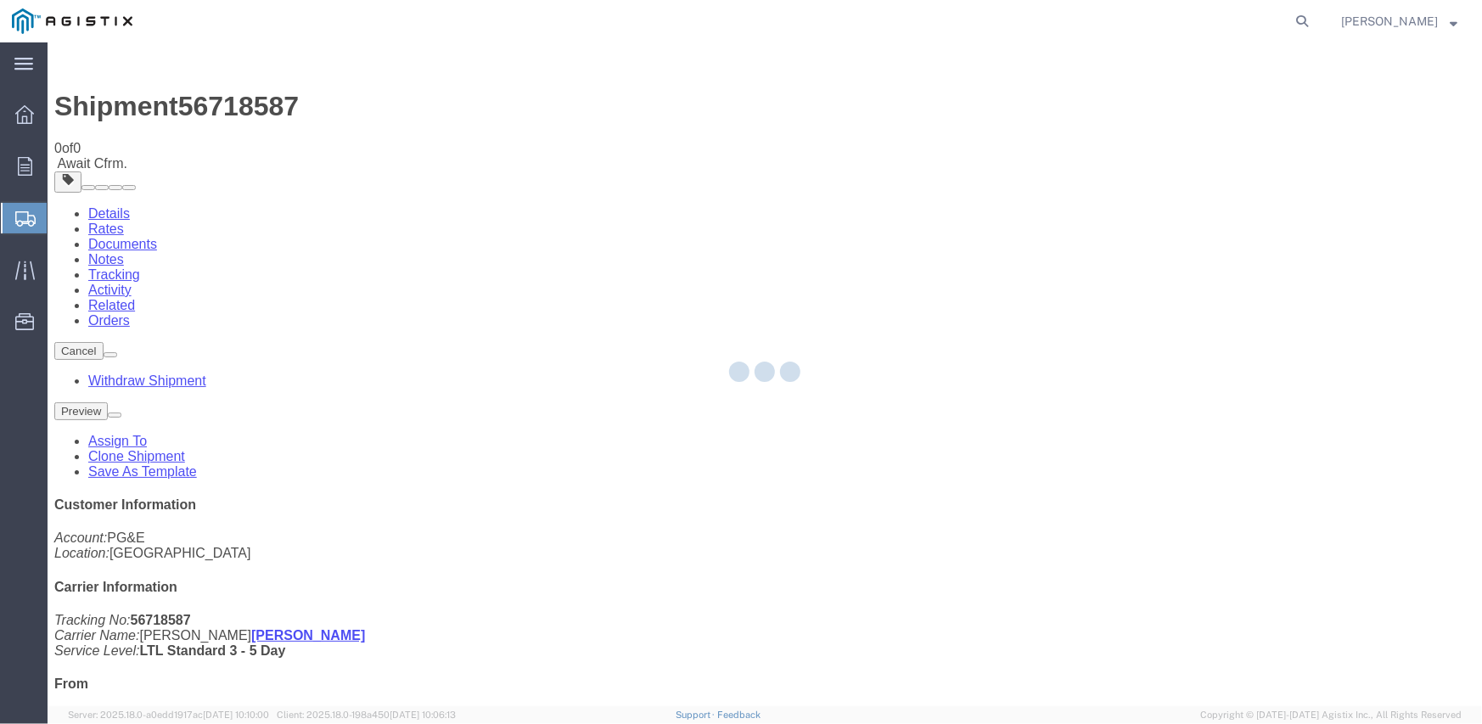
click at [123, 221] on link "Rates" at bounding box center [105, 228] width 36 height 14
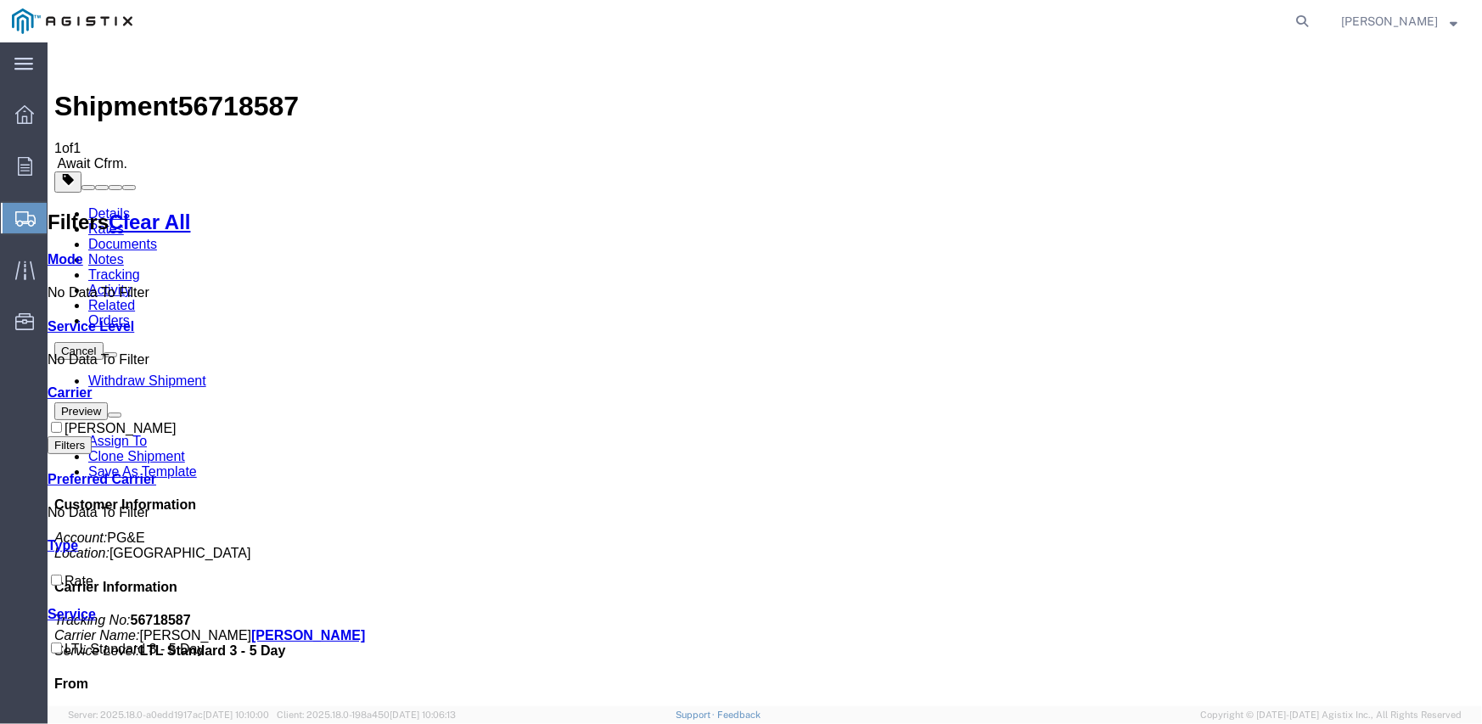
click at [156, 236] on link "Documents" at bounding box center [121, 243] width 69 height 14
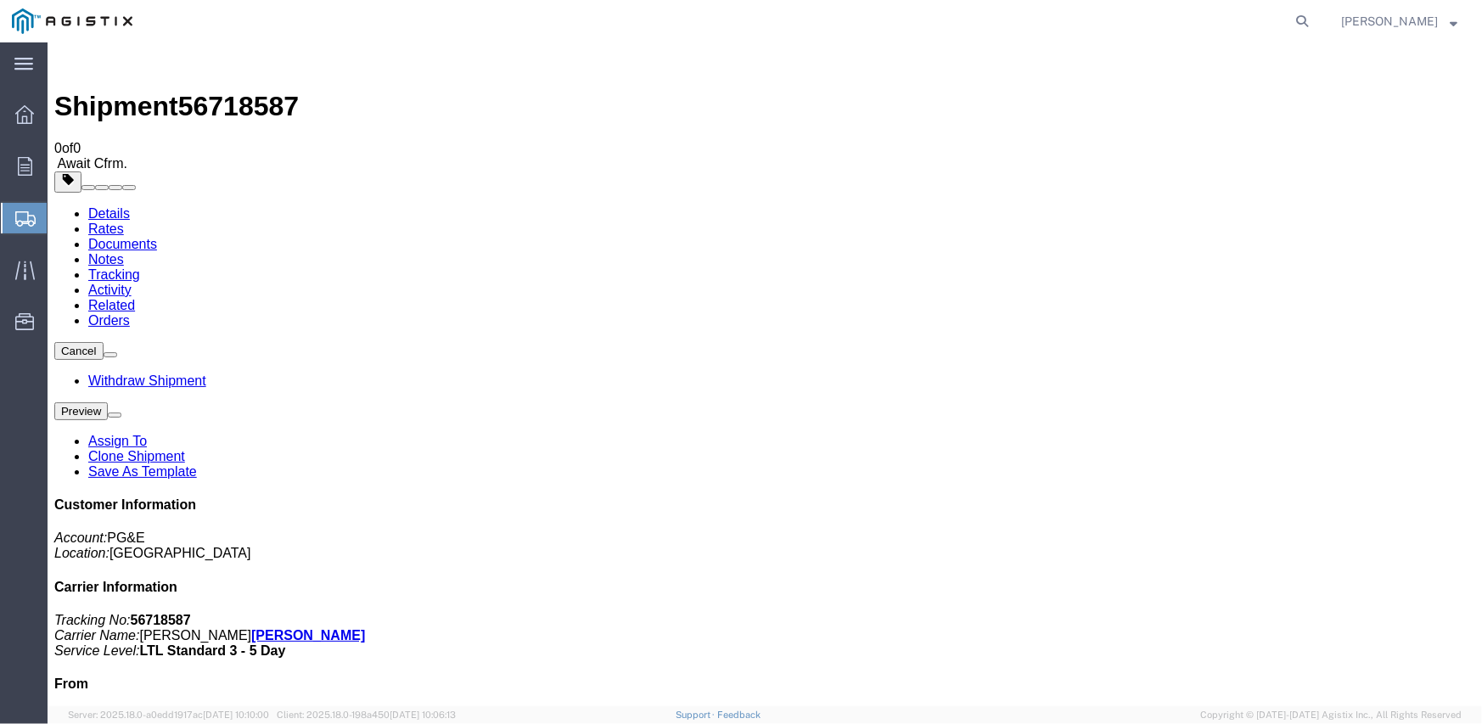
click at [123, 221] on link "Rates" at bounding box center [105, 228] width 36 height 14
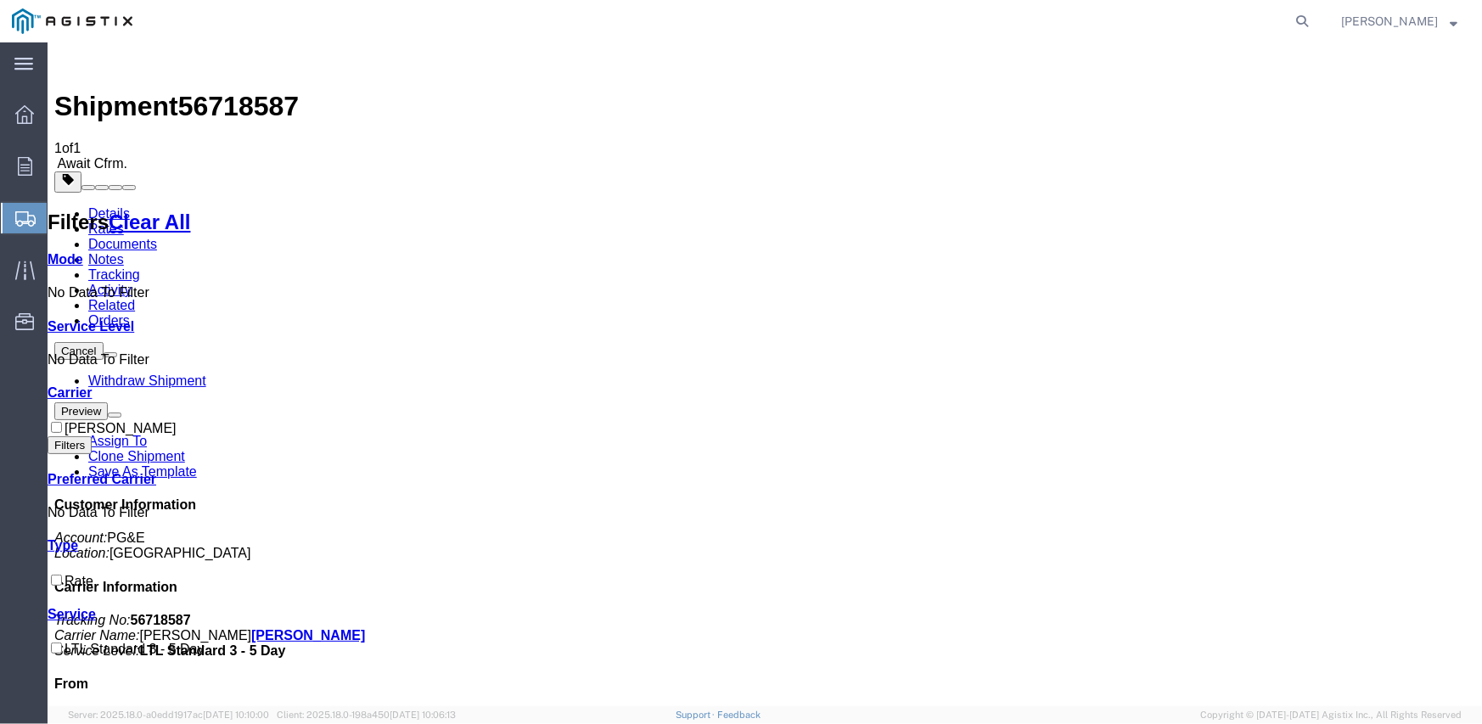
click at [156, 236] on link "Documents" at bounding box center [121, 243] width 69 height 14
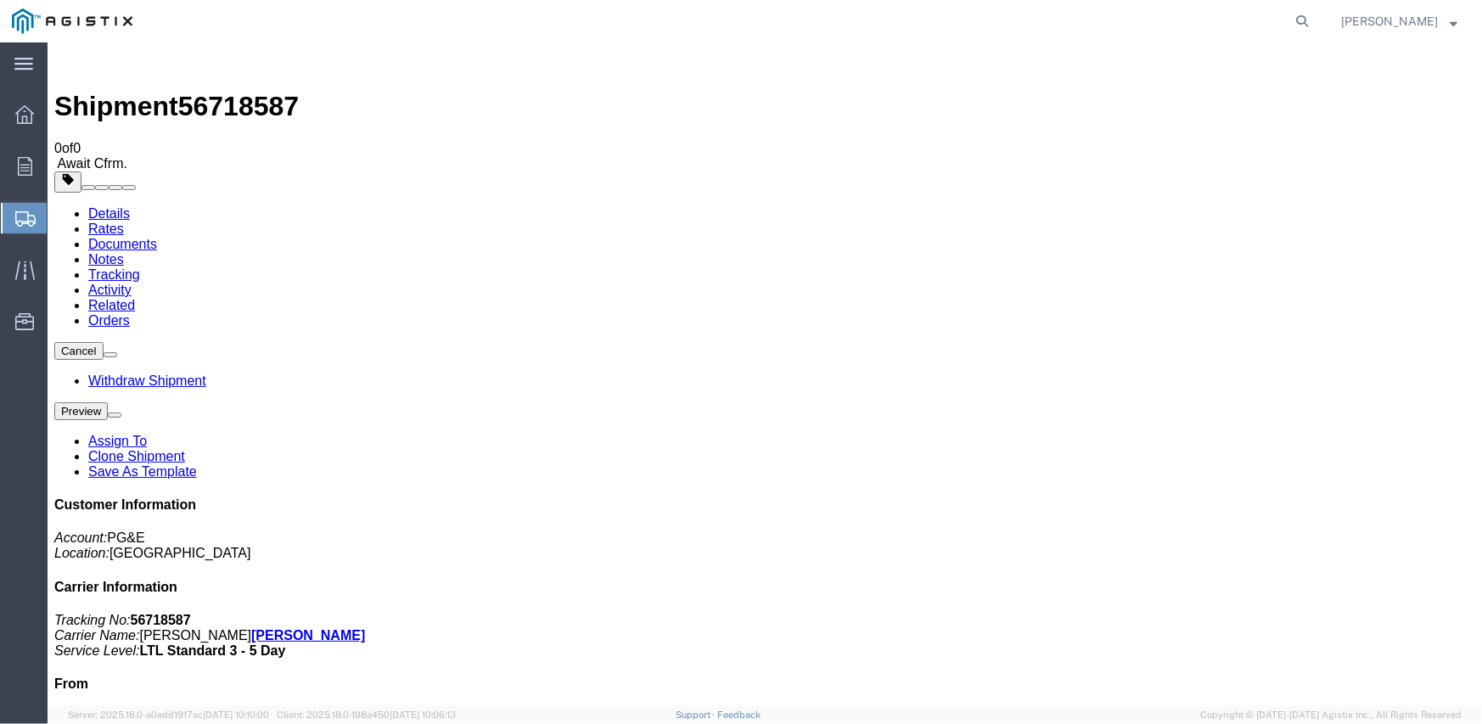
click at [123, 251] on link "Notes" at bounding box center [105, 258] width 36 height 14
click at [156, 236] on link "Documents" at bounding box center [121, 243] width 69 height 14
click at [123, 221] on link "Rates" at bounding box center [105, 228] width 36 height 14
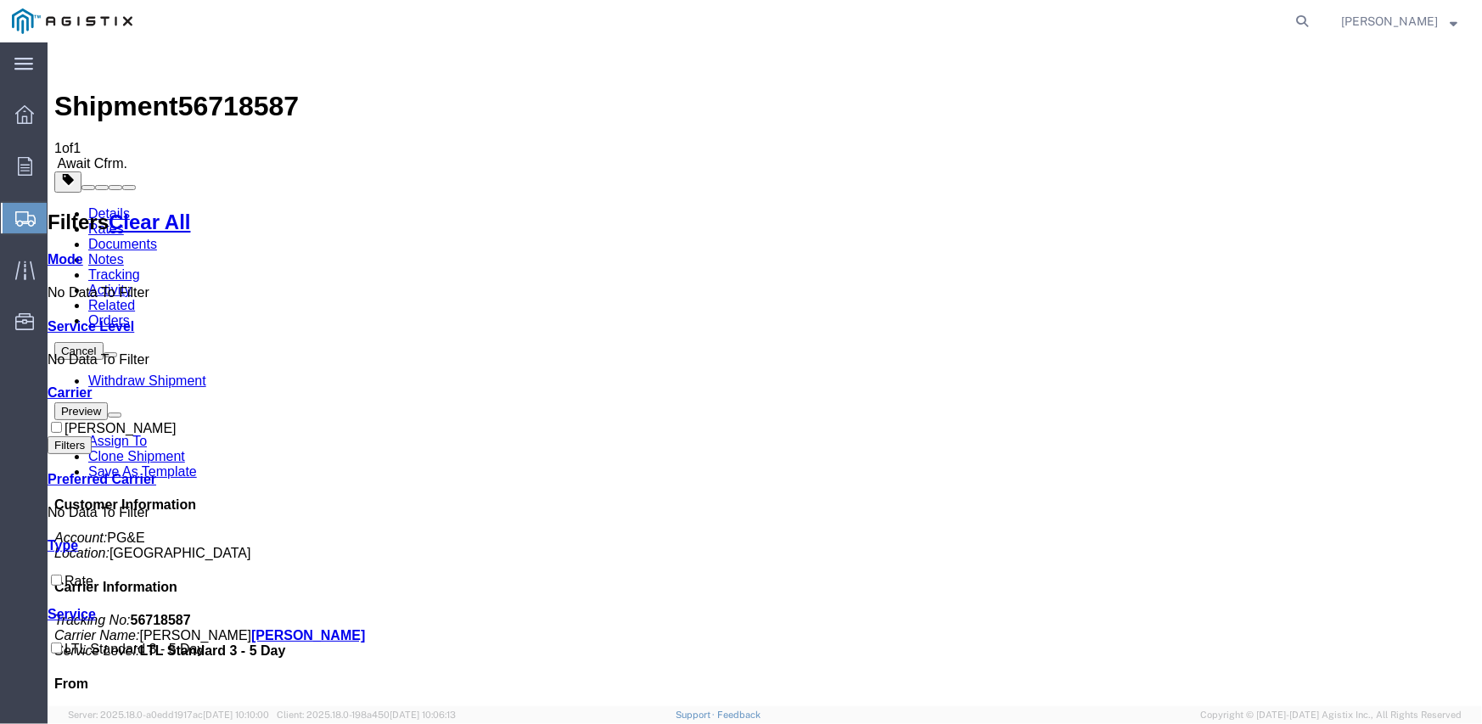
click at [156, 236] on link "Documents" at bounding box center [121, 243] width 69 height 14
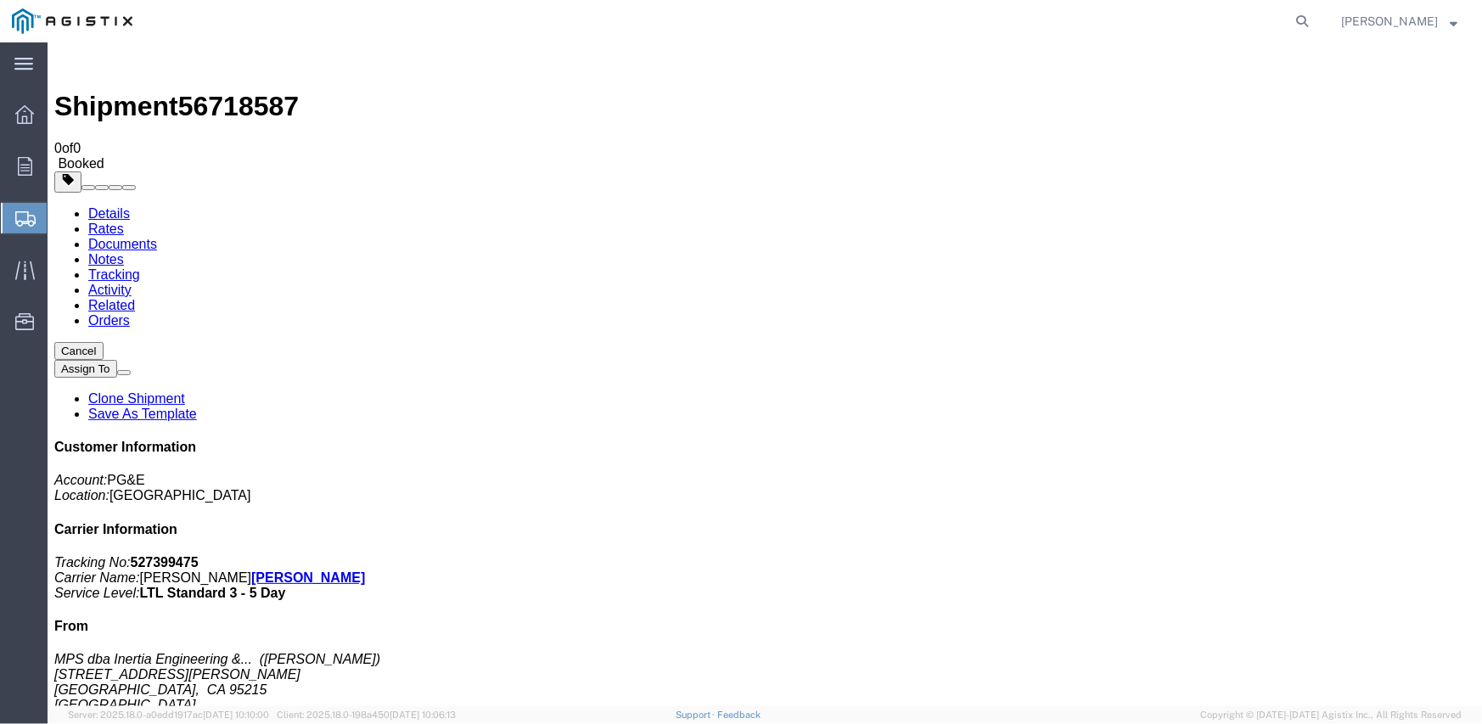
click at [123, 221] on link "Rates" at bounding box center [105, 228] width 36 height 14
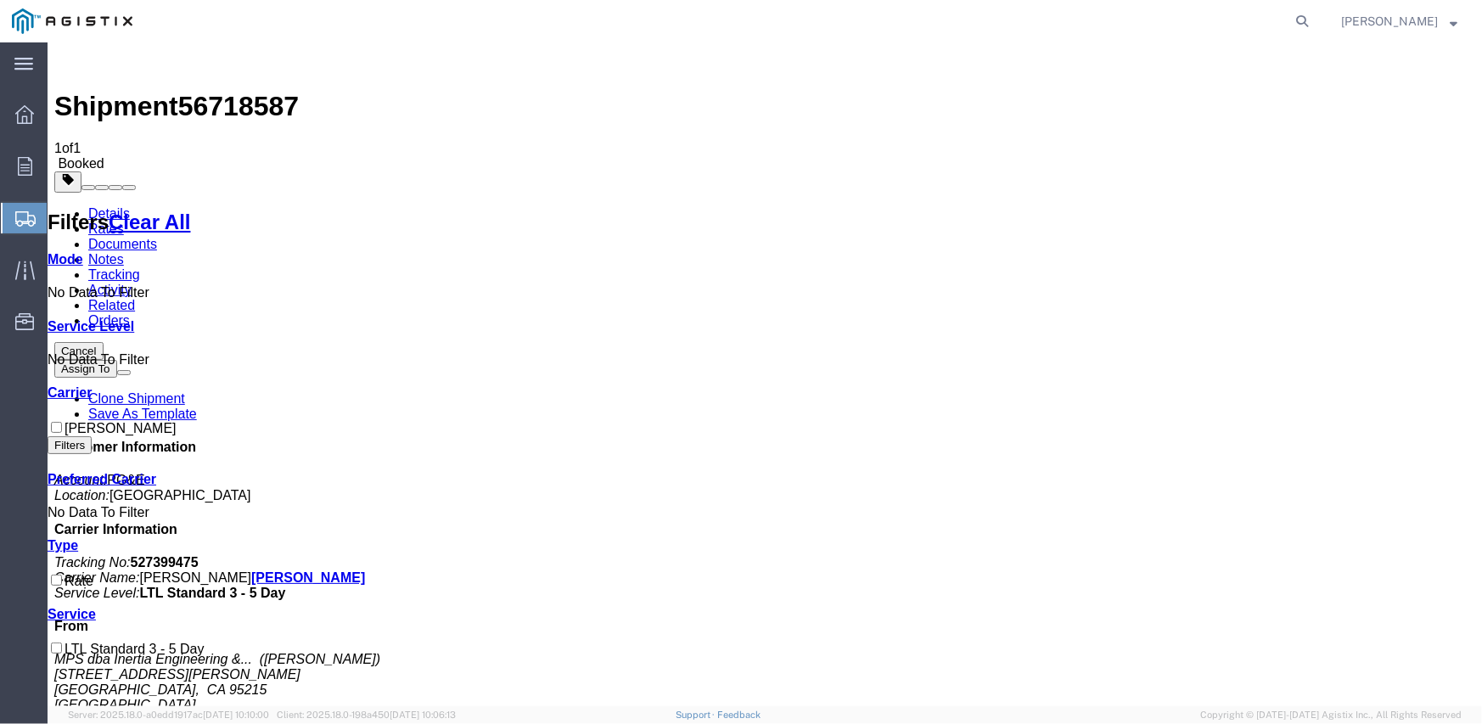
click at [123, 251] on link "Notes" at bounding box center [105, 258] width 36 height 14
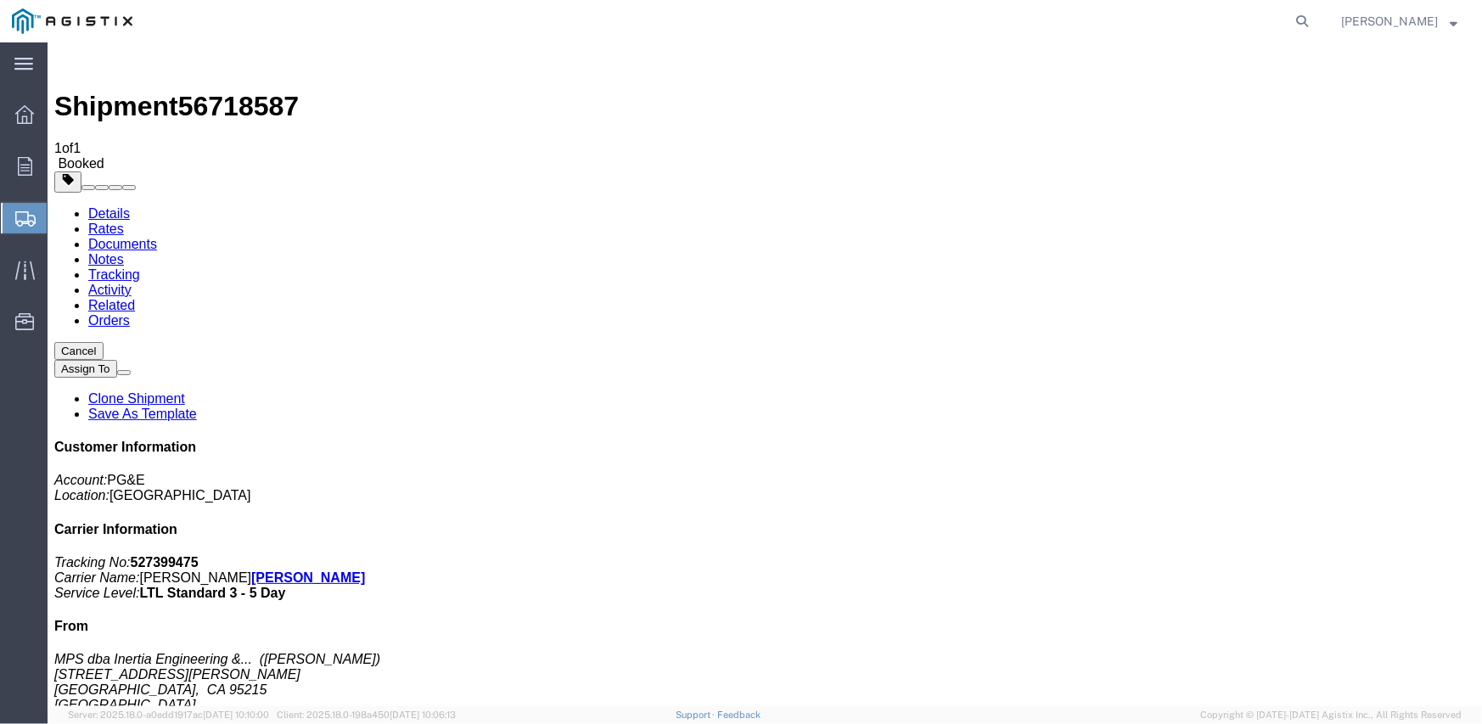
click at [139, 267] on link "Tracking" at bounding box center [113, 274] width 52 height 14
click at [156, 236] on link "Documents" at bounding box center [121, 243] width 69 height 14
click at [123, 221] on link "Rates" at bounding box center [105, 228] width 36 height 14
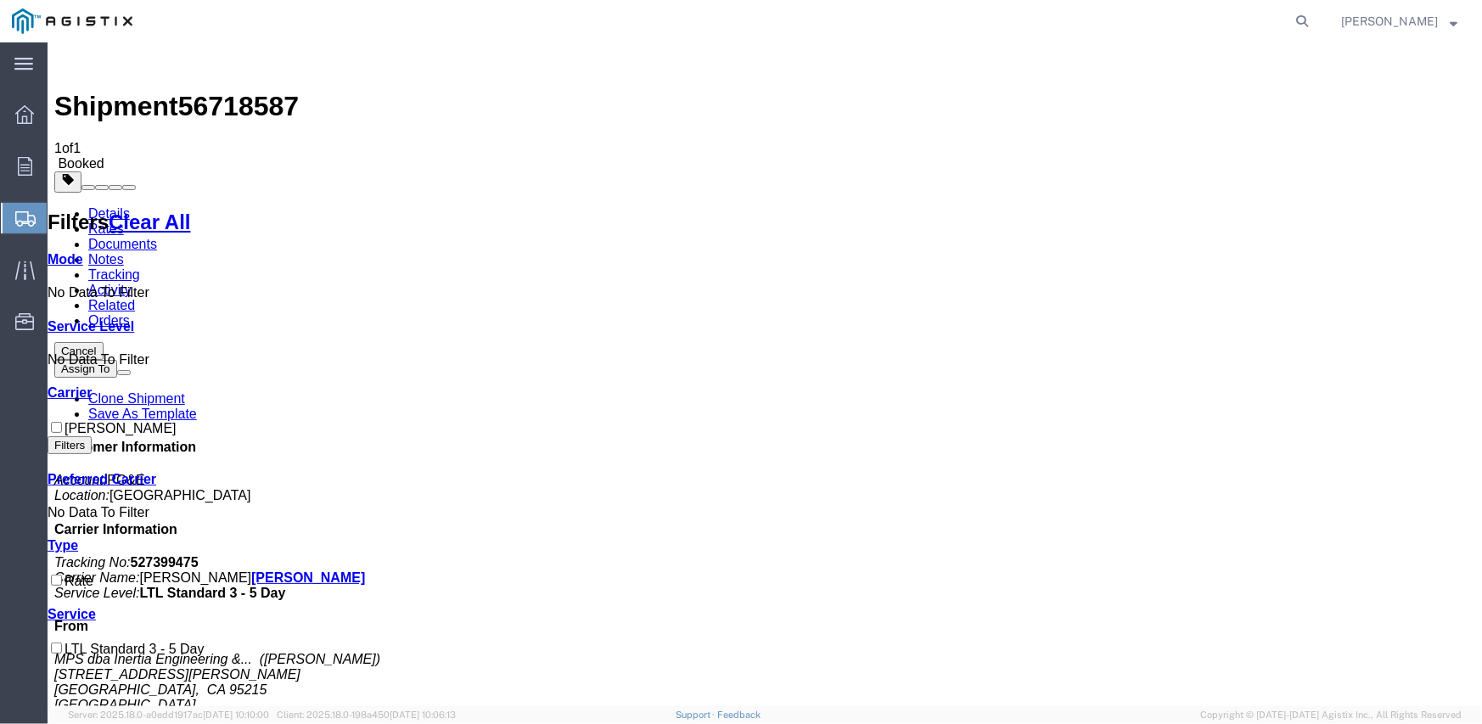
click at [156, 236] on link "Documents" at bounding box center [121, 243] width 69 height 14
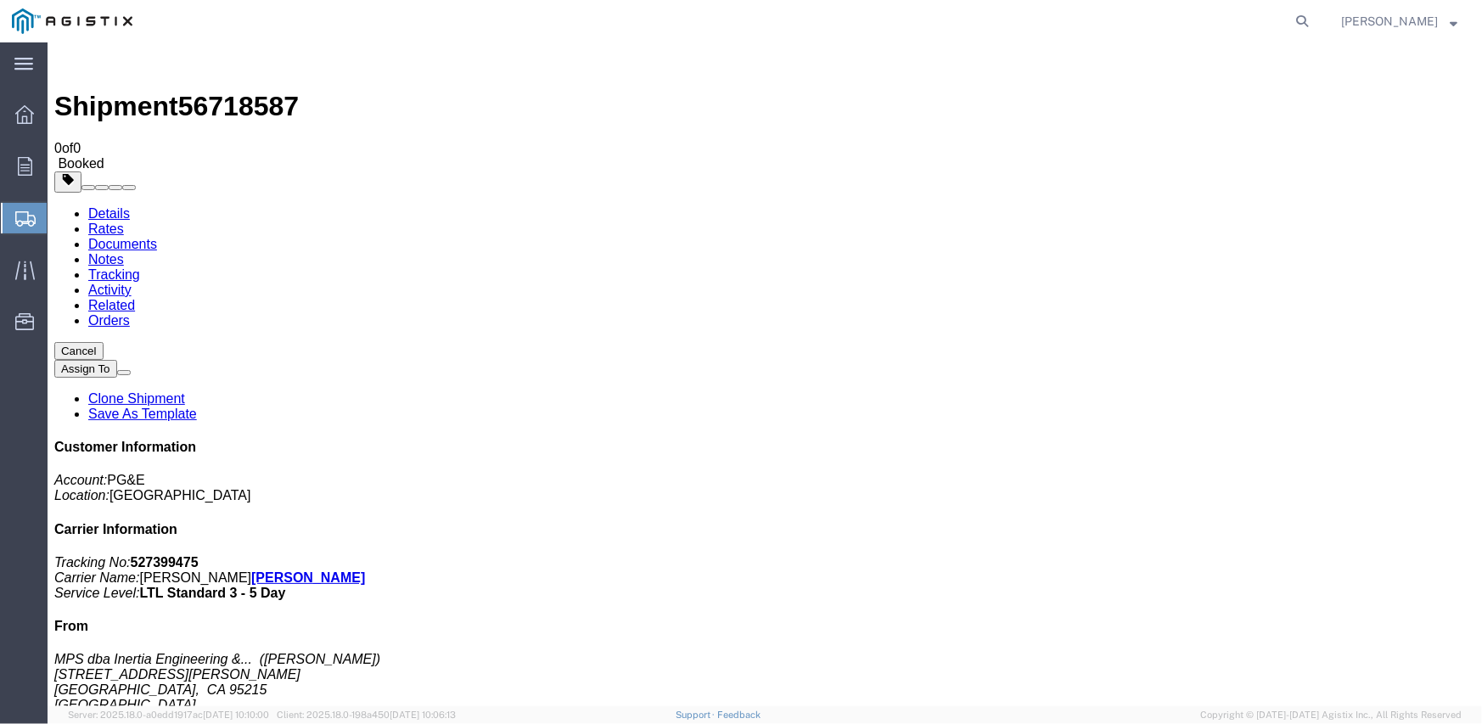
click at [123, 221] on link "Rates" at bounding box center [105, 228] width 36 height 14
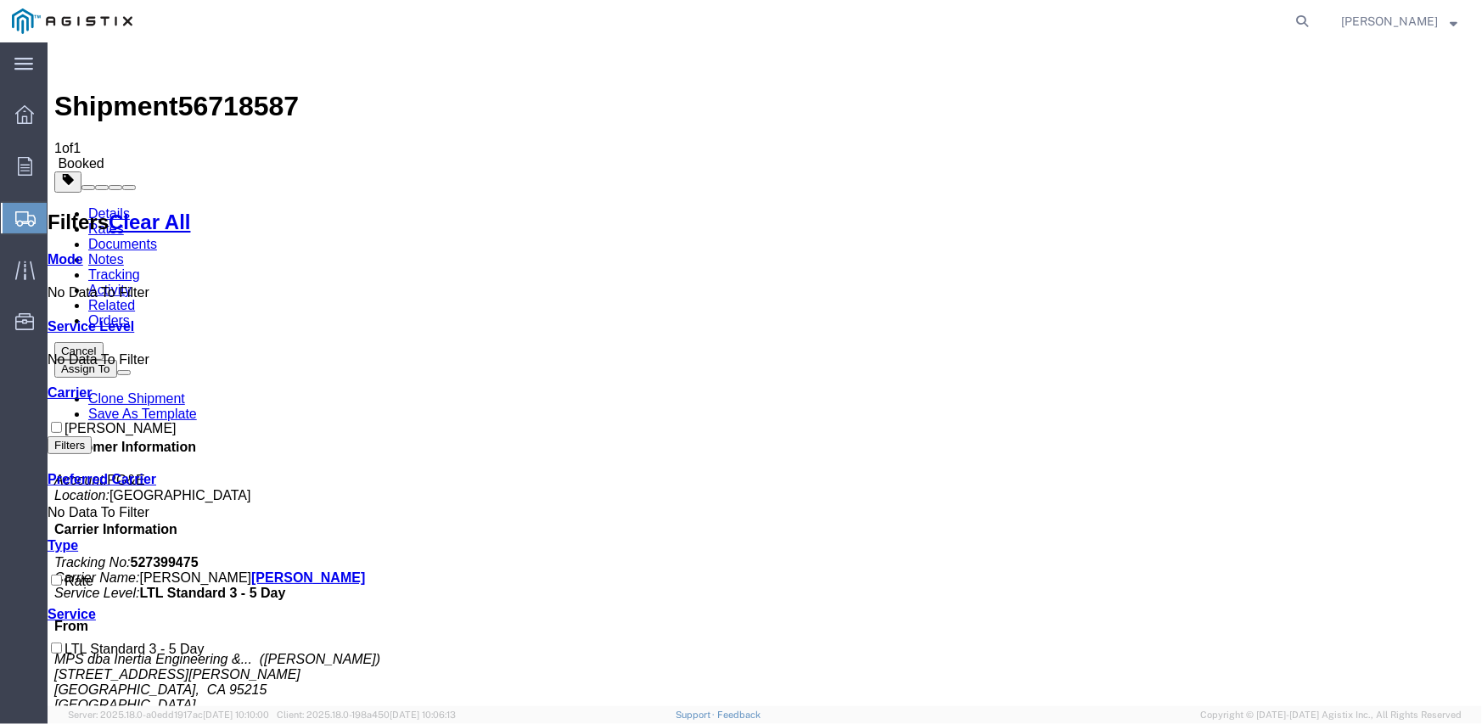
click at [156, 236] on link "Documents" at bounding box center [121, 243] width 69 height 14
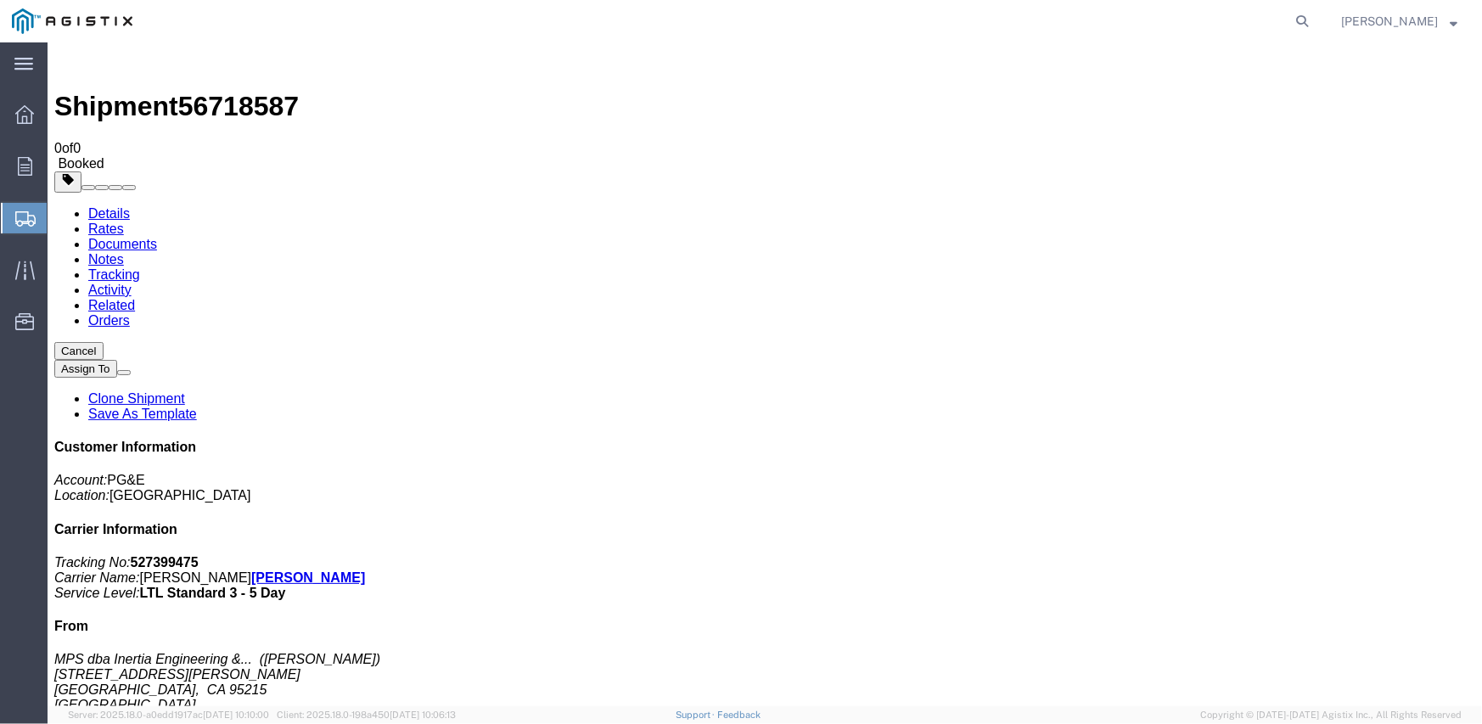
click at [123, 251] on link "Notes" at bounding box center [105, 258] width 36 height 14
click at [156, 236] on link "Documents" at bounding box center [121, 243] width 69 height 14
click at [123, 221] on link "Rates" at bounding box center [105, 228] width 36 height 14
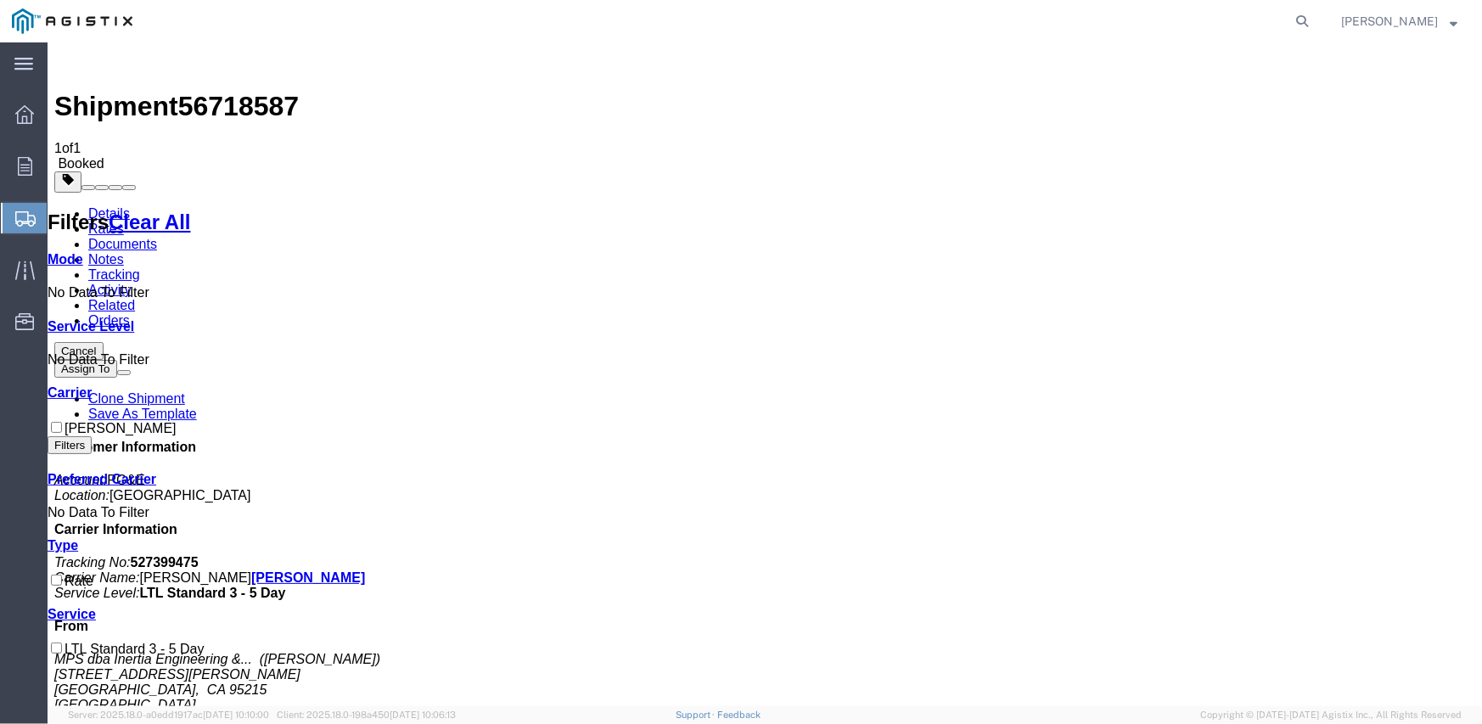
click at [156, 236] on link "Documents" at bounding box center [121, 243] width 69 height 14
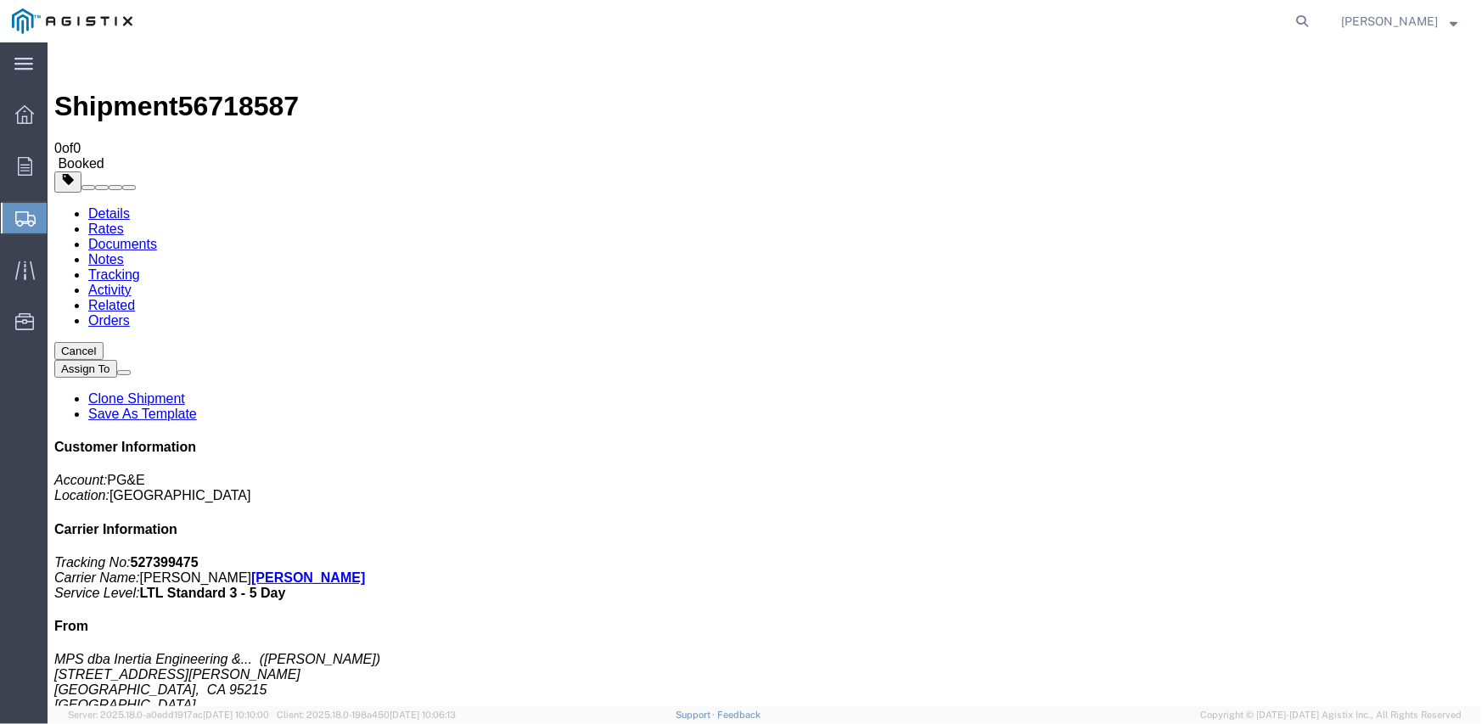
click at [123, 221] on link "Rates" at bounding box center [105, 228] width 36 height 14
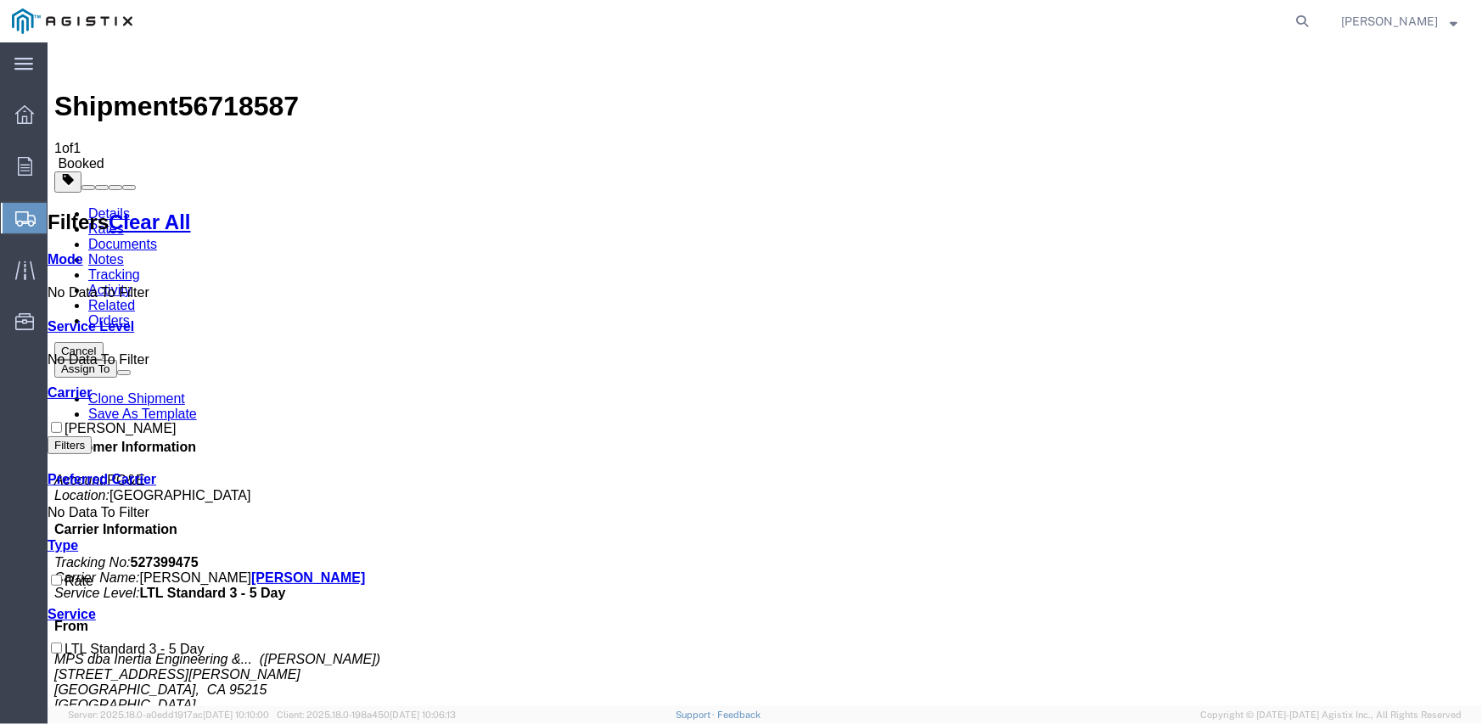
click at [156, 236] on link "Documents" at bounding box center [121, 243] width 69 height 14
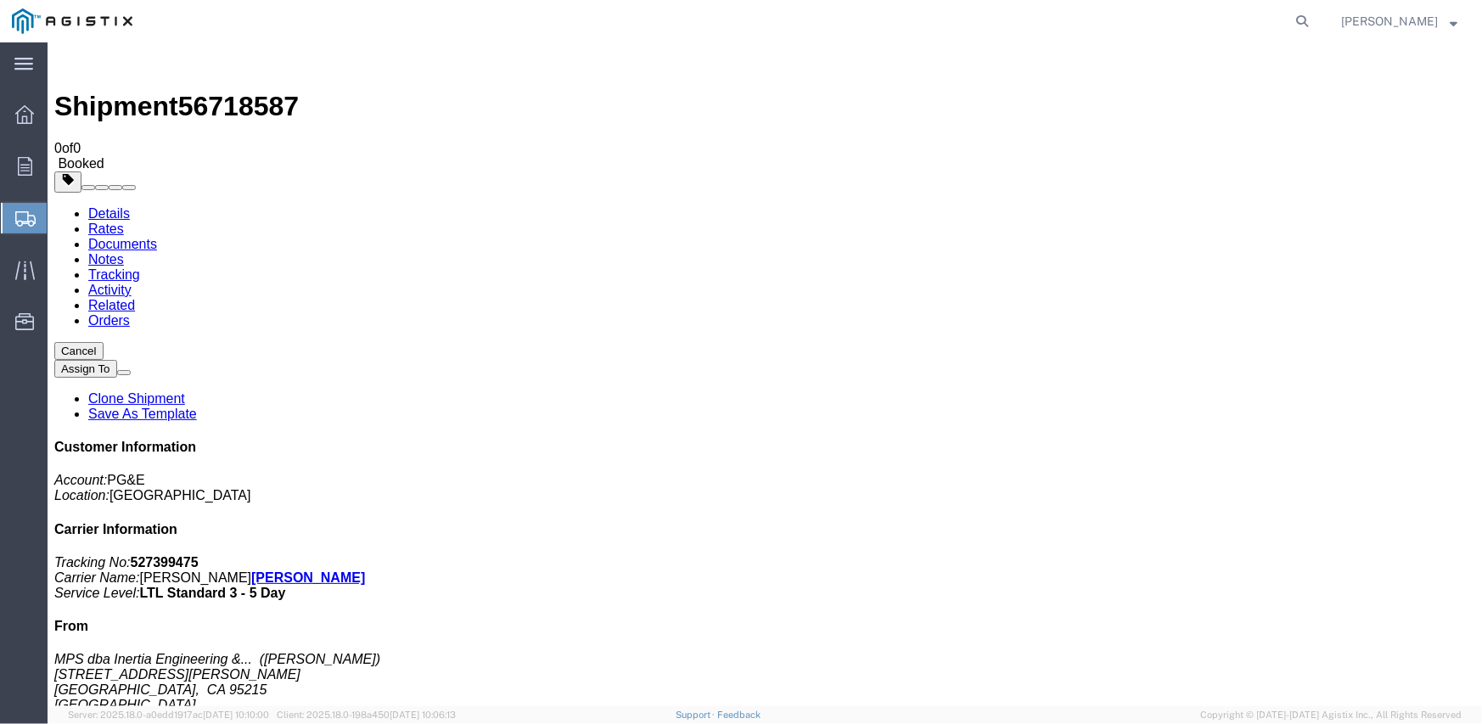
click at [156, 236] on link "Documents" at bounding box center [121, 243] width 69 height 14
click at [123, 221] on link "Rates" at bounding box center [105, 228] width 36 height 14
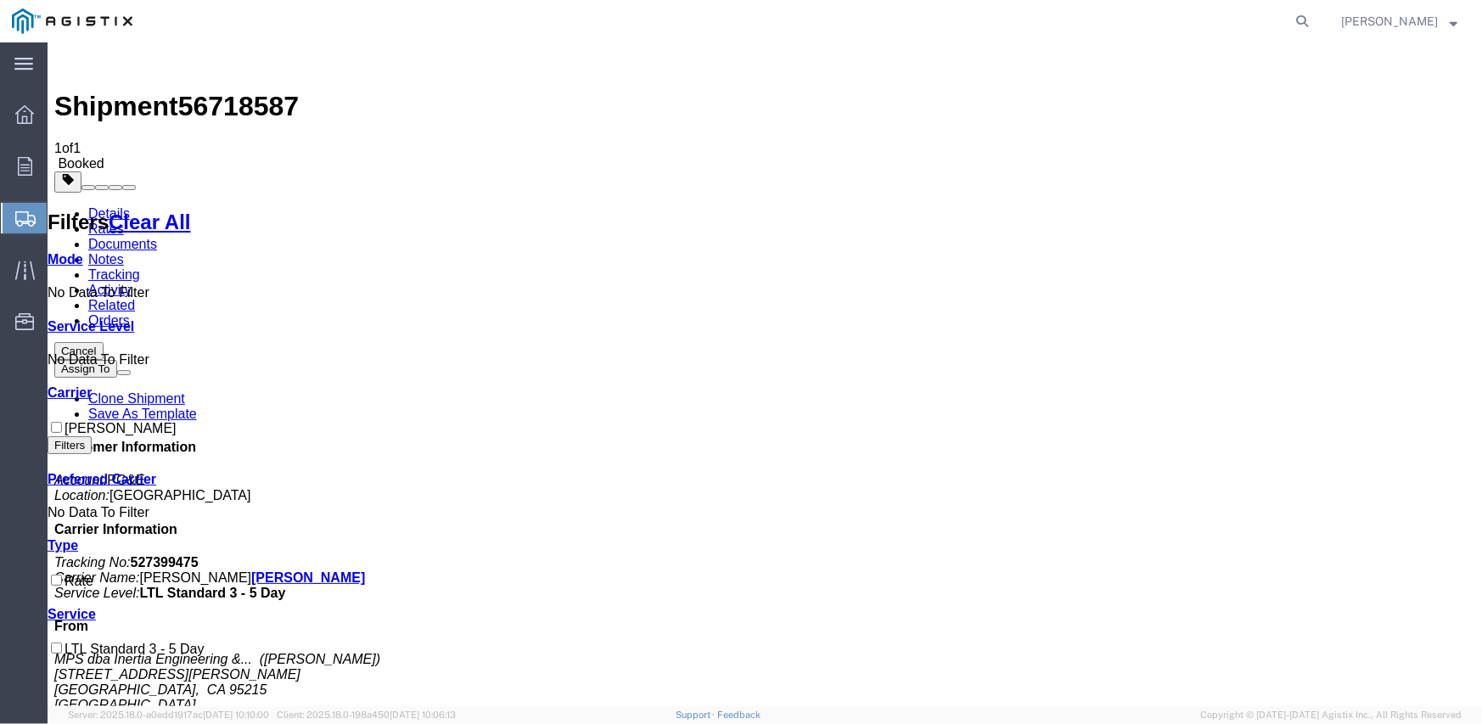
click at [156, 236] on link "Documents" at bounding box center [121, 243] width 69 height 14
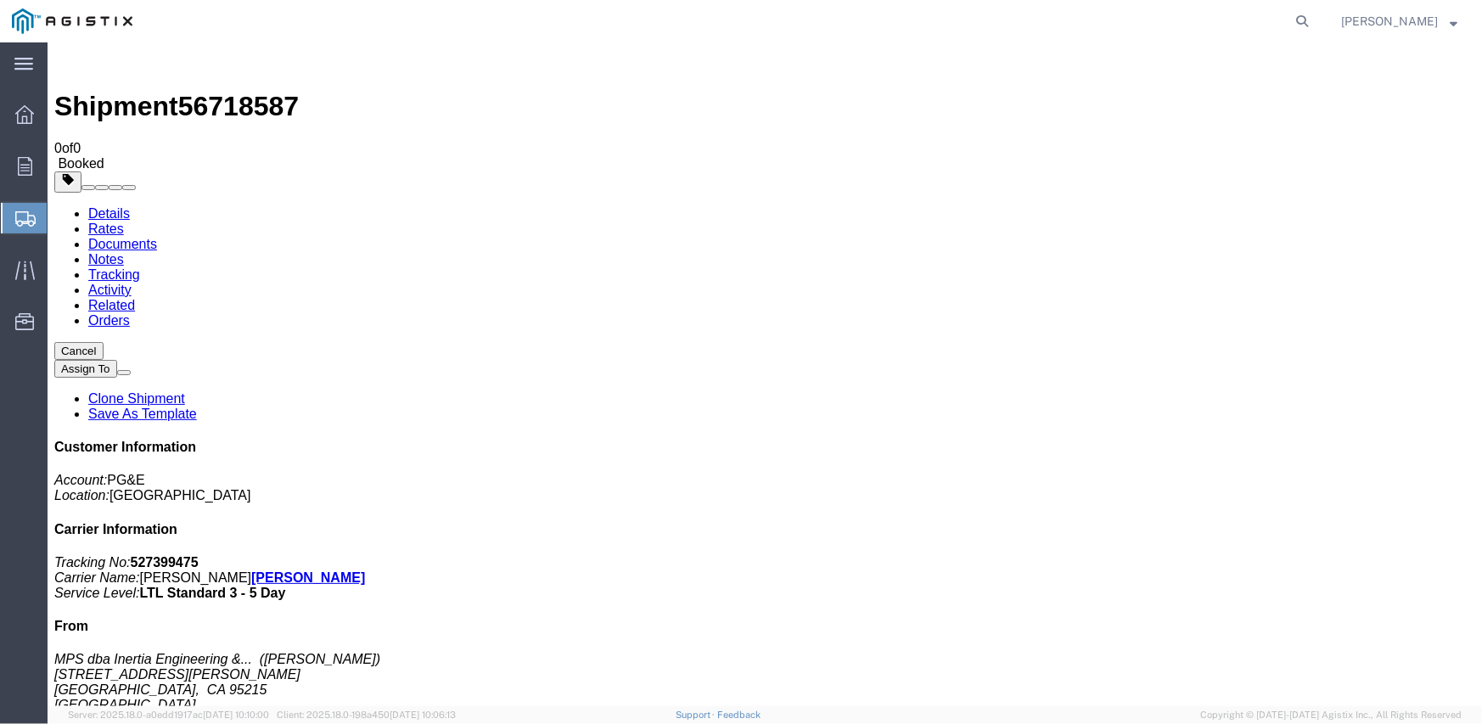
click at [123, 251] on link "Notes" at bounding box center [105, 258] width 36 height 14
click at [156, 236] on link "Documents" at bounding box center [121, 243] width 69 height 14
